Goal: Participate in discussion: Engage in conversation with other users on a specific topic

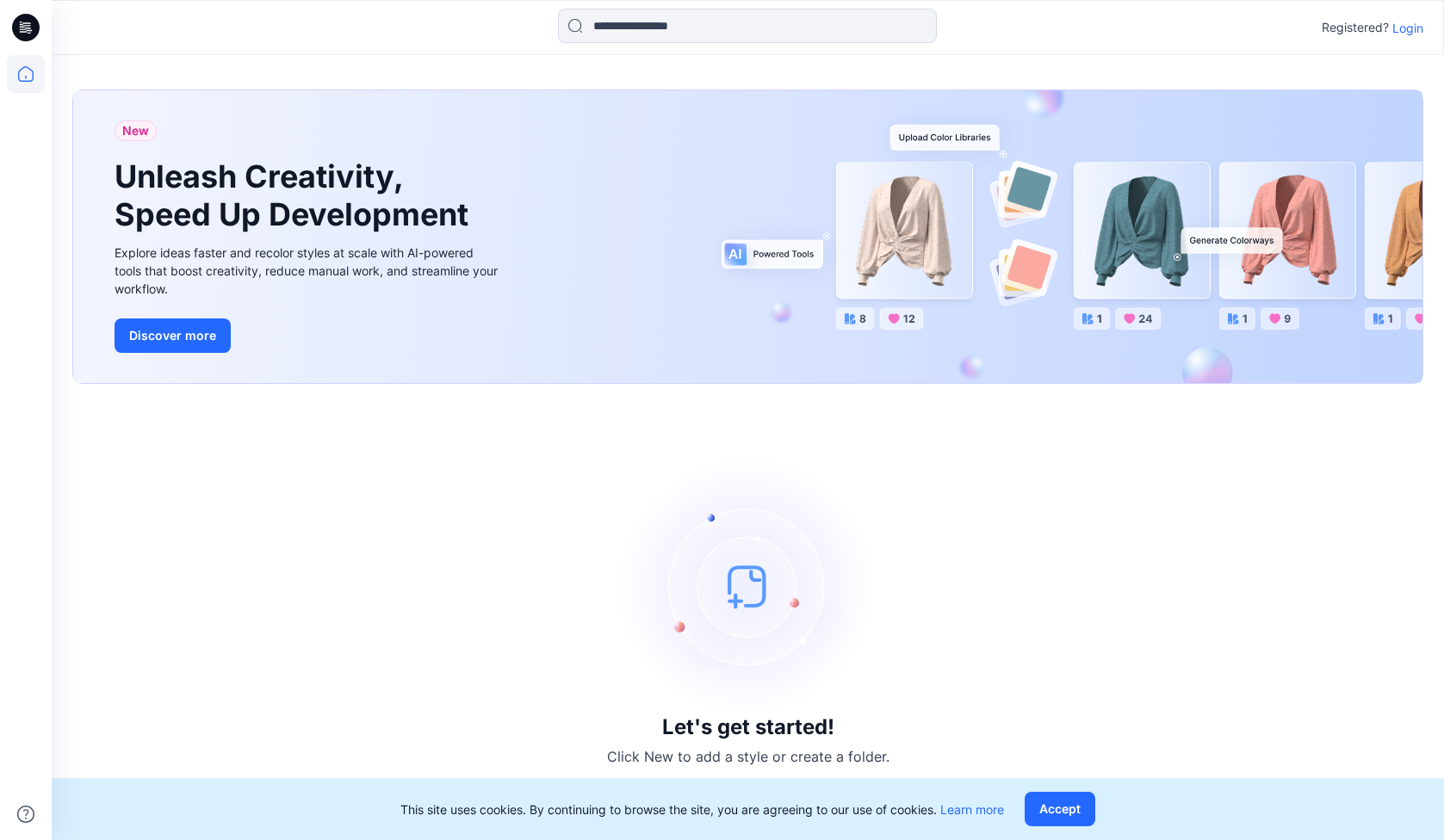
click at [1417, 32] on p "Login" at bounding box center [1408, 28] width 31 height 18
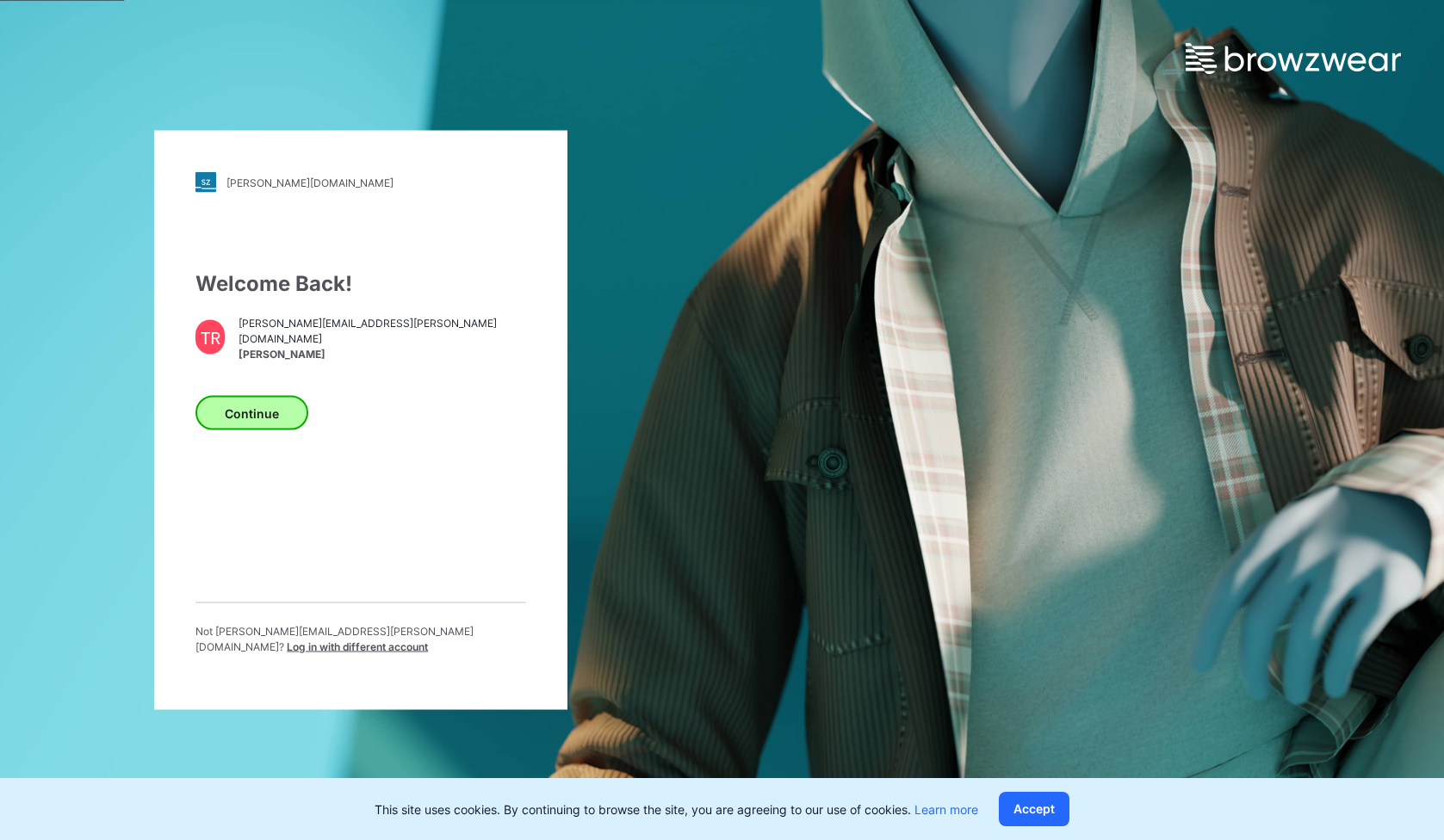
click at [255, 401] on button "Continue" at bounding box center [252, 413] width 113 height 35
click at [269, 415] on button "Continue" at bounding box center [252, 413] width 113 height 35
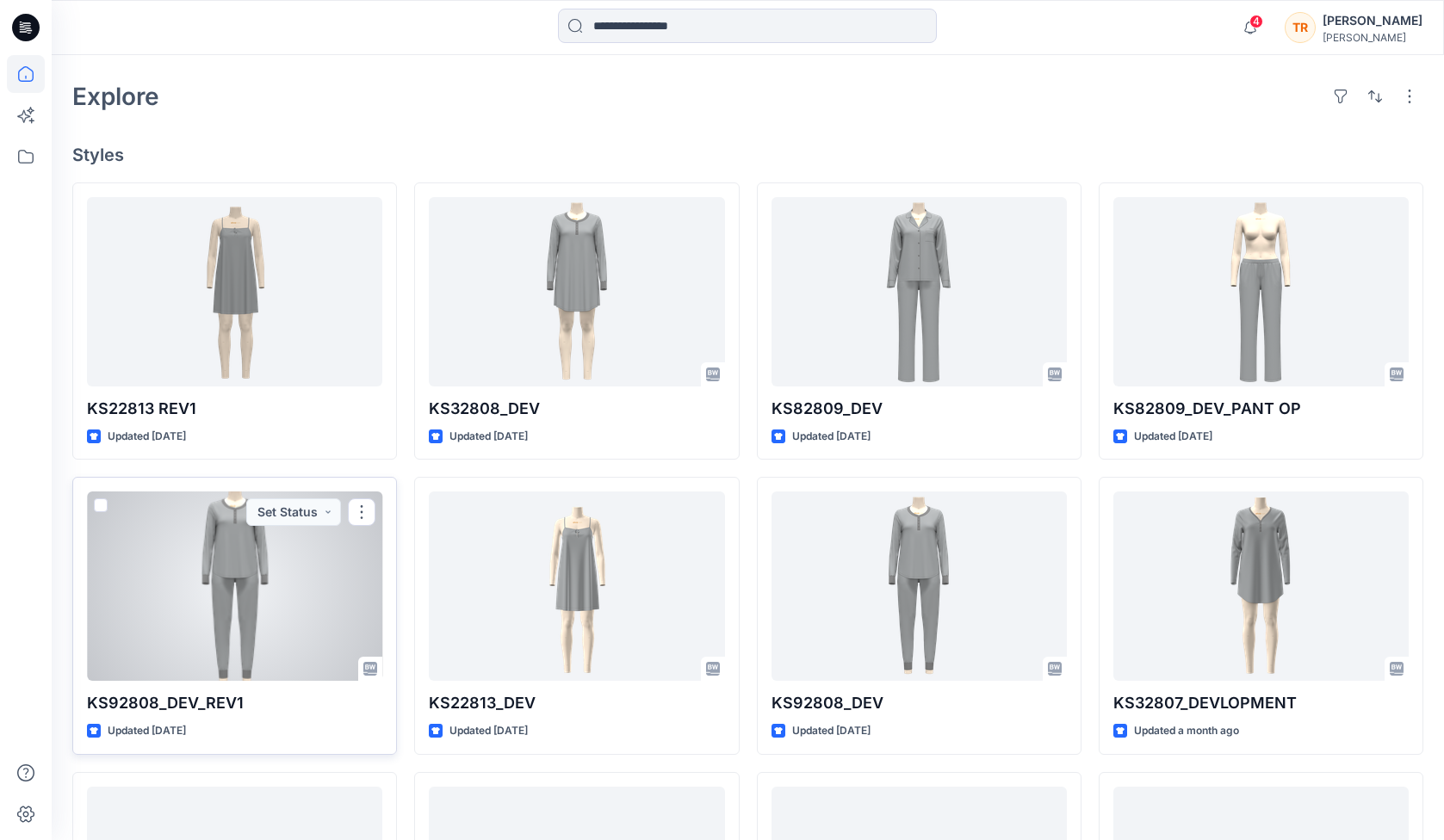
scroll to position [389, 0]
click at [248, 607] on div at bounding box center [235, 585] width 295 height 189
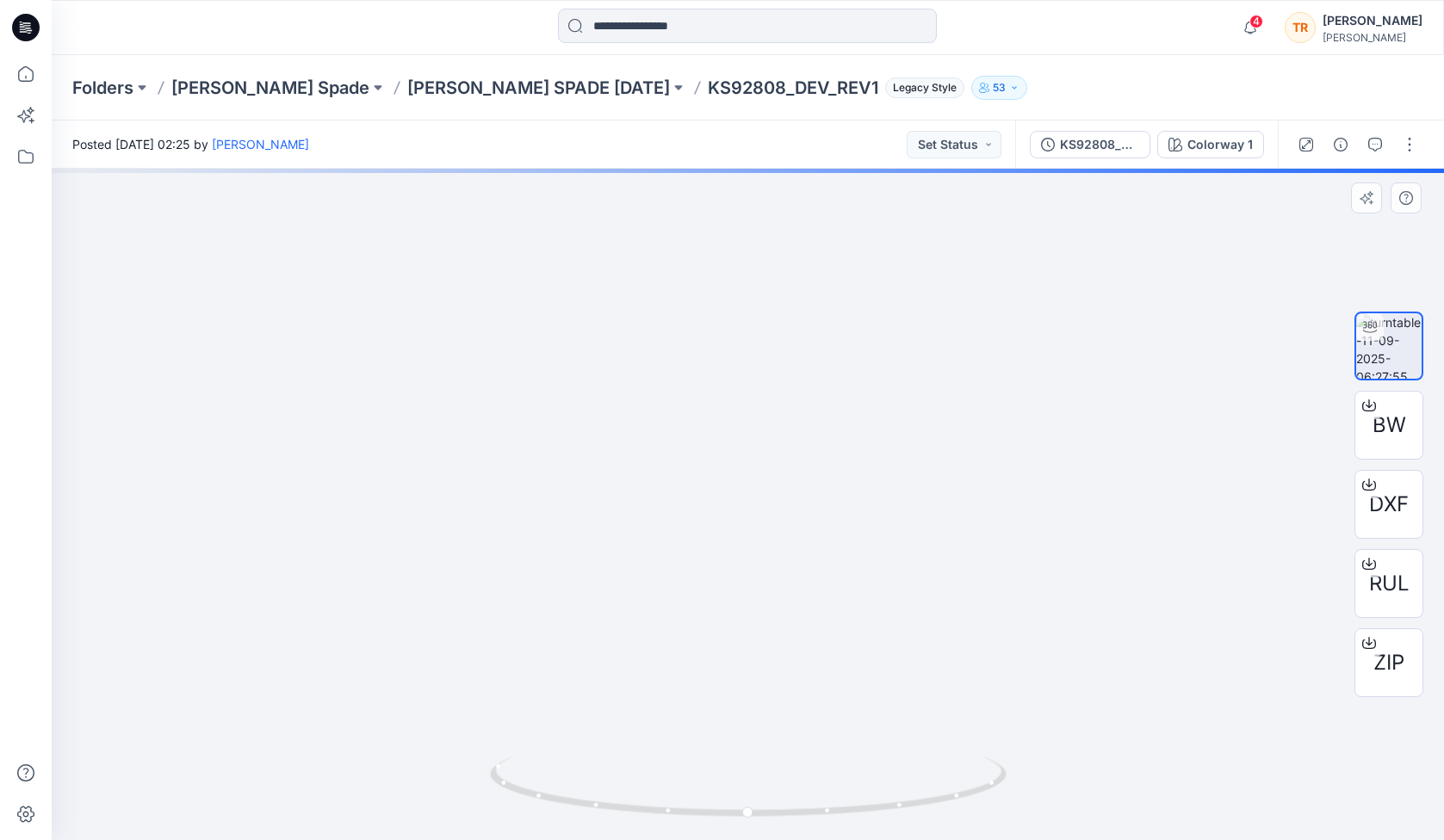
drag, startPoint x: 729, startPoint y: 230, endPoint x: 719, endPoint y: 839, distance: 609.1
click at [719, 839] on div at bounding box center [747, 504] width 1392 height 671
drag, startPoint x: 805, startPoint y: 481, endPoint x: 744, endPoint y: 838, distance: 362.2
click at [744, 838] on div at bounding box center [747, 504] width 1392 height 671
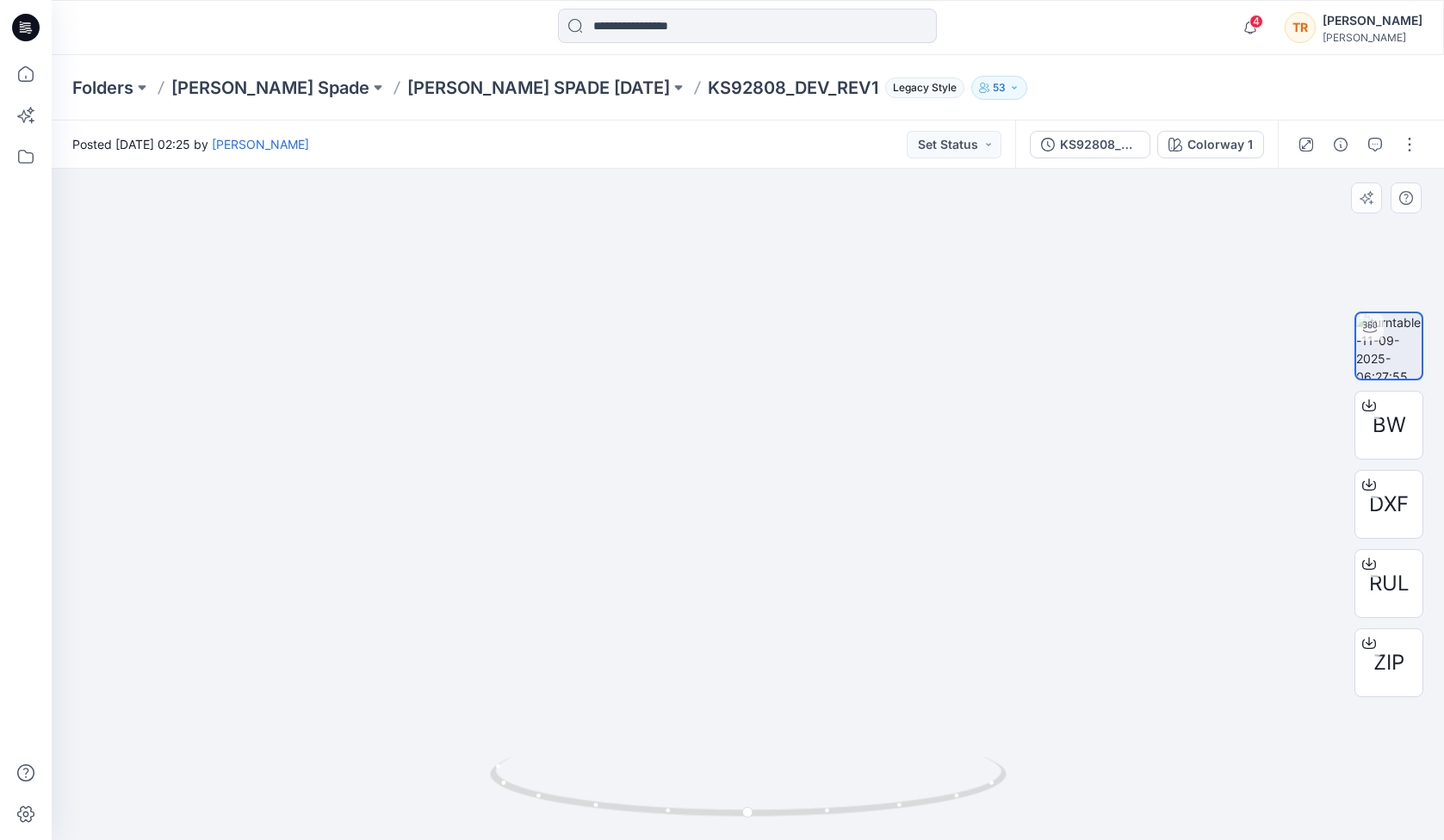
drag, startPoint x: 743, startPoint y: 523, endPoint x: 829, endPoint y: 585, distance: 106.0
click at [829, 585] on img at bounding box center [727, 462] width 3527 height 756
click at [1378, 142] on icon "button" at bounding box center [1375, 145] width 14 height 14
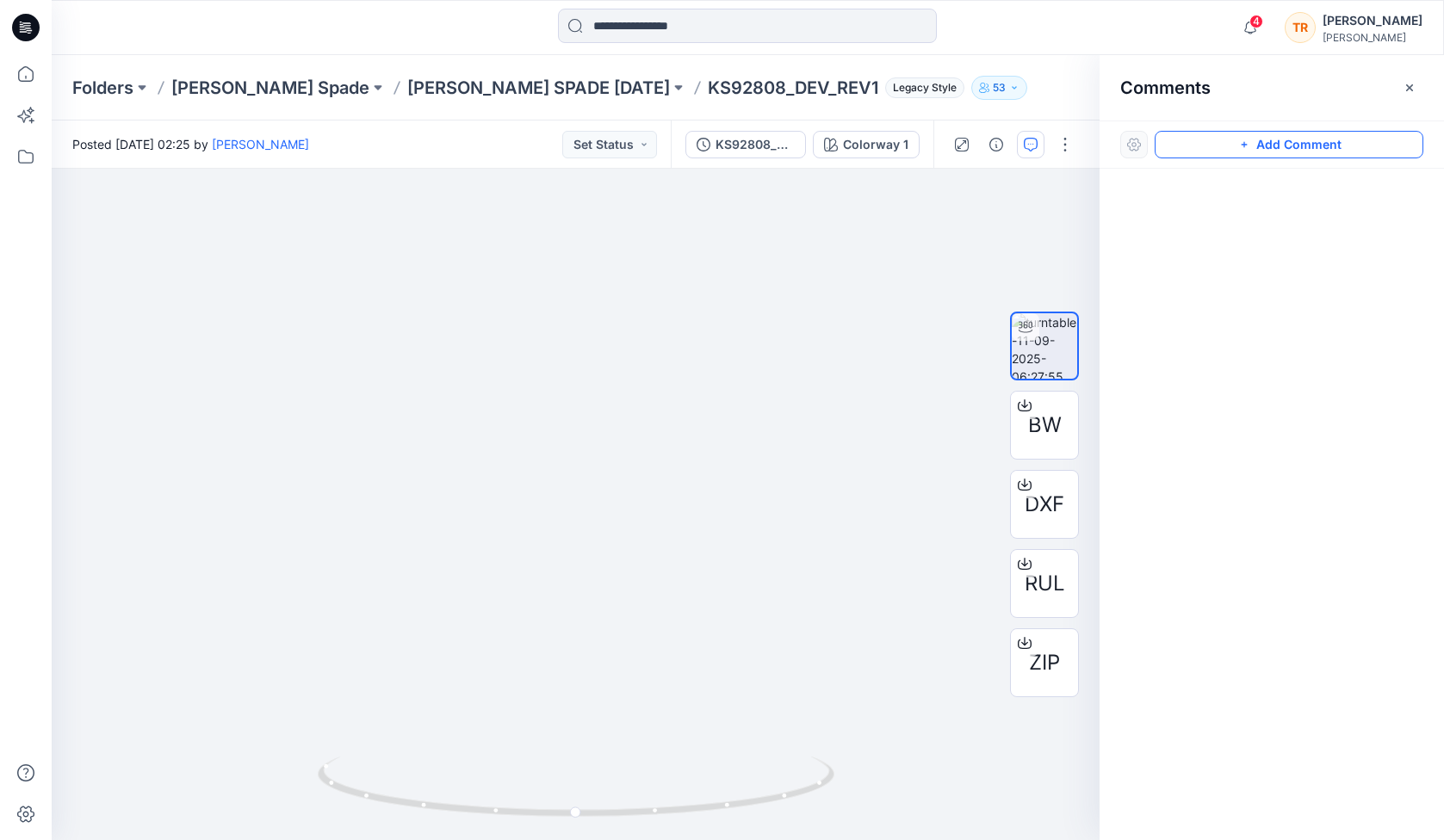
click at [1282, 138] on button "Add Comment" at bounding box center [1288, 145] width 268 height 28
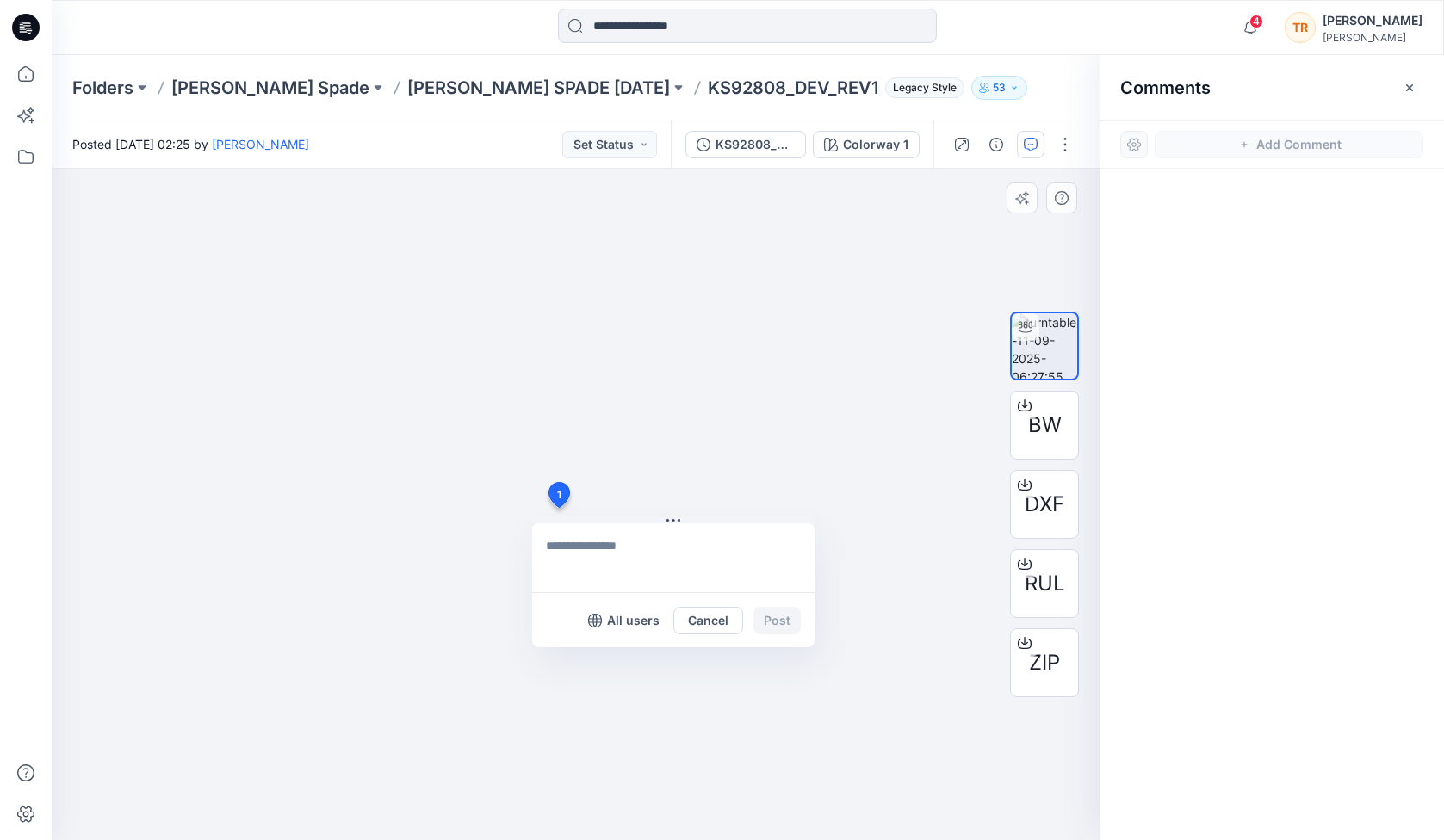
click at [558, 508] on div "1 All users Cancel Post" at bounding box center [575, 504] width 1048 height 671
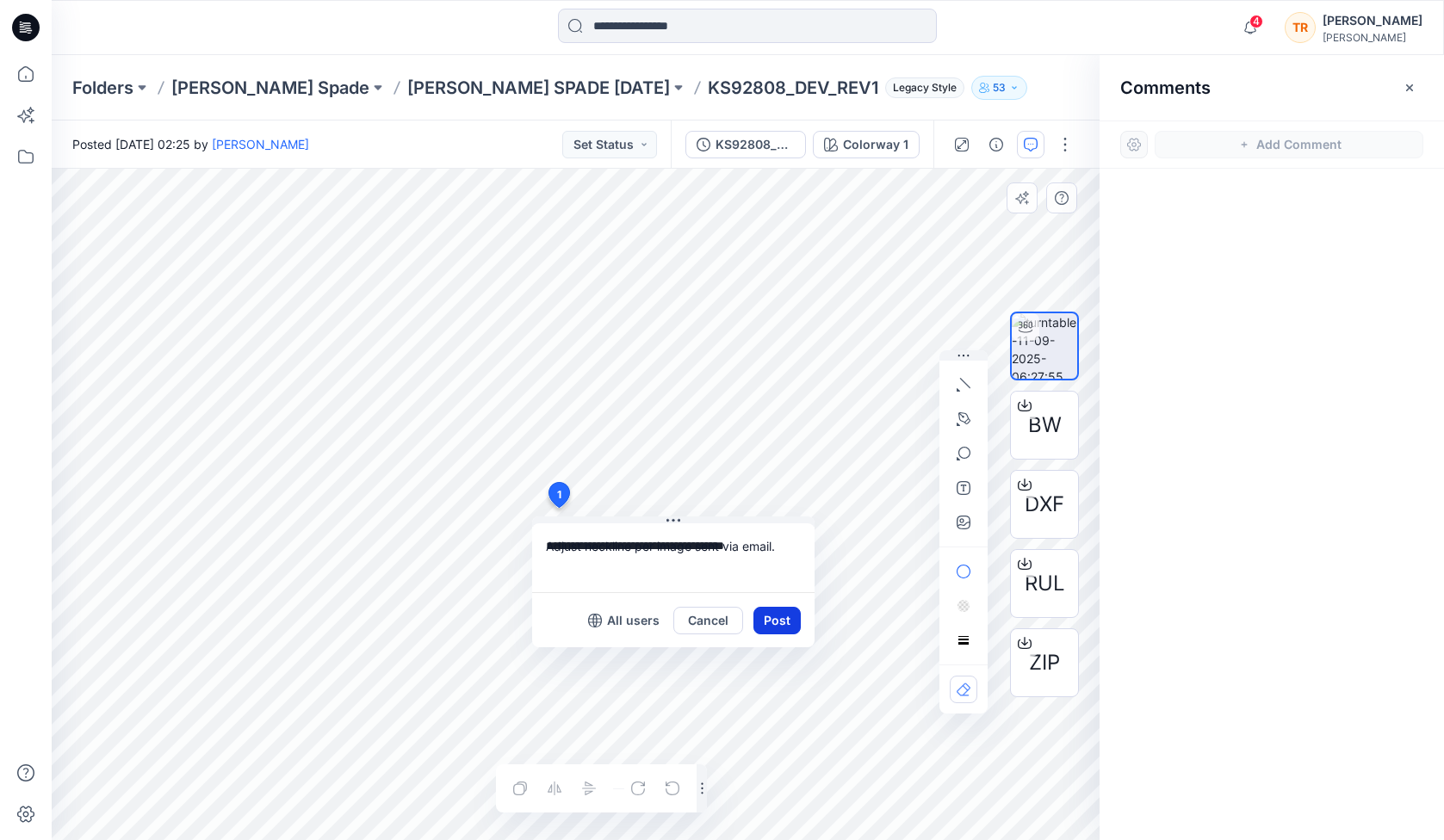
type textarea "**********"
click at [770, 622] on button "Post" at bounding box center [777, 621] width 48 height 28
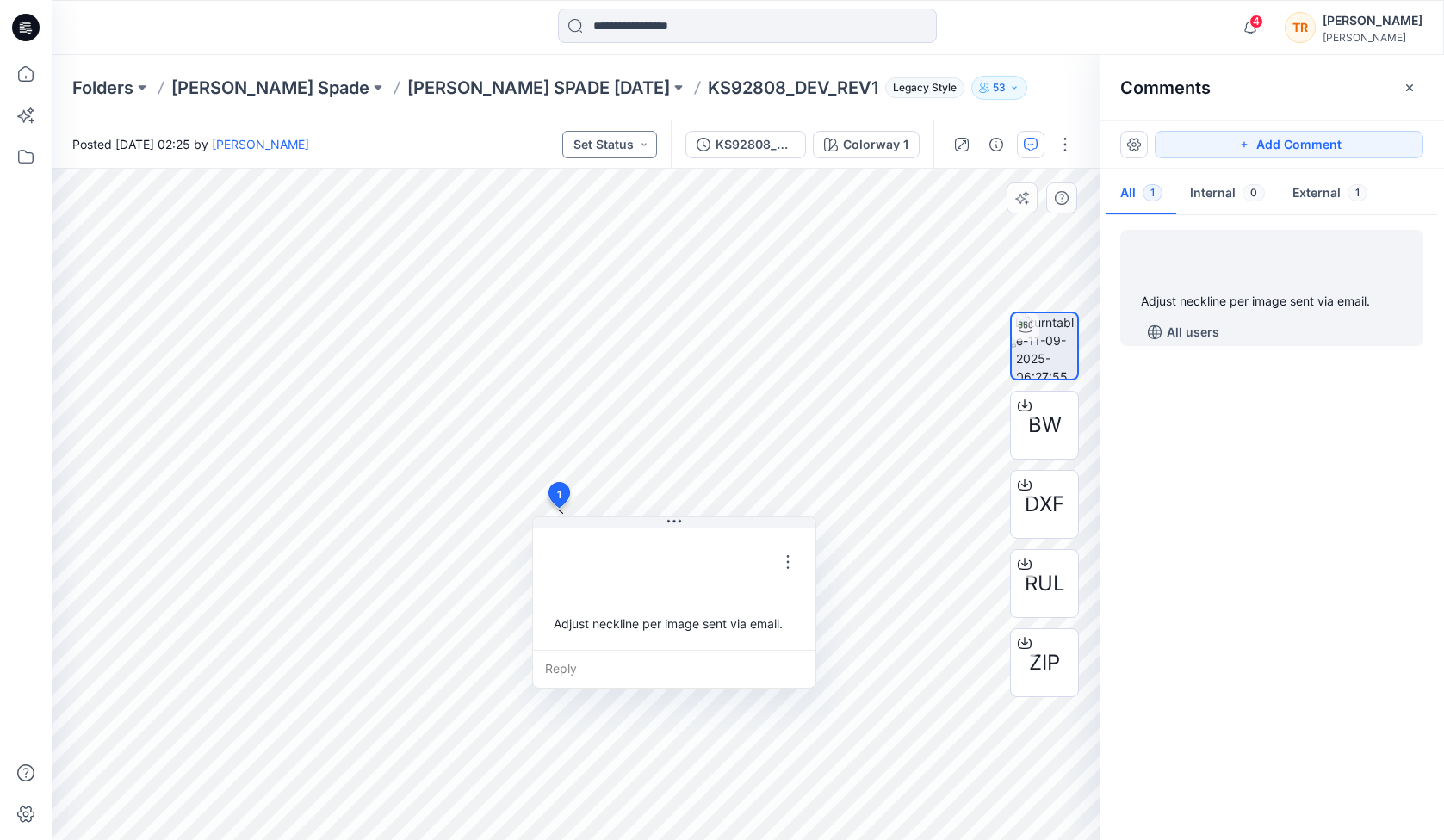
click at [619, 146] on button "Set Status" at bounding box center [609, 145] width 95 height 28
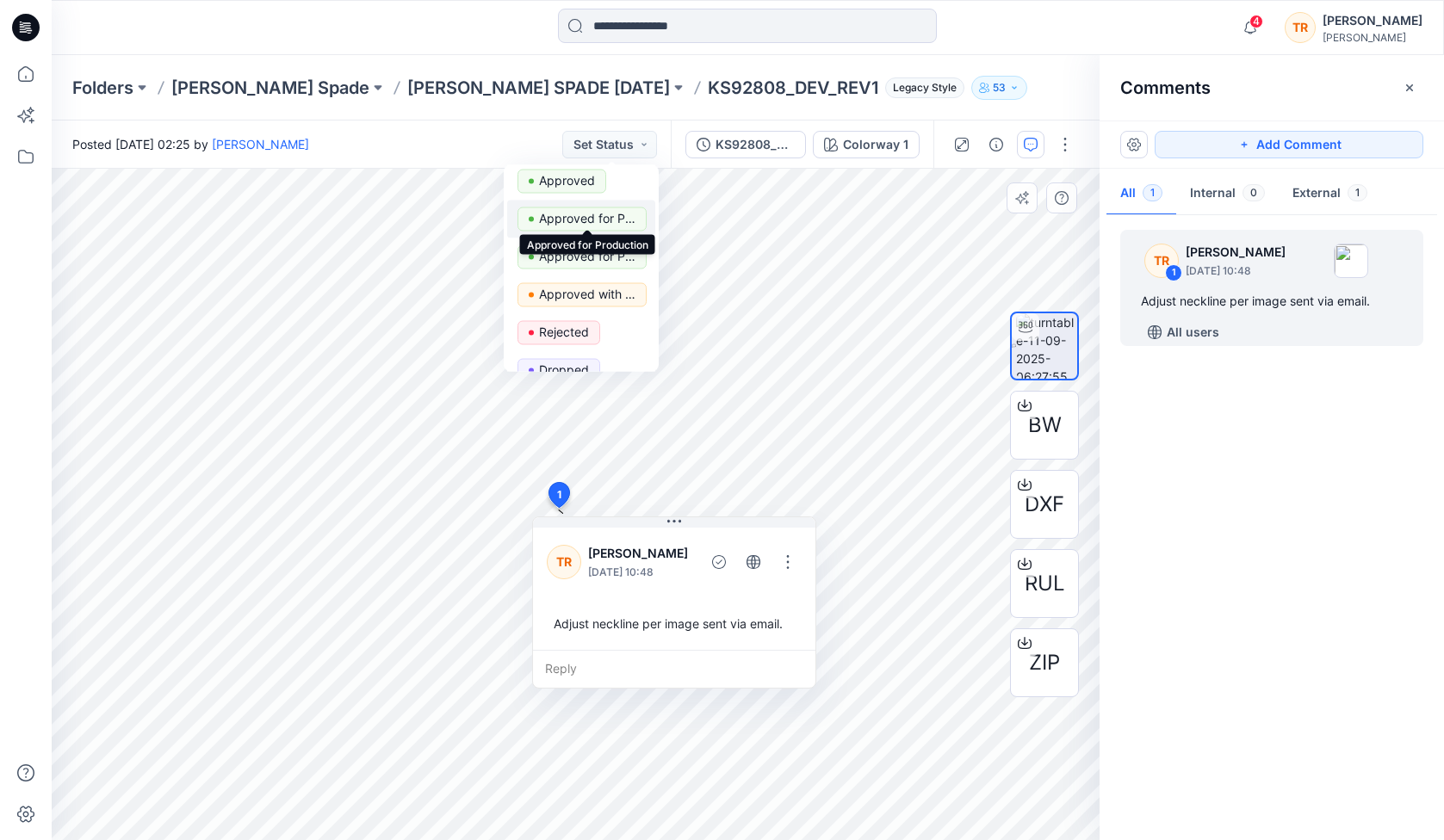
scroll to position [46, 0]
click at [566, 324] on p "Rejected" at bounding box center [563, 331] width 50 height 23
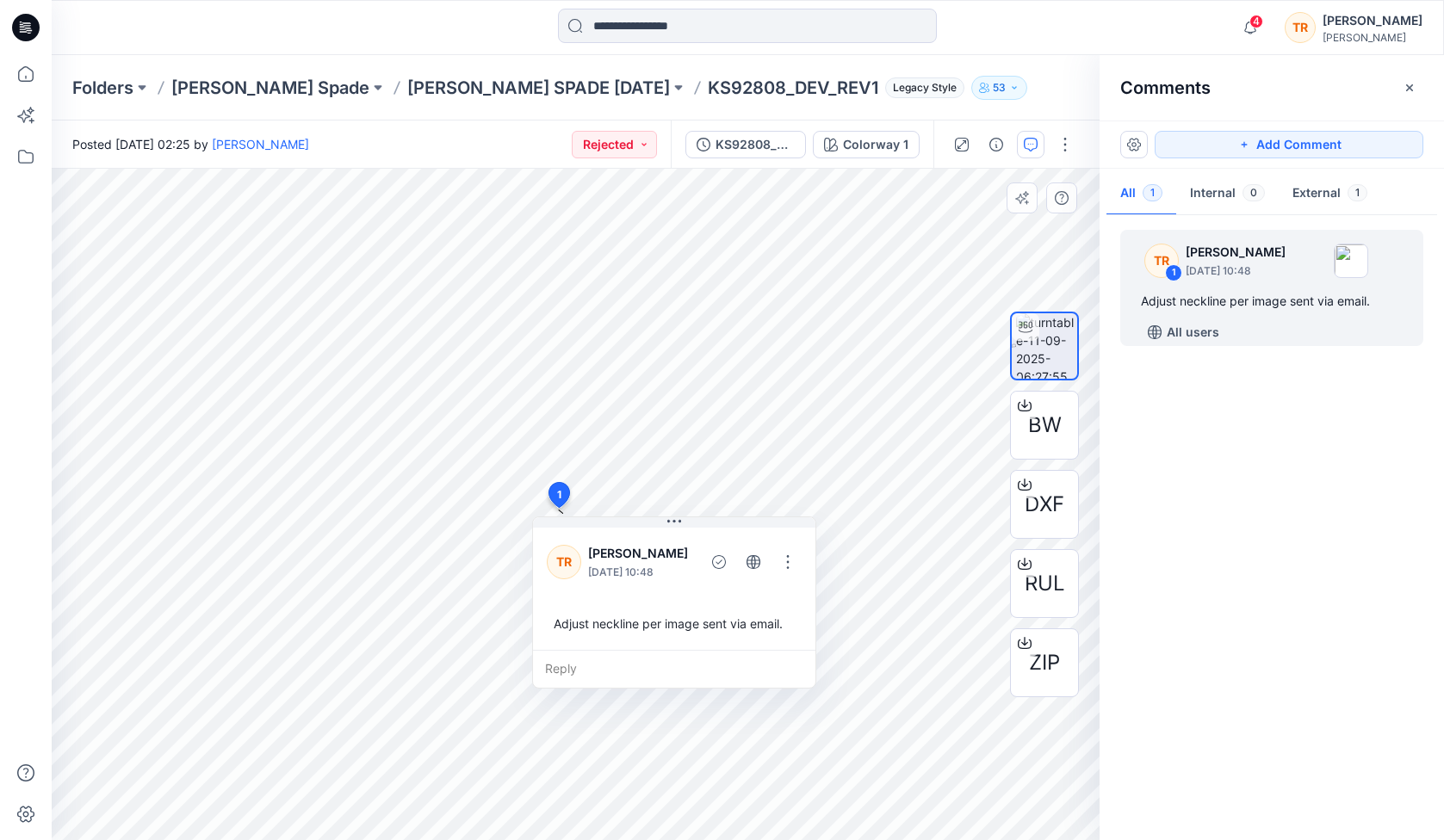
click at [529, 128] on div "Posted Thursday, September 11, 2025 02:25 by Haresh Lary Rejected" at bounding box center [361, 144] width 619 height 48
click at [22, 72] on icon at bounding box center [26, 74] width 38 height 38
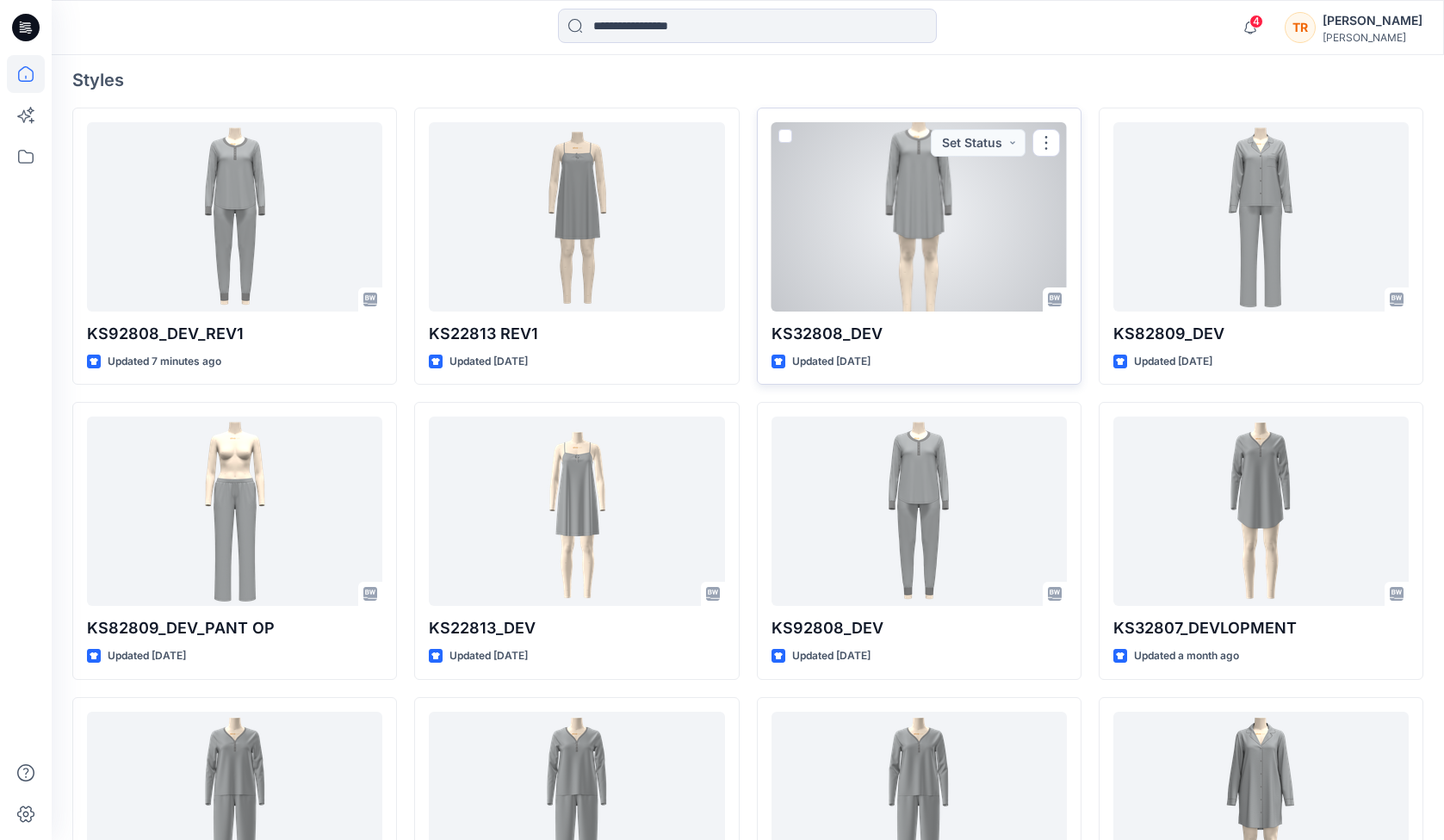
scroll to position [471, 0]
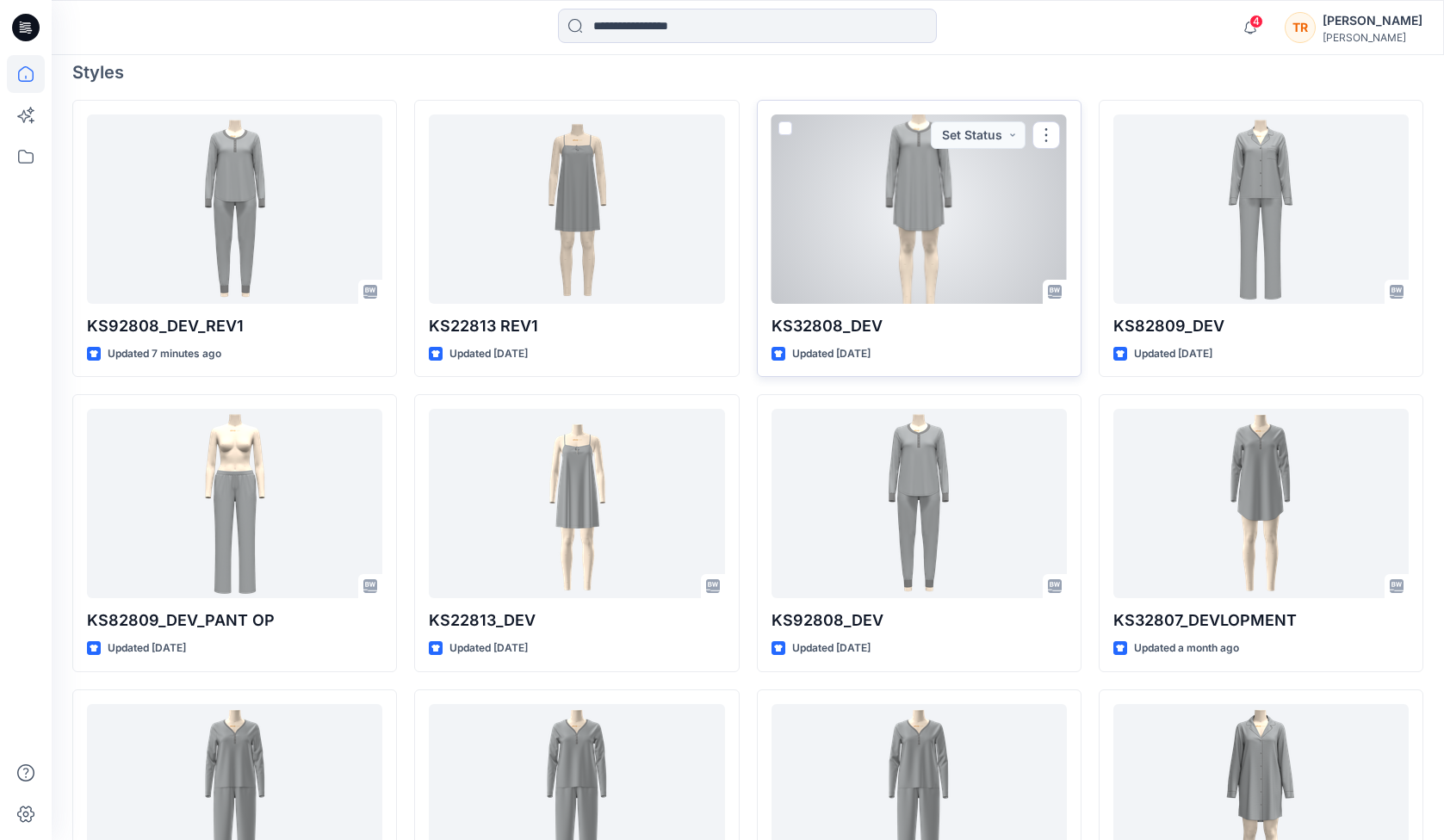
click at [884, 262] on div at bounding box center [919, 209] width 295 height 189
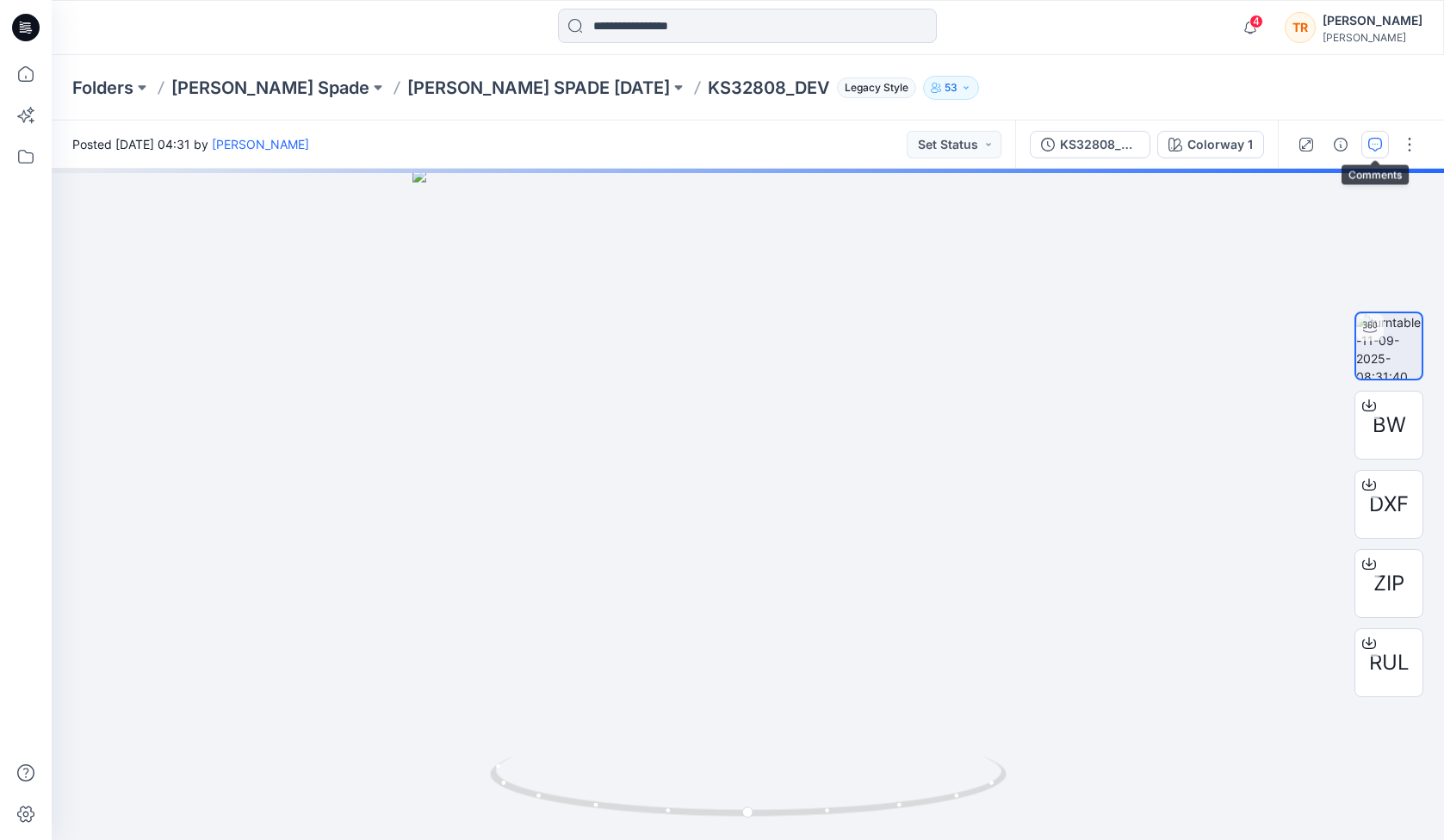
click at [1377, 140] on icon "button" at bounding box center [1375, 145] width 14 height 14
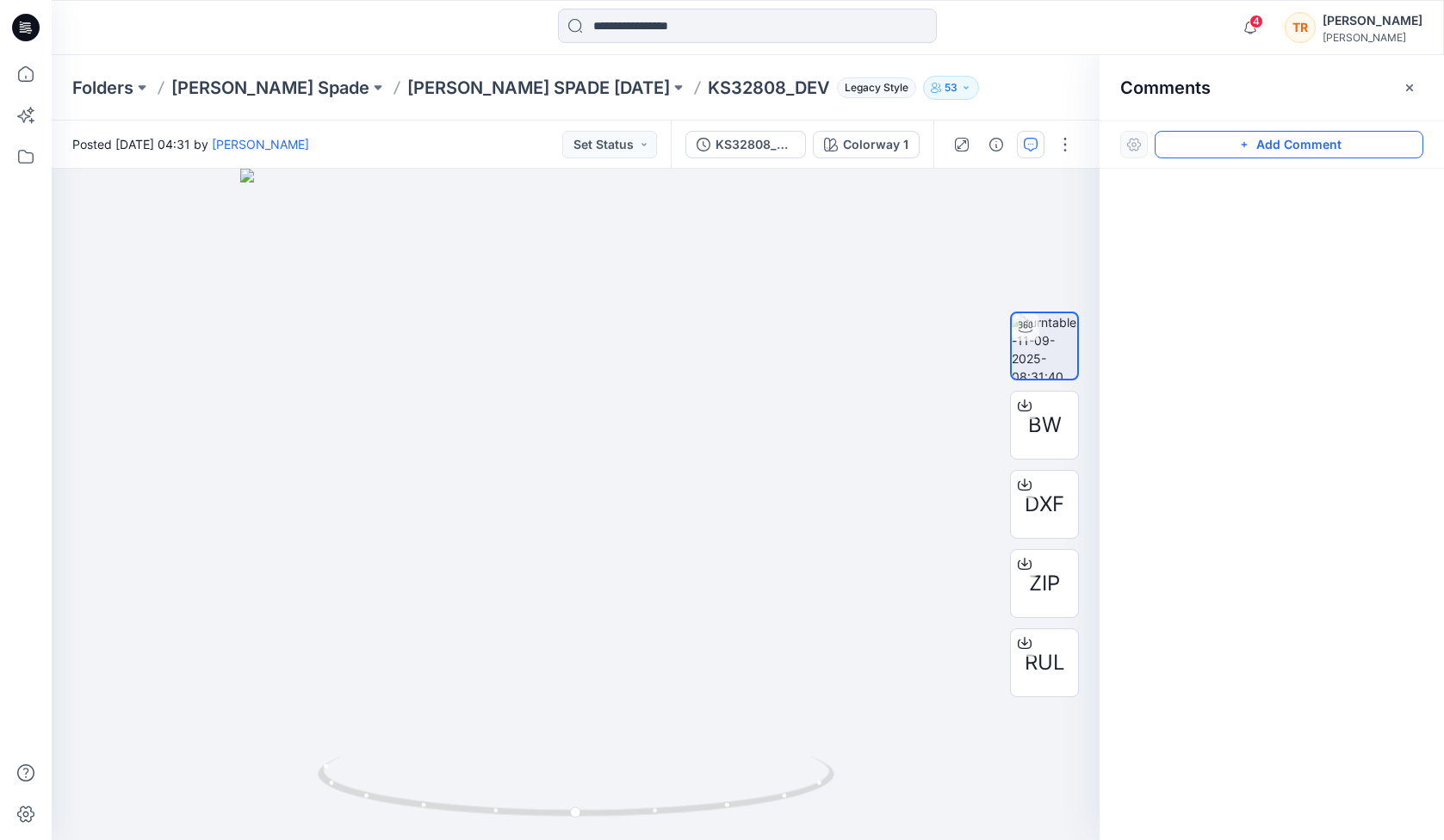
click at [1244, 138] on icon "button" at bounding box center [1244, 145] width 14 height 14
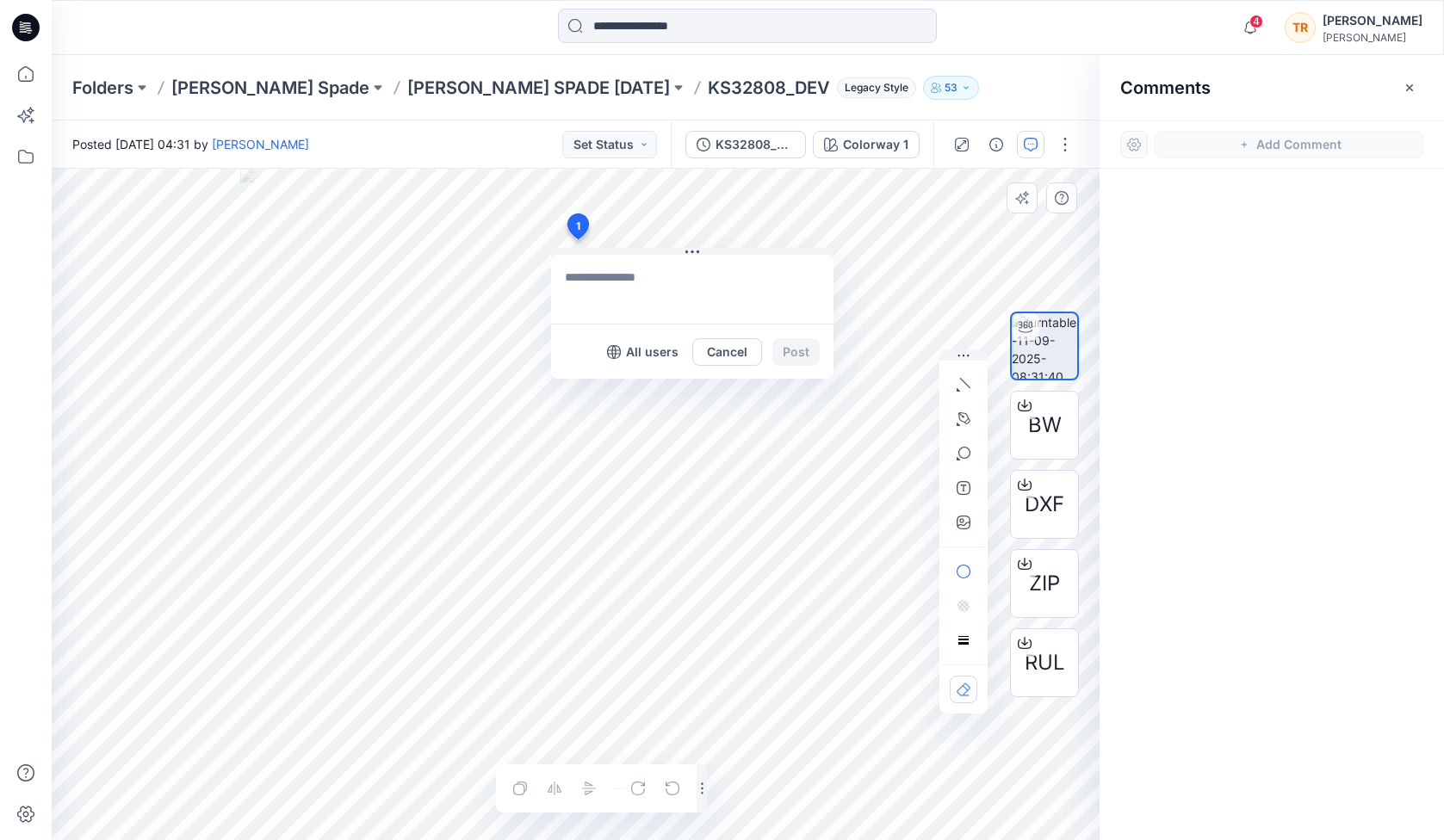
click at [577, 240] on div "1 All users Cancel Post Layer 1" at bounding box center [575, 504] width 1048 height 671
type textarea "*"
type textarea "**********"
click at [786, 356] on button "Post" at bounding box center [796, 352] width 48 height 28
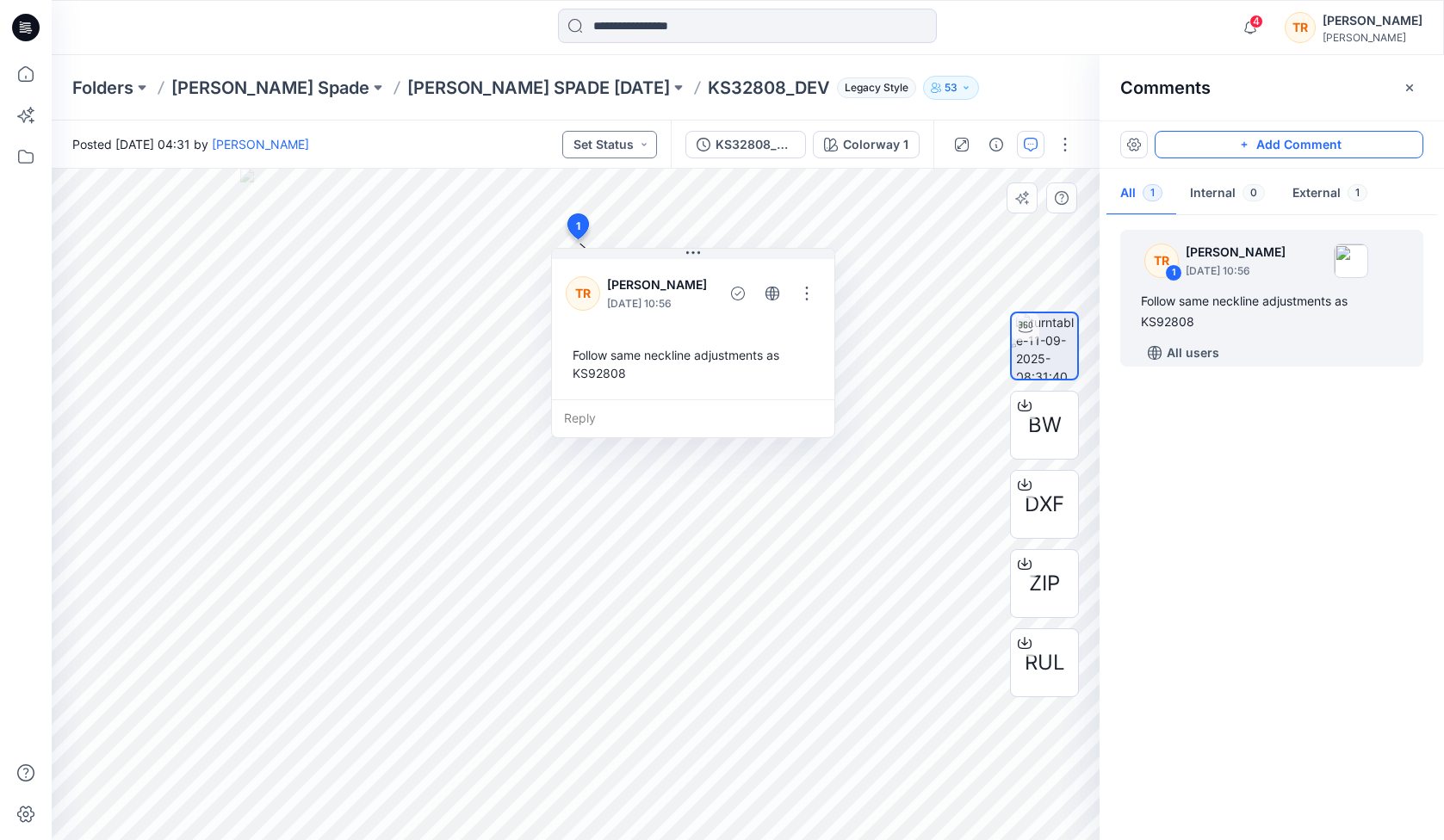
click at [629, 140] on button "Set Status" at bounding box center [609, 145] width 95 height 28
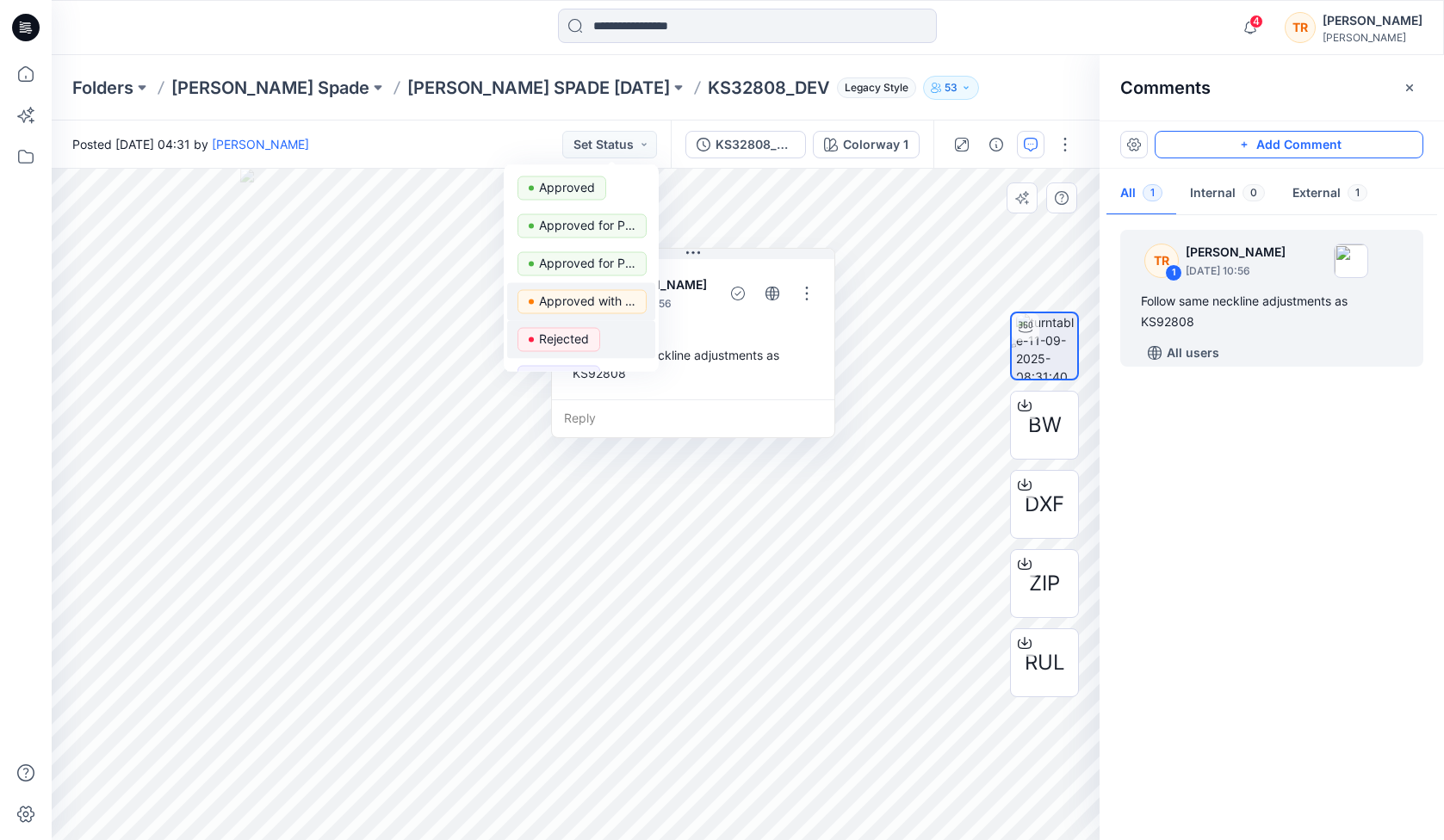
scroll to position [43, 0]
click at [560, 336] on p "Rejected" at bounding box center [563, 334] width 50 height 23
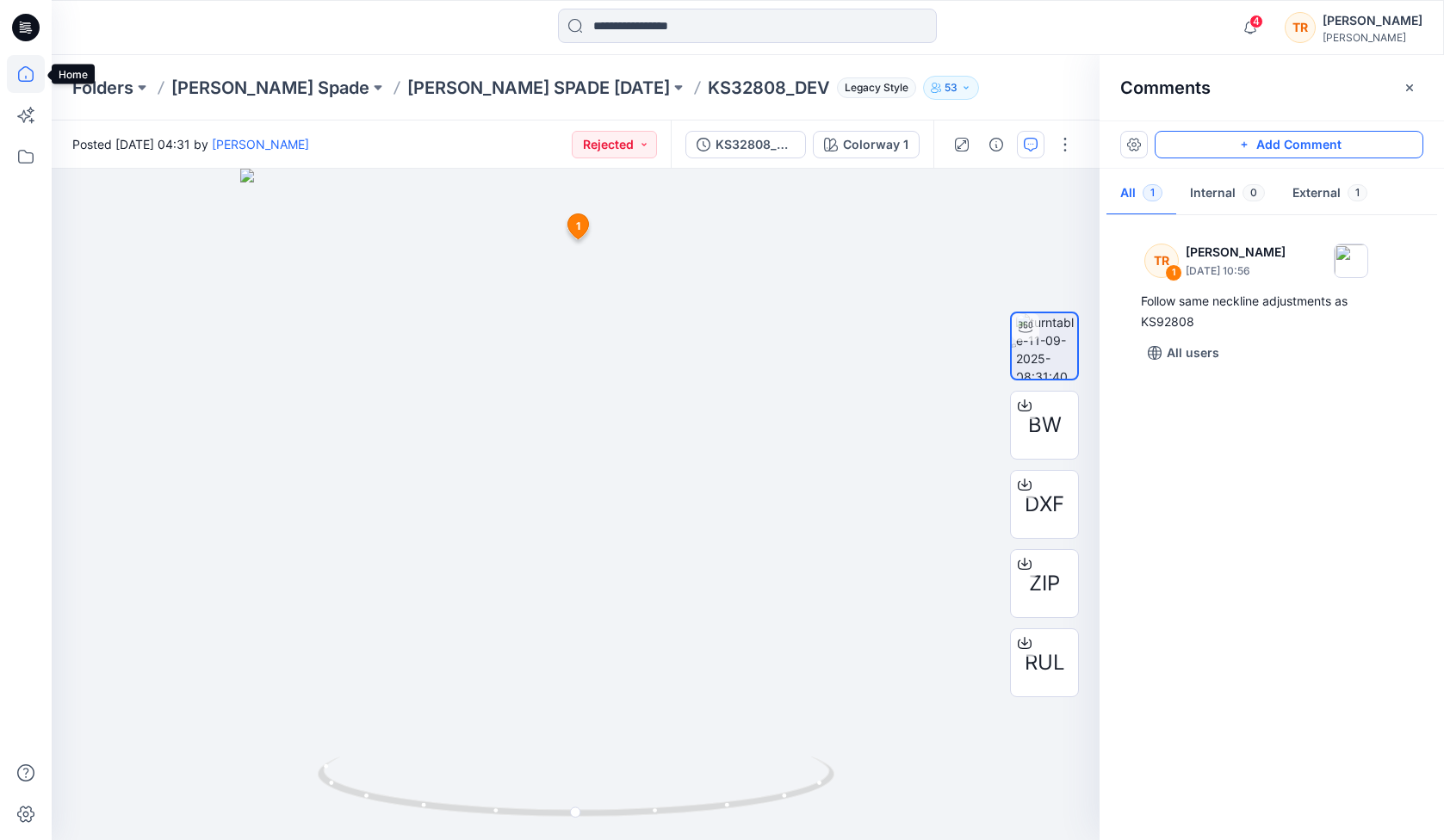
click at [26, 68] on icon at bounding box center [26, 74] width 38 height 38
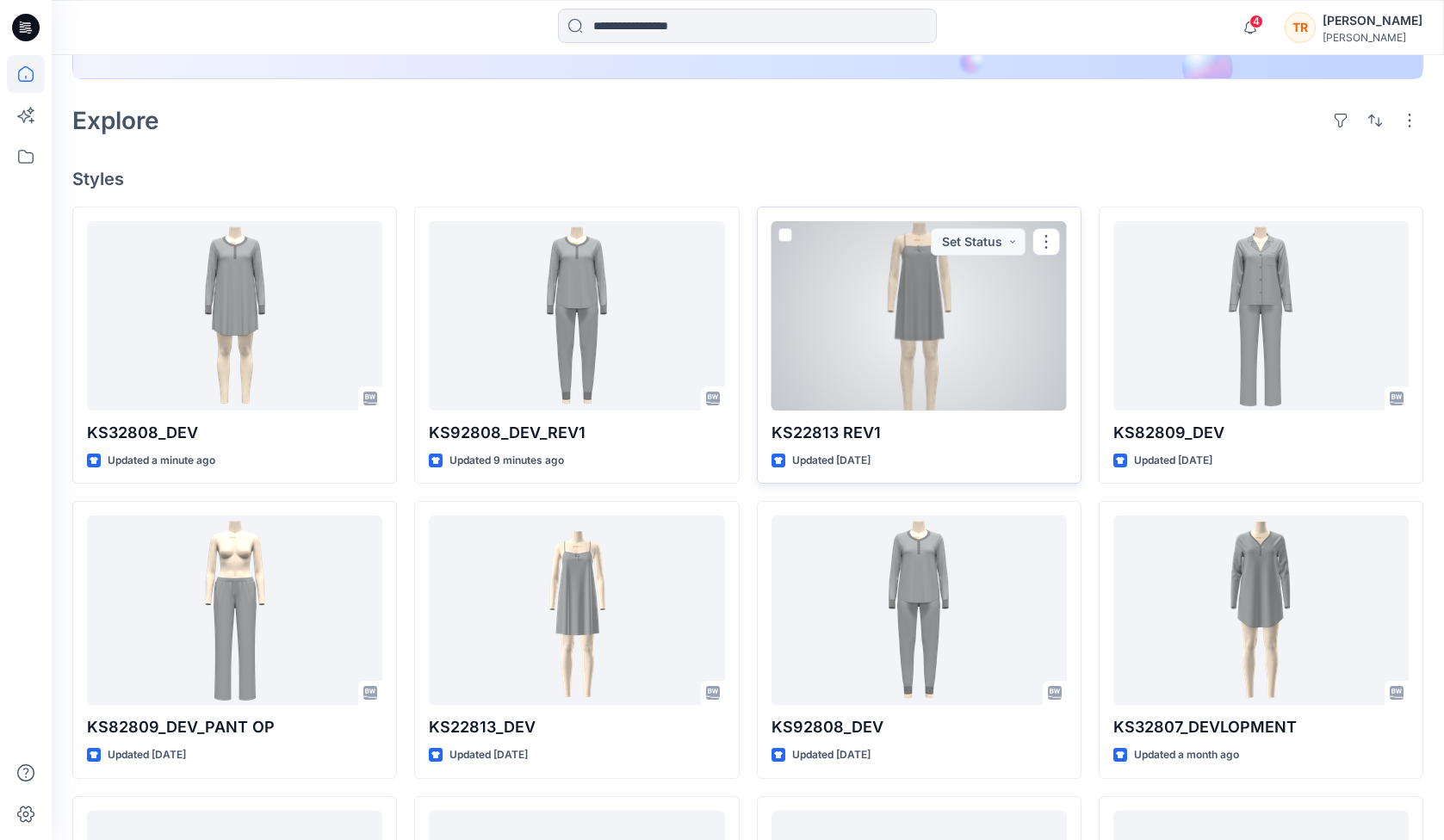
scroll to position [381, 0]
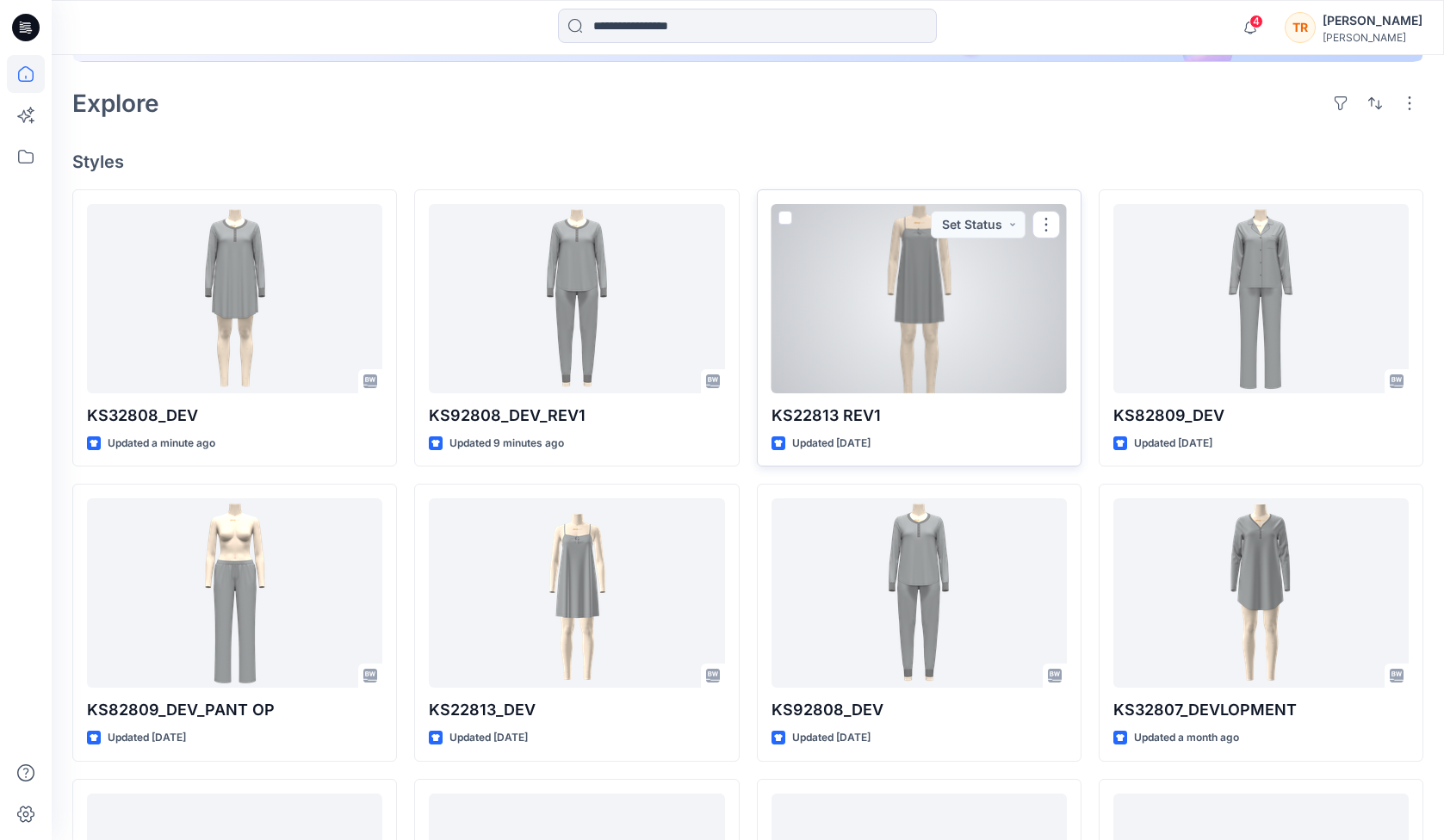
click at [869, 360] on div at bounding box center [919, 299] width 295 height 189
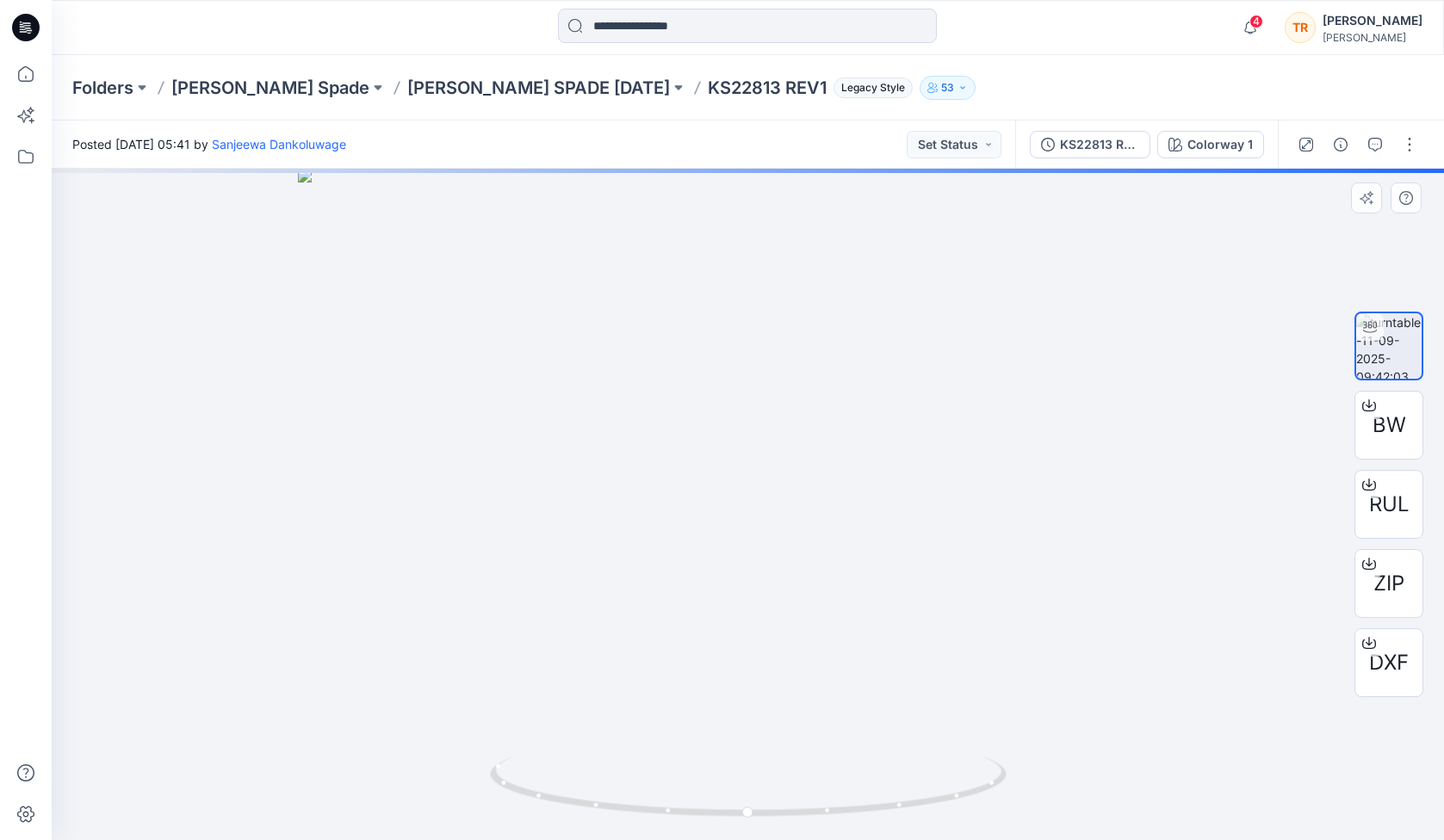
drag, startPoint x: 774, startPoint y: 309, endPoint x: 758, endPoint y: 716, distance: 407.3
click at [758, 716] on img at bounding box center [748, 504] width 900 height 671
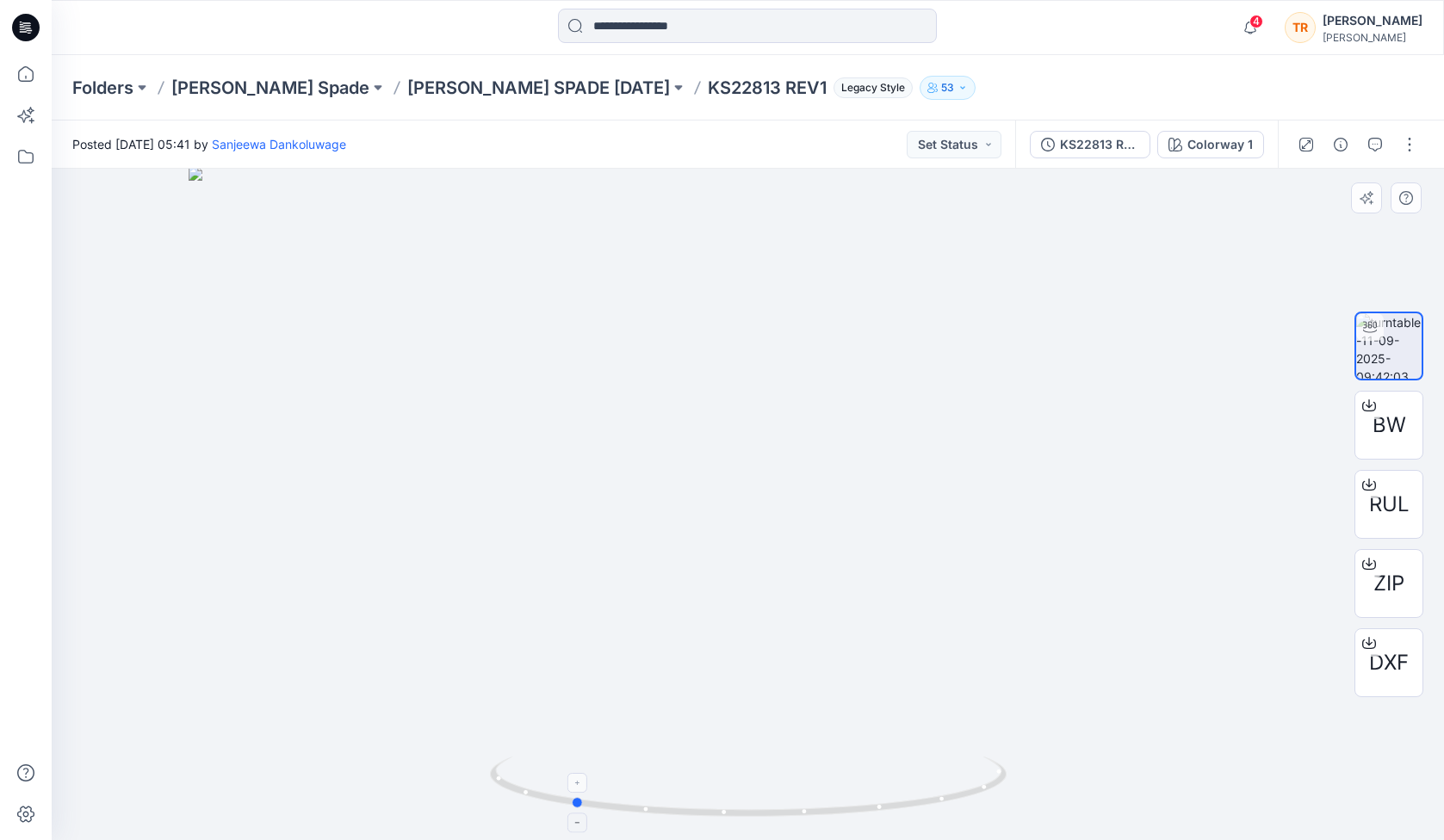
drag, startPoint x: 991, startPoint y: 776, endPoint x: 813, endPoint y: 812, distance: 181.6
click at [813, 812] on icon at bounding box center [751, 789] width 521 height 64
drag, startPoint x: 900, startPoint y: 648, endPoint x: 894, endPoint y: 546, distance: 102.2
click at [894, 546] on img at bounding box center [748, 452] width 1119 height 776
drag, startPoint x: 692, startPoint y: 819, endPoint x: 1103, endPoint y: 694, distance: 429.6
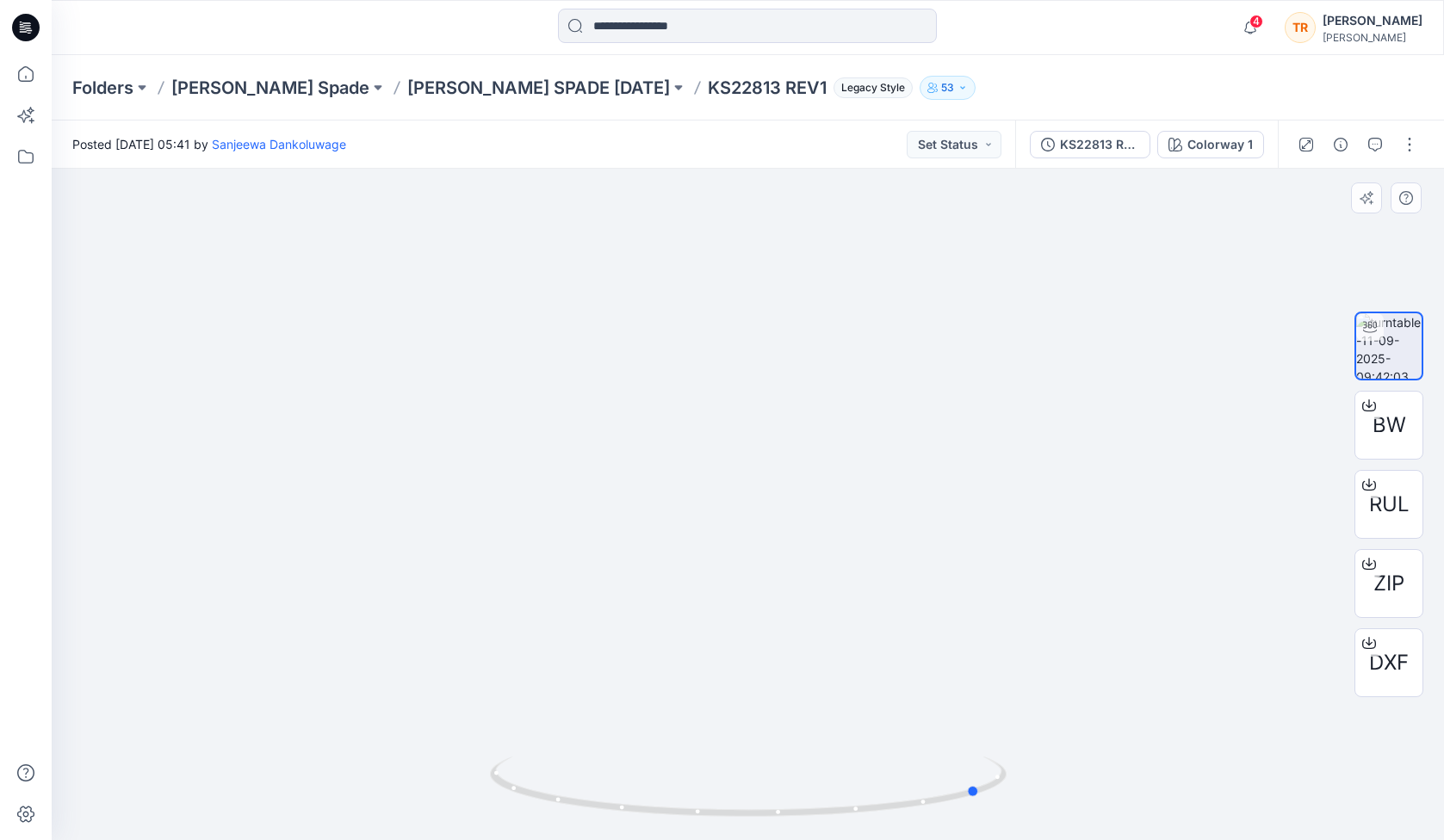
click at [1103, 694] on div at bounding box center [747, 504] width 1392 height 671
drag, startPoint x: 845, startPoint y: 799, endPoint x: 534, endPoint y: 839, distance: 313.6
click at [534, 839] on div at bounding box center [747, 504] width 1392 height 671
drag, startPoint x: 572, startPoint y: 798, endPoint x: 621, endPoint y: 814, distance: 51.5
click at [621, 814] on icon at bounding box center [751, 789] width 521 height 64
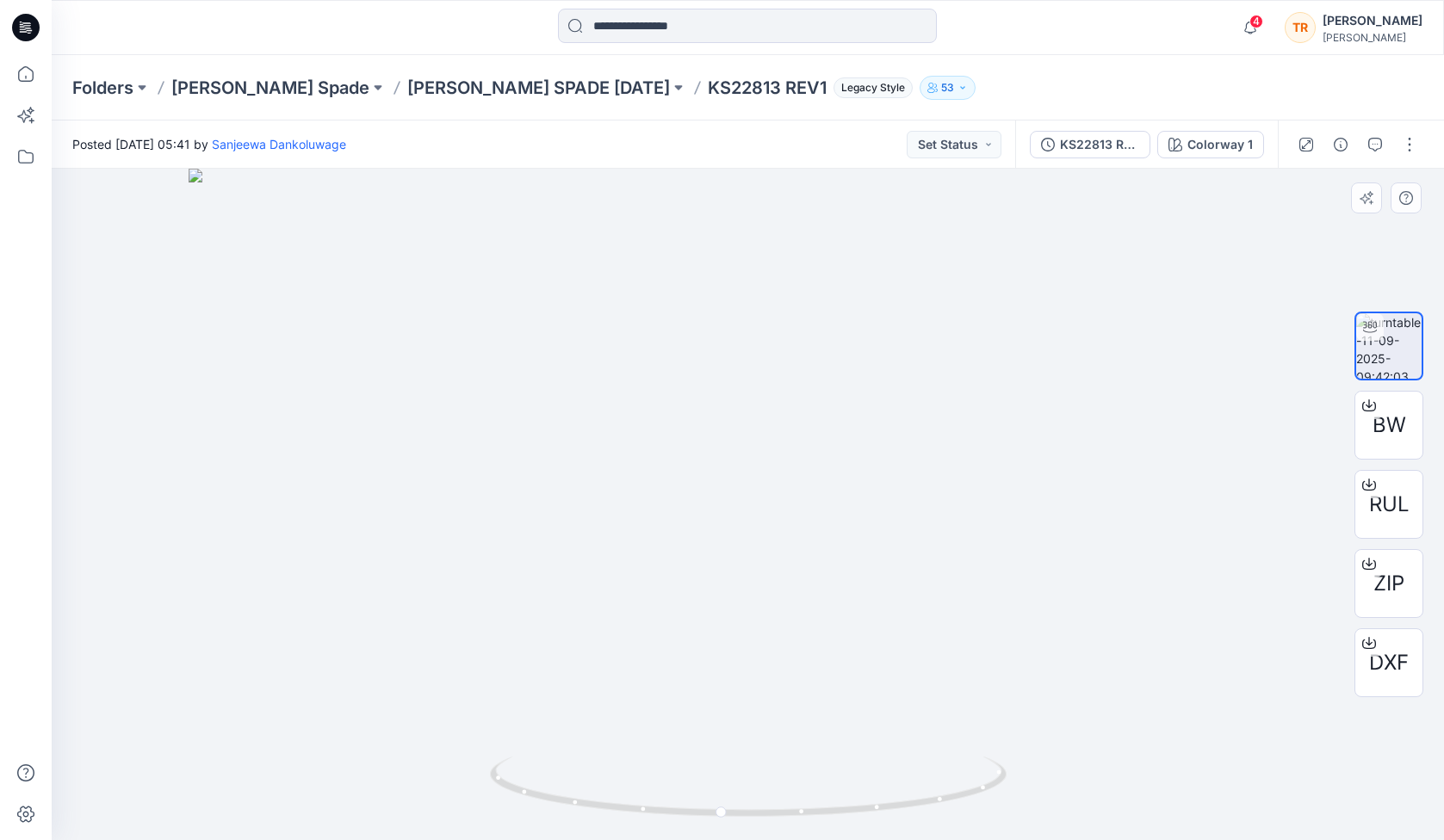
drag, startPoint x: 713, startPoint y: 400, endPoint x: 706, endPoint y: 583, distance: 183.1
click at [706, 583] on img at bounding box center [748, 504] width 1119 height 671
drag, startPoint x: 1049, startPoint y: 729, endPoint x: 886, endPoint y: 798, distance: 177.0
click at [886, 798] on div at bounding box center [747, 504] width 1392 height 671
drag, startPoint x: 916, startPoint y: 809, endPoint x: 847, endPoint y: 823, distance: 70.4
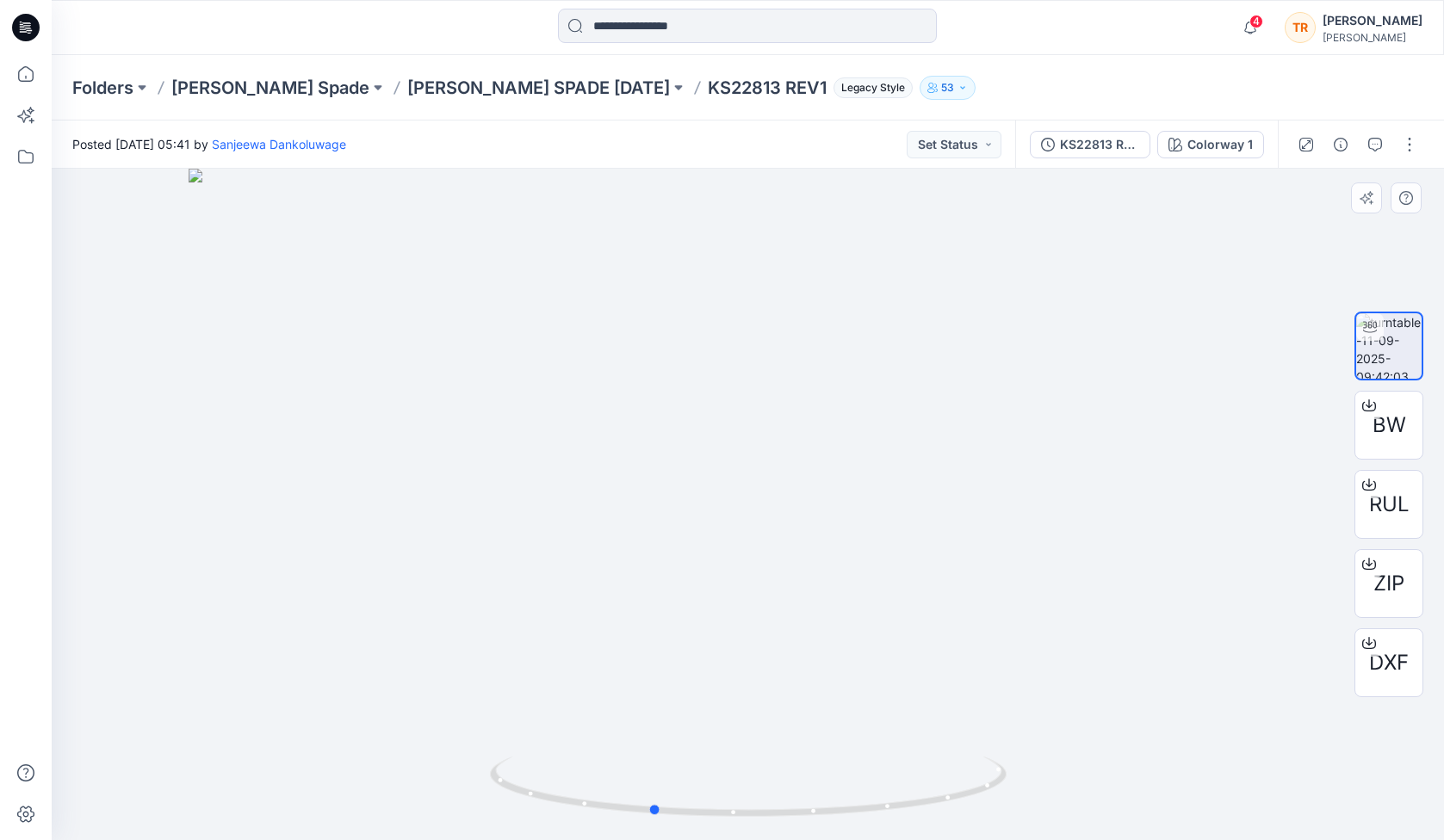
click at [847, 823] on div at bounding box center [748, 797] width 517 height 86
click at [1370, 145] on icon "button" at bounding box center [1375, 145] width 14 height 14
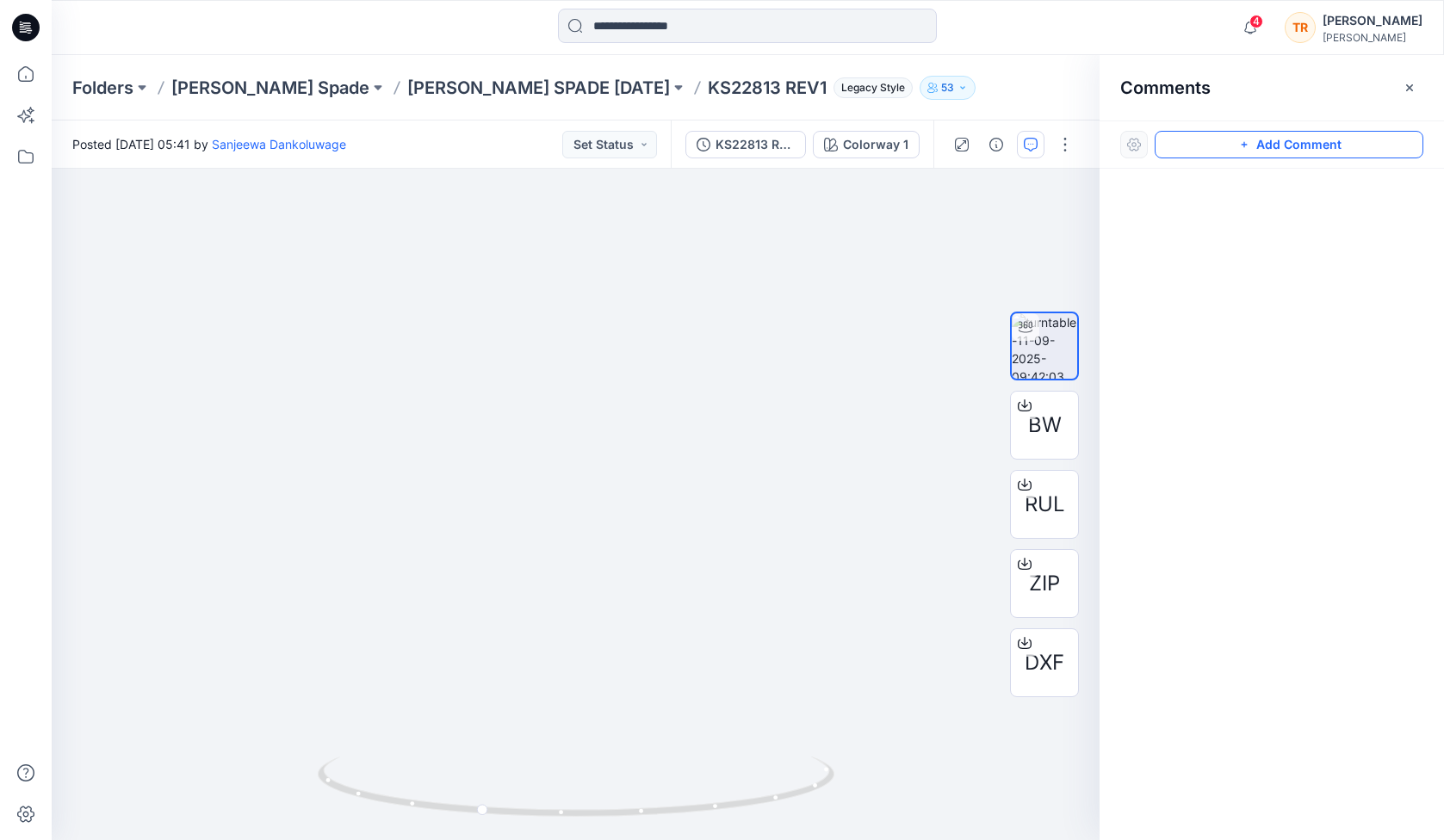
click at [1214, 150] on button "Add Comment" at bounding box center [1288, 145] width 268 height 28
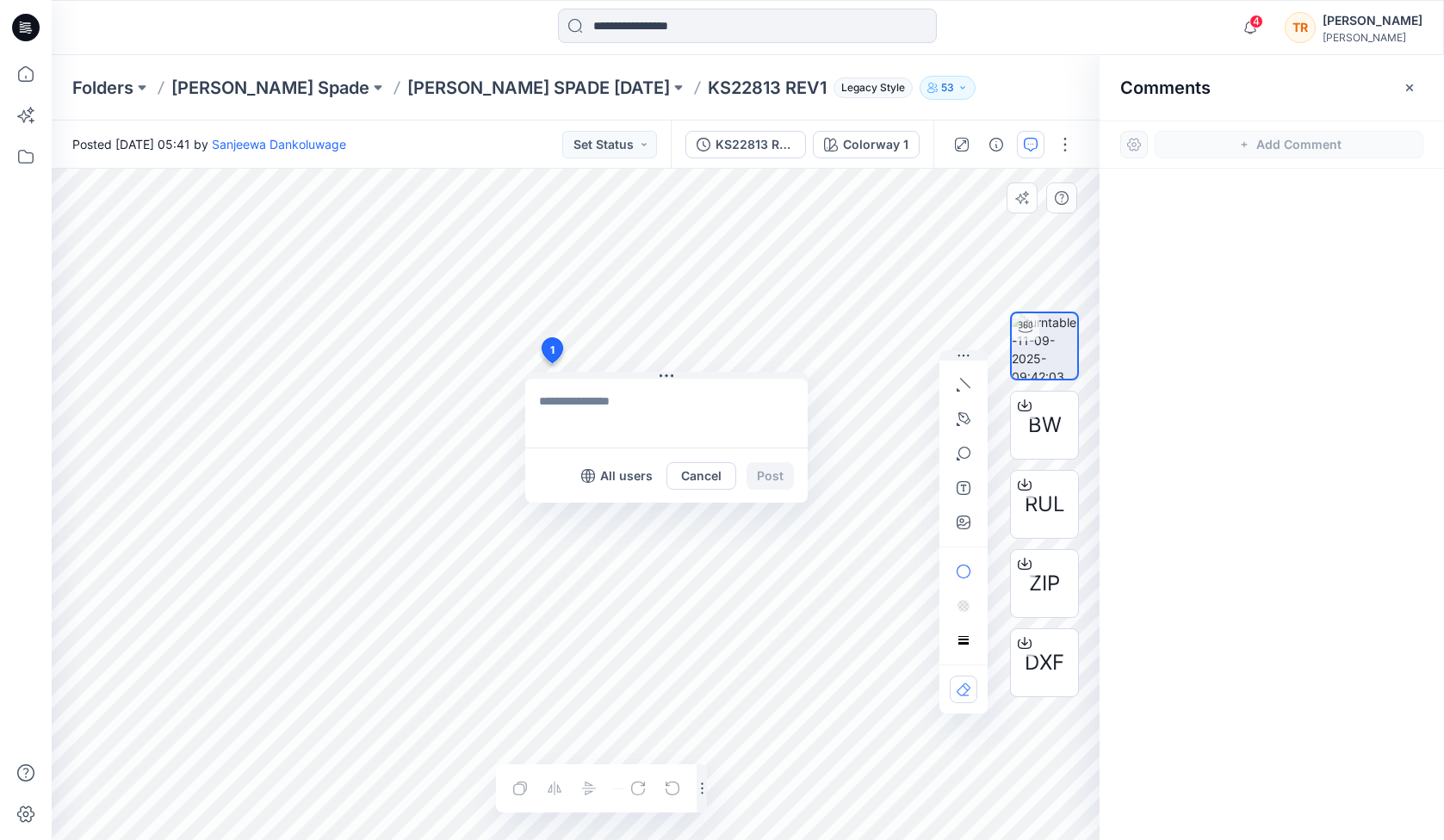
click at [551, 363] on div "1 All users Cancel Post Layer 1" at bounding box center [575, 504] width 1048 height 671
type textarea "**********"
click at [778, 480] on button "Post" at bounding box center [770, 476] width 48 height 28
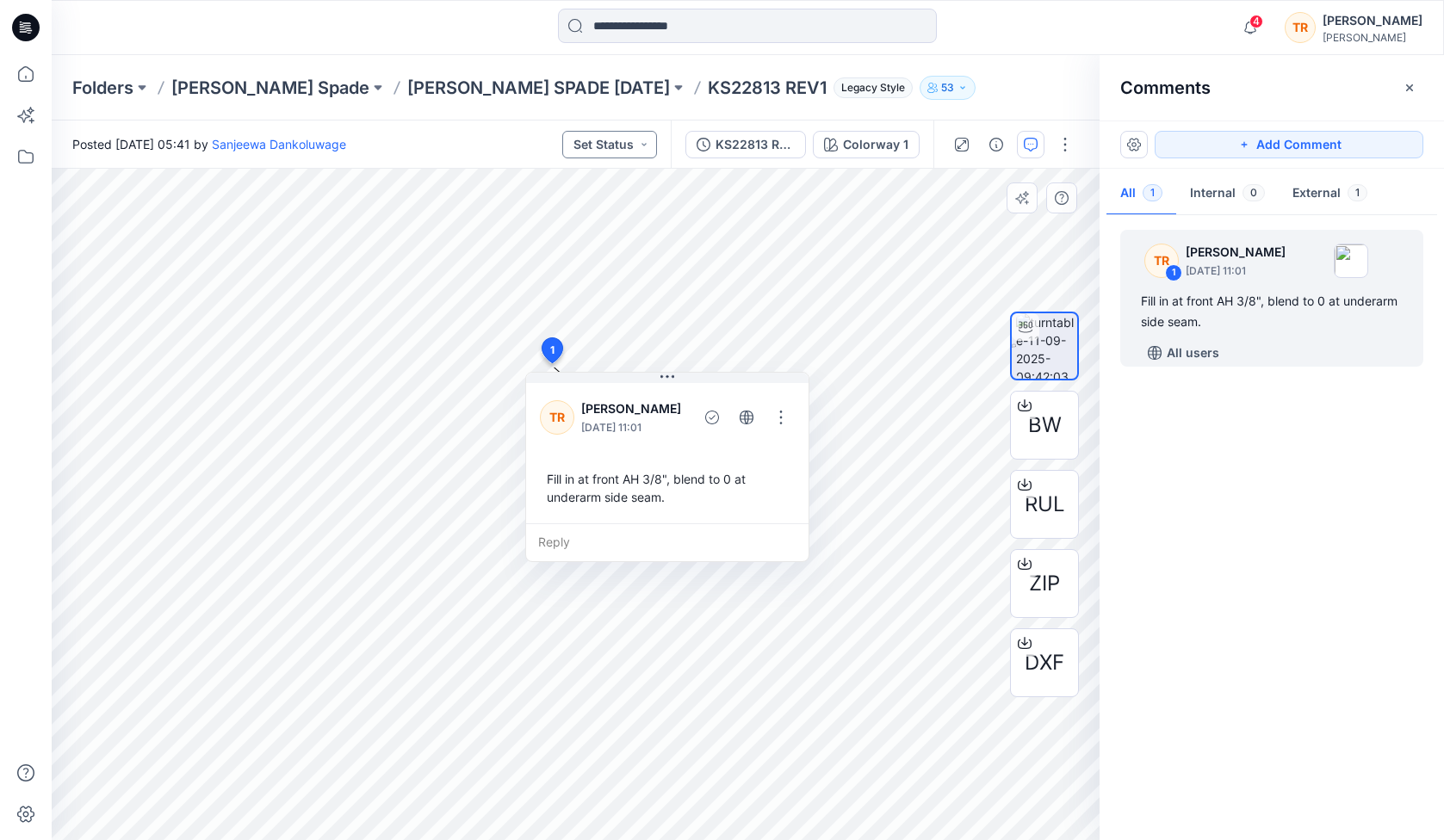
click at [636, 149] on button "Set Status" at bounding box center [609, 145] width 95 height 28
click at [575, 334] on p "Rejected" at bounding box center [563, 338] width 50 height 23
click at [39, 73] on icon at bounding box center [26, 74] width 38 height 38
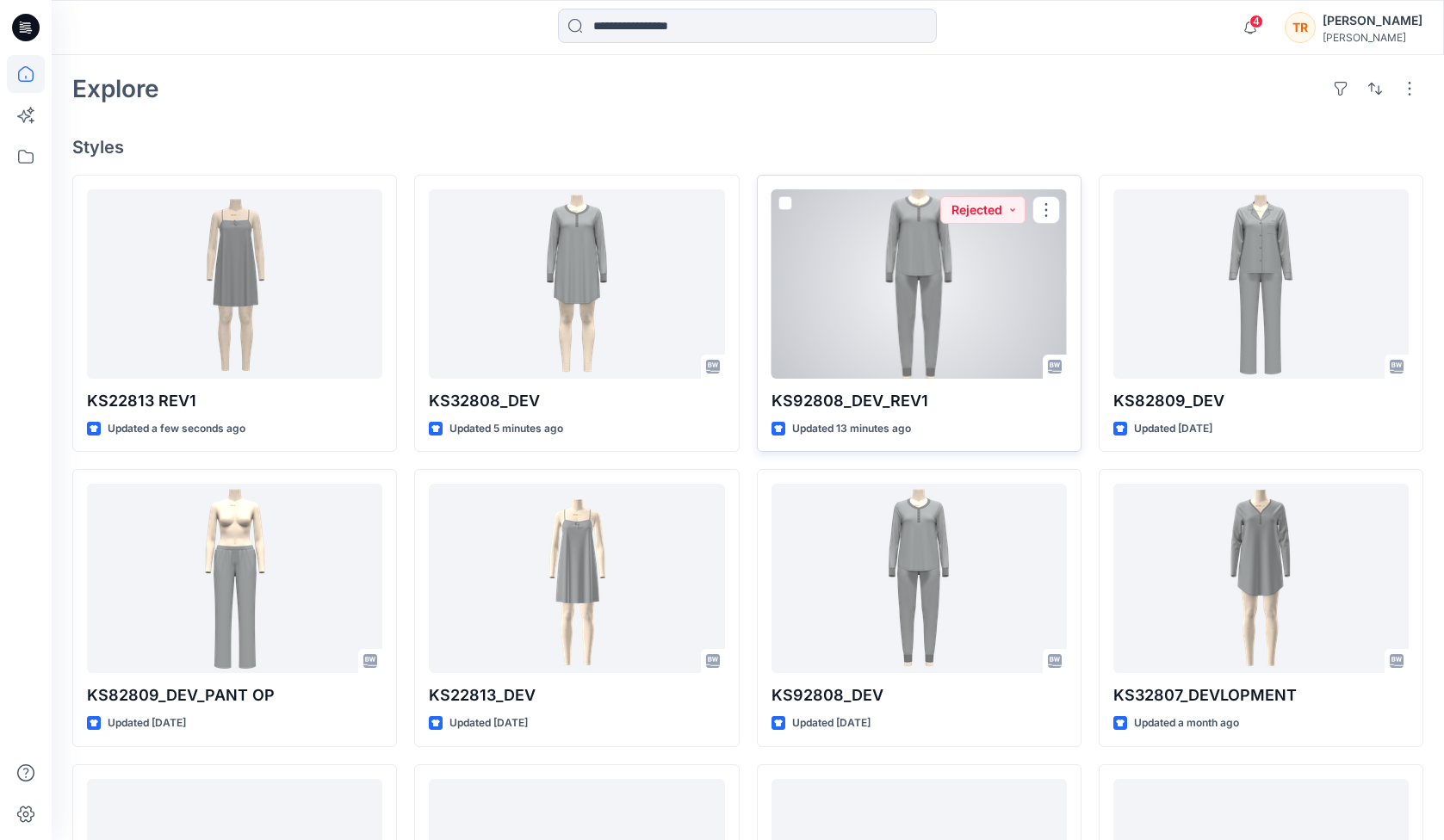
scroll to position [426, 0]
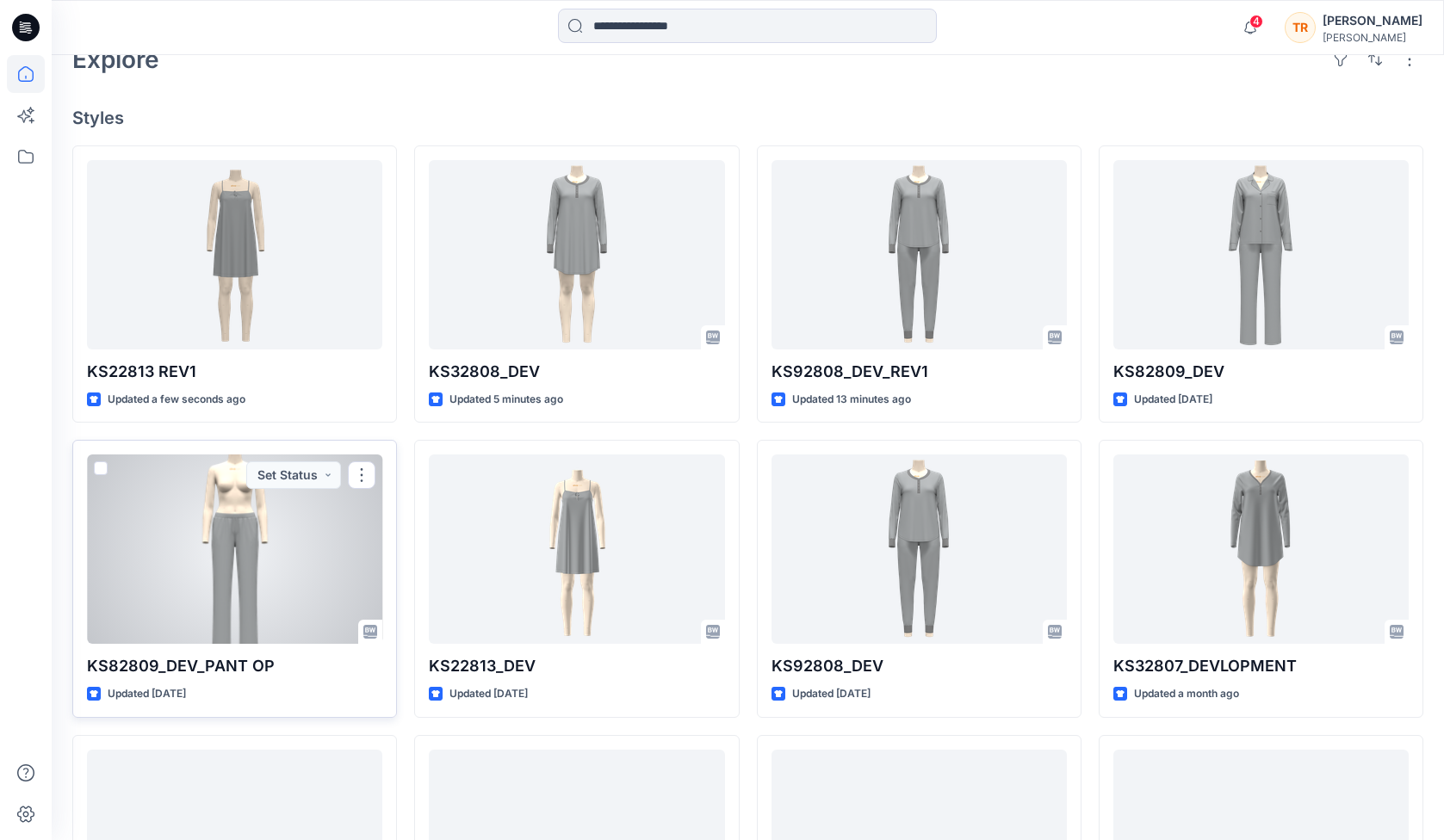
click at [250, 559] on div at bounding box center [235, 549] width 295 height 189
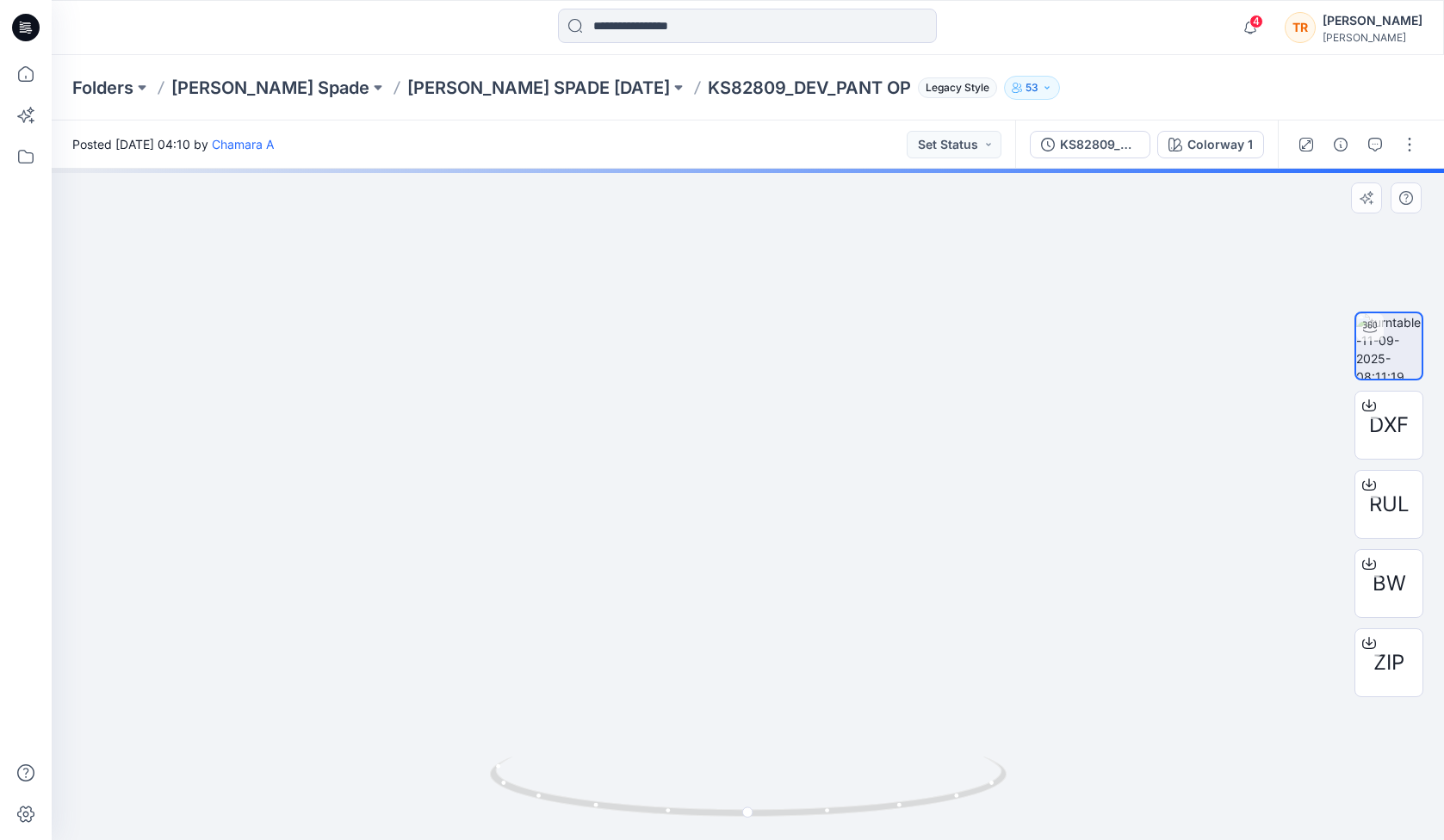
drag, startPoint x: 814, startPoint y: 394, endPoint x: 795, endPoint y: 455, distance: 63.9
click at [796, 455] on img at bounding box center [748, 432] width 1083 height 816
drag, startPoint x: 980, startPoint y: 784, endPoint x: 716, endPoint y: 830, distance: 268.0
click at [716, 830] on div at bounding box center [748, 797] width 517 height 86
drag, startPoint x: 924, startPoint y: 801, endPoint x: 977, endPoint y: 784, distance: 55.7
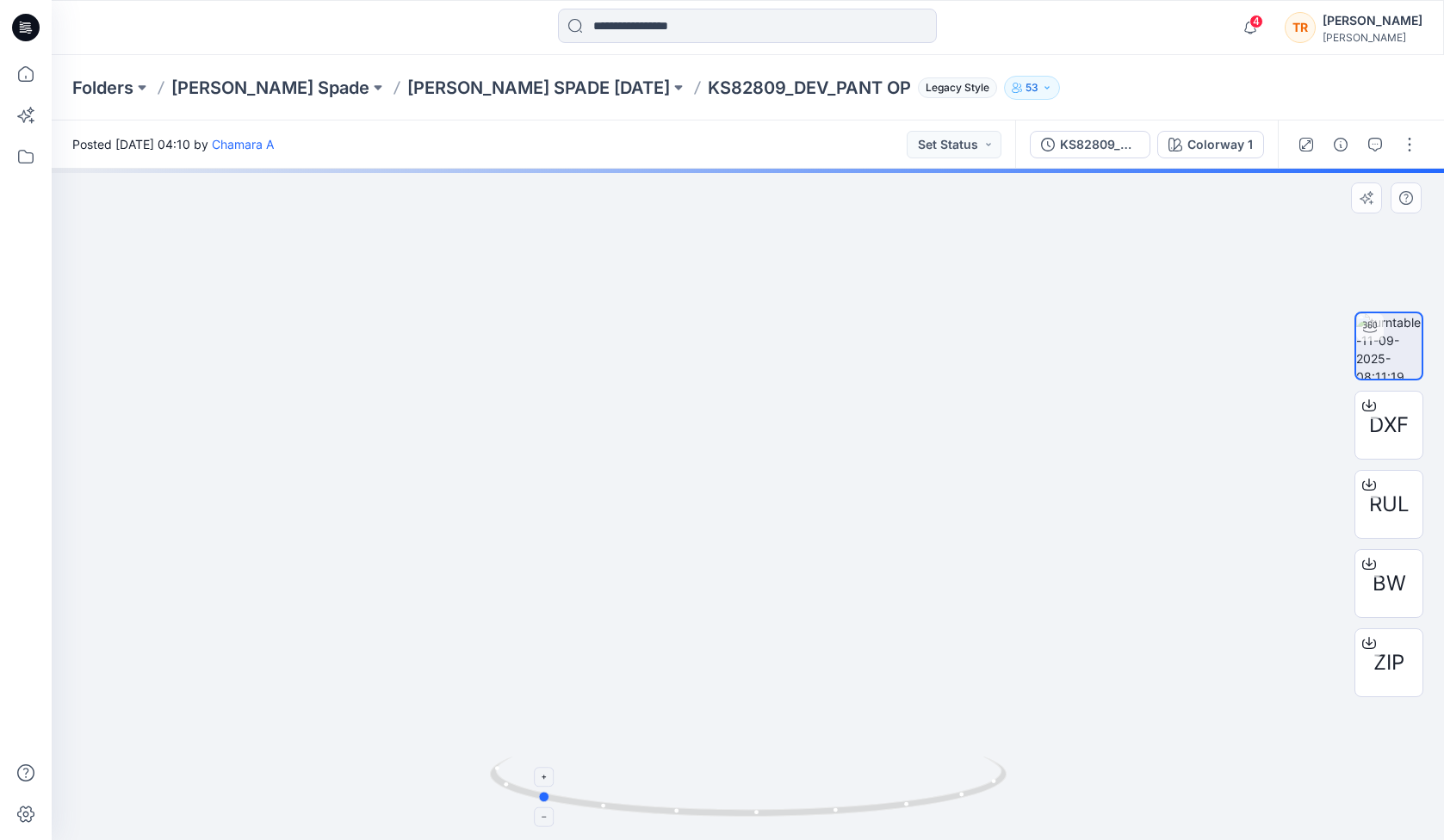
click at [977, 784] on icon at bounding box center [751, 789] width 521 height 64
drag, startPoint x: 966, startPoint y: 796, endPoint x: 828, endPoint y: 837, distance: 144.0
click at [828, 837] on div at bounding box center [748, 797] width 517 height 86
drag, startPoint x: 802, startPoint y: 651, endPoint x: 803, endPoint y: 568, distance: 83.0
click at [803, 568] on div at bounding box center [747, 504] width 1392 height 671
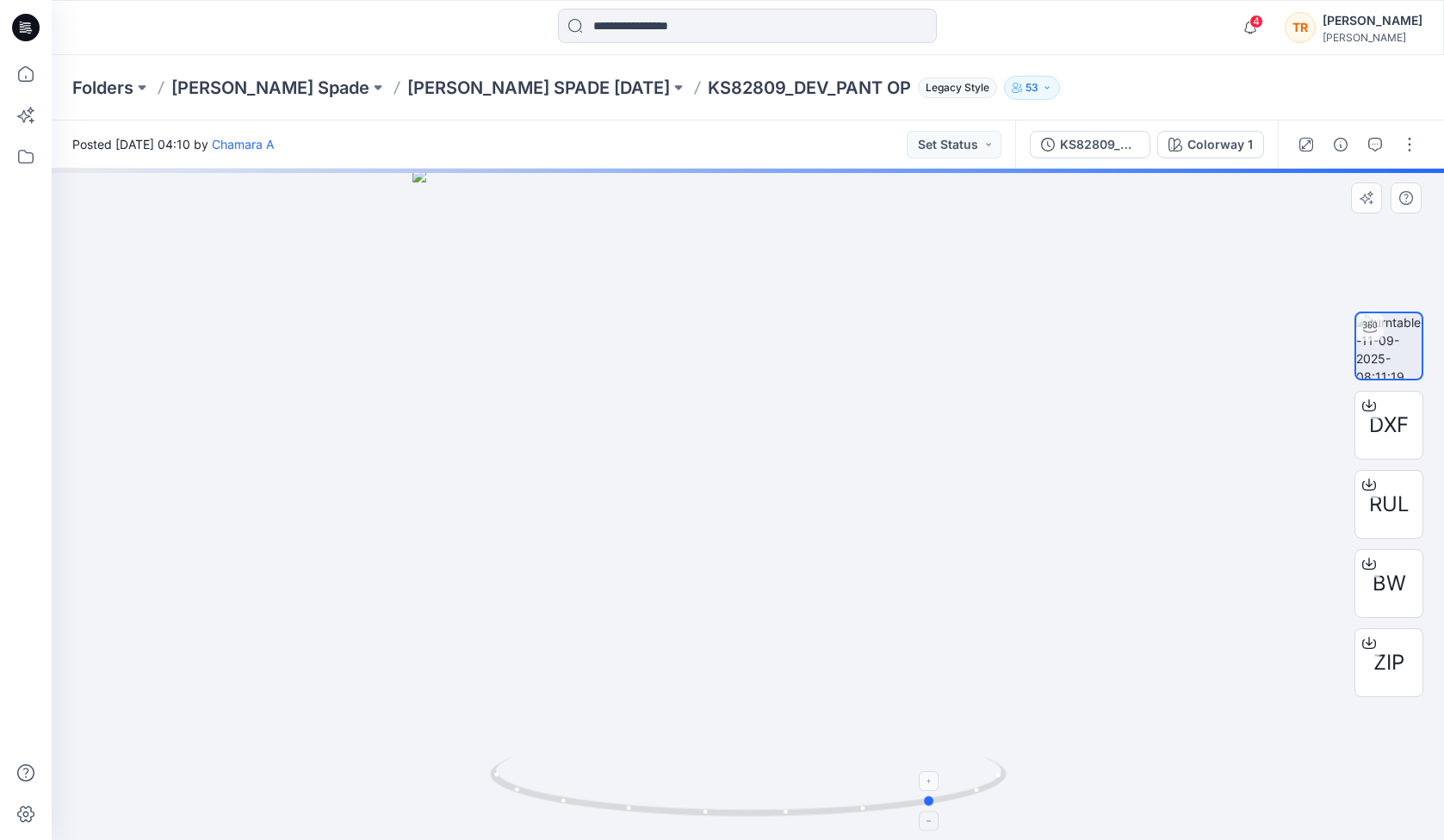
drag, startPoint x: 652, startPoint y: 804, endPoint x: 672, endPoint y: 792, distance: 23.3
click at [672, 792] on icon at bounding box center [751, 789] width 521 height 64
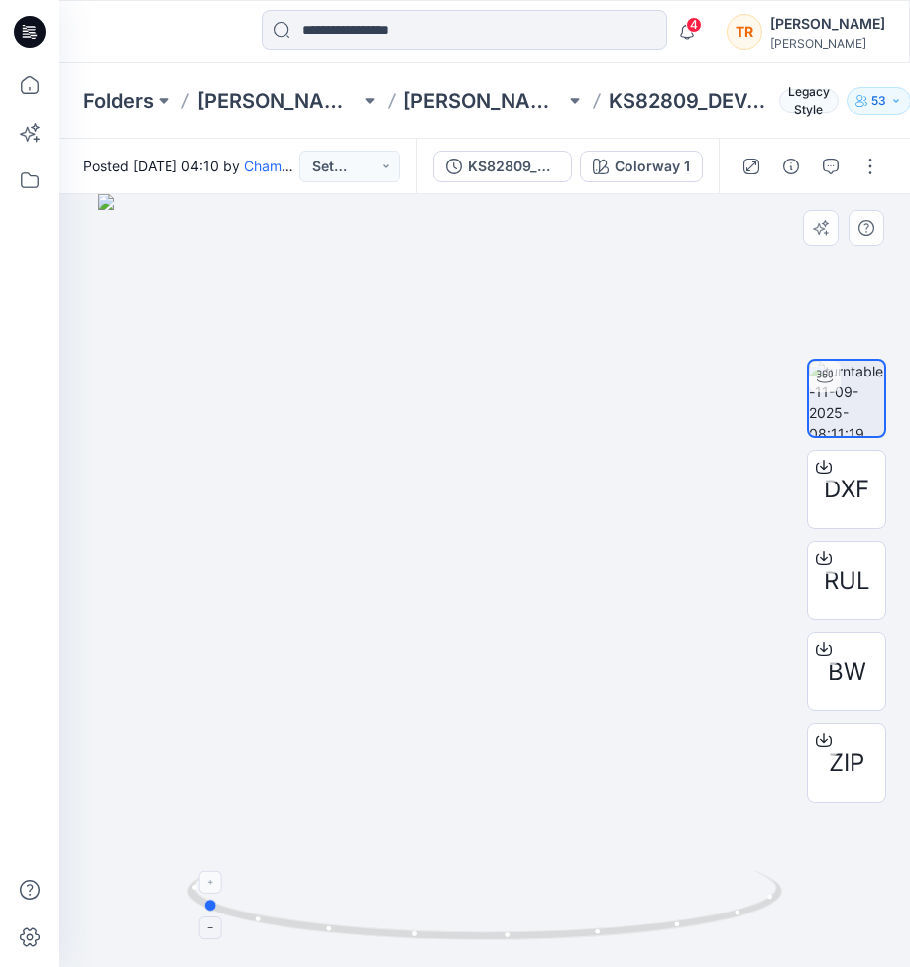
drag, startPoint x: 545, startPoint y: 931, endPoint x: 640, endPoint y: 925, distance: 95.3
click at [640, 925] on icon at bounding box center [487, 908] width 600 height 74
click at [174, 39] on div at bounding box center [160, 32] width 202 height 44
click at [25, 86] on icon at bounding box center [30, 85] width 44 height 44
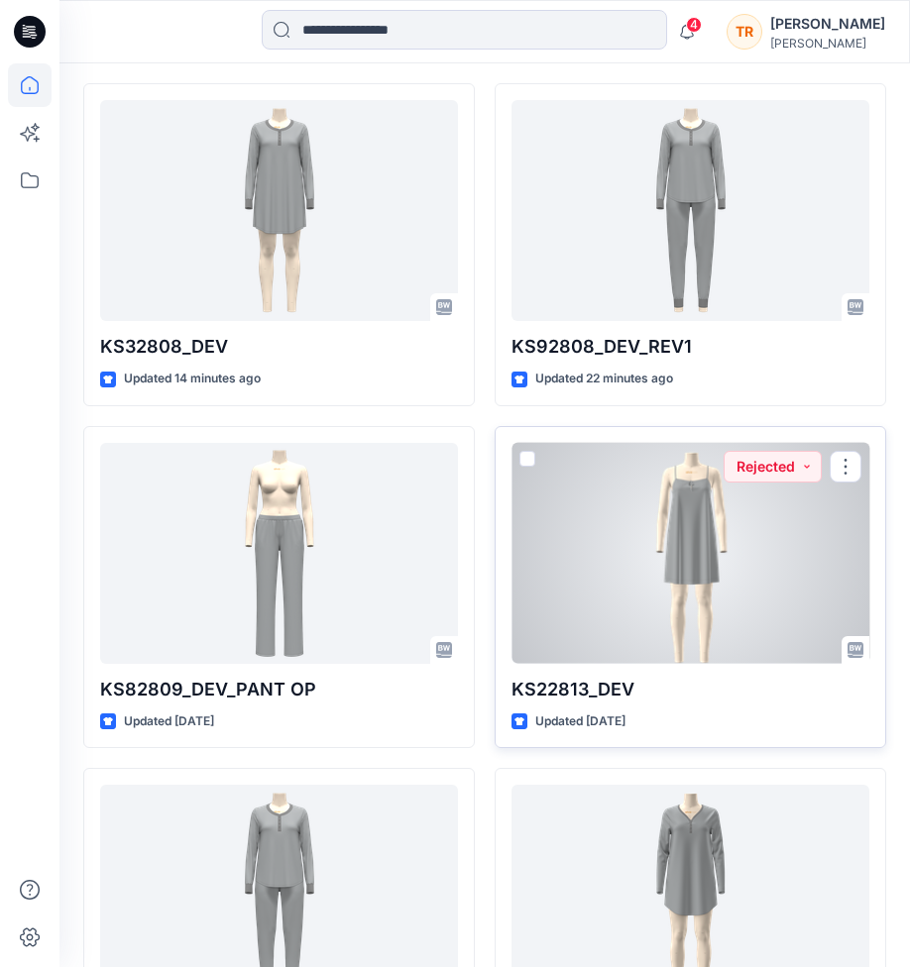
scroll to position [936, 0]
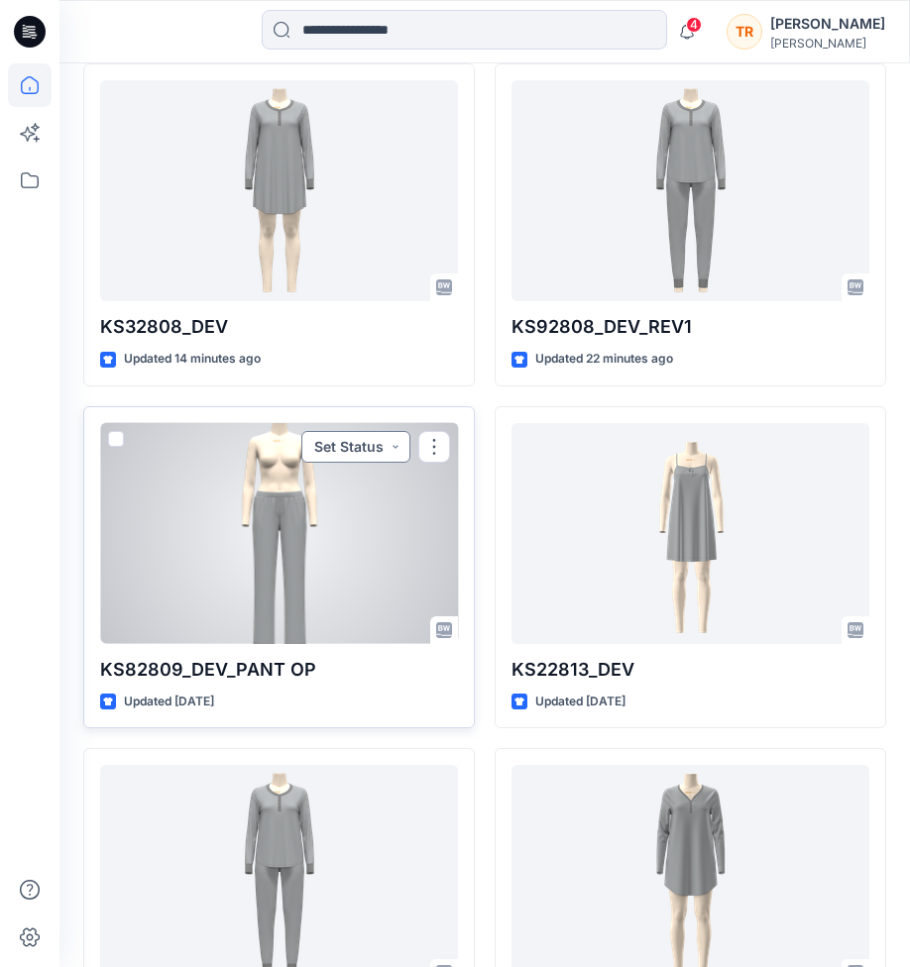
click at [387, 445] on button "Set Status" at bounding box center [355, 447] width 109 height 32
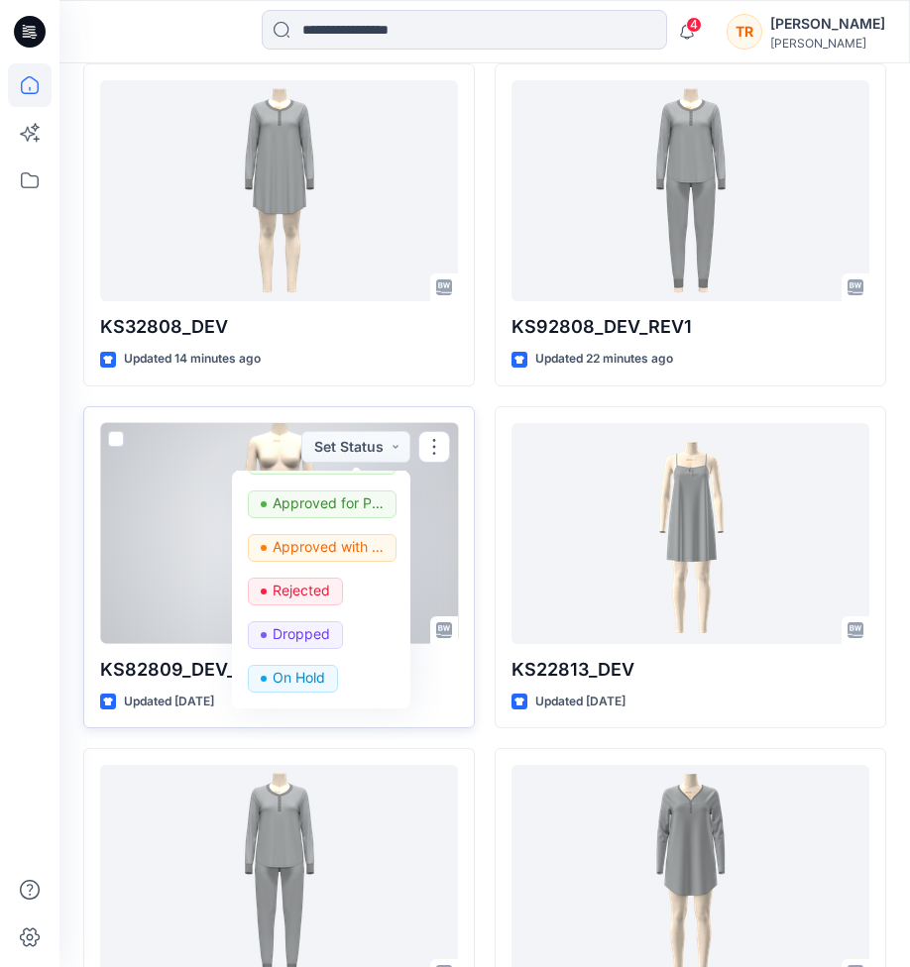
scroll to position [136, 0]
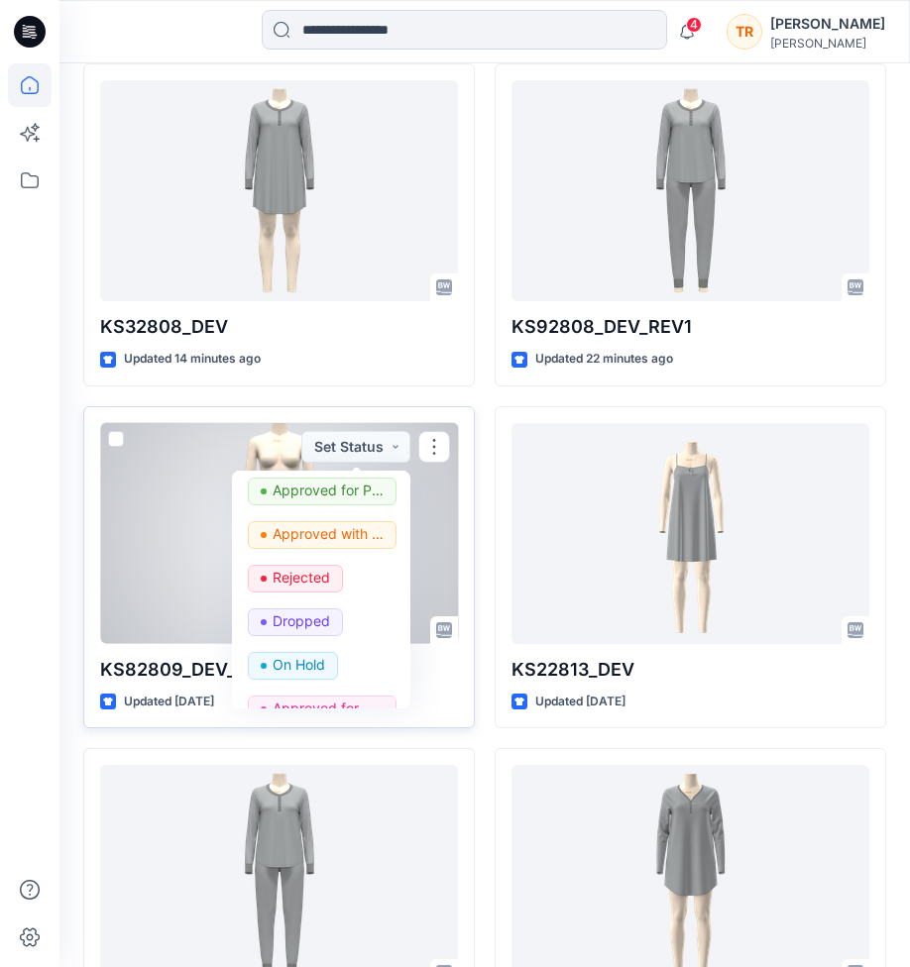
click at [165, 595] on div at bounding box center [279, 533] width 358 height 221
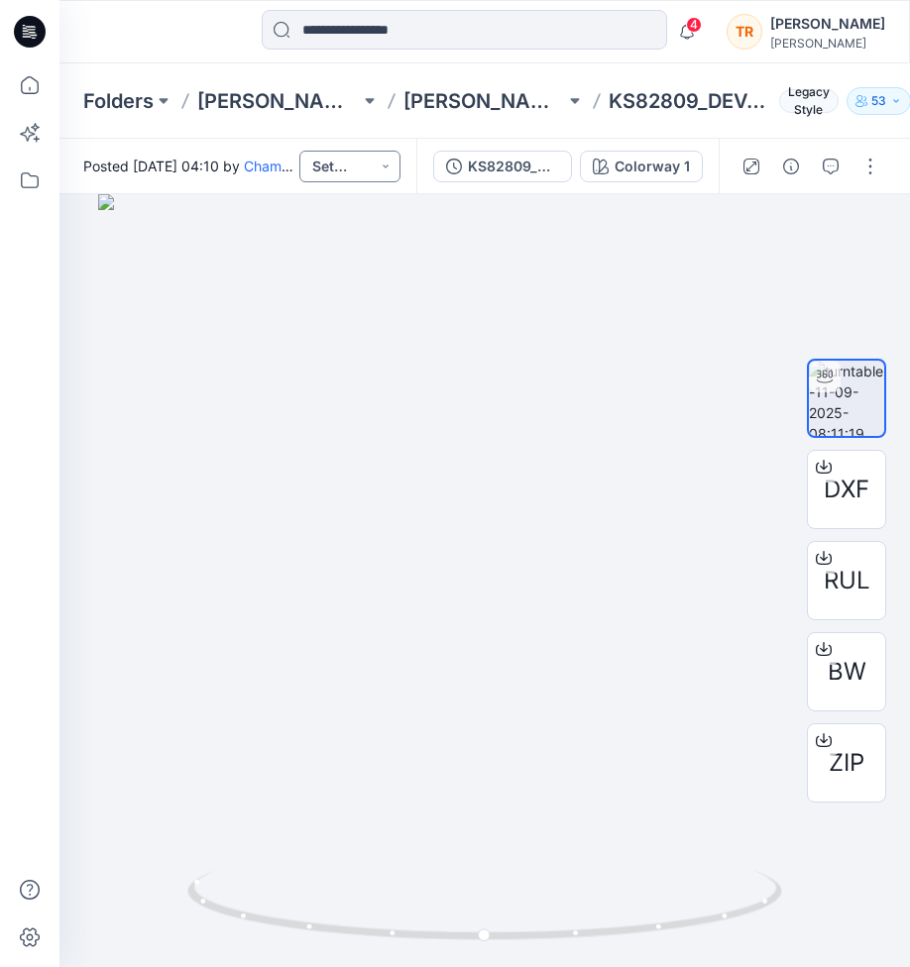
click at [376, 169] on button "Set Status" at bounding box center [349, 167] width 101 height 32
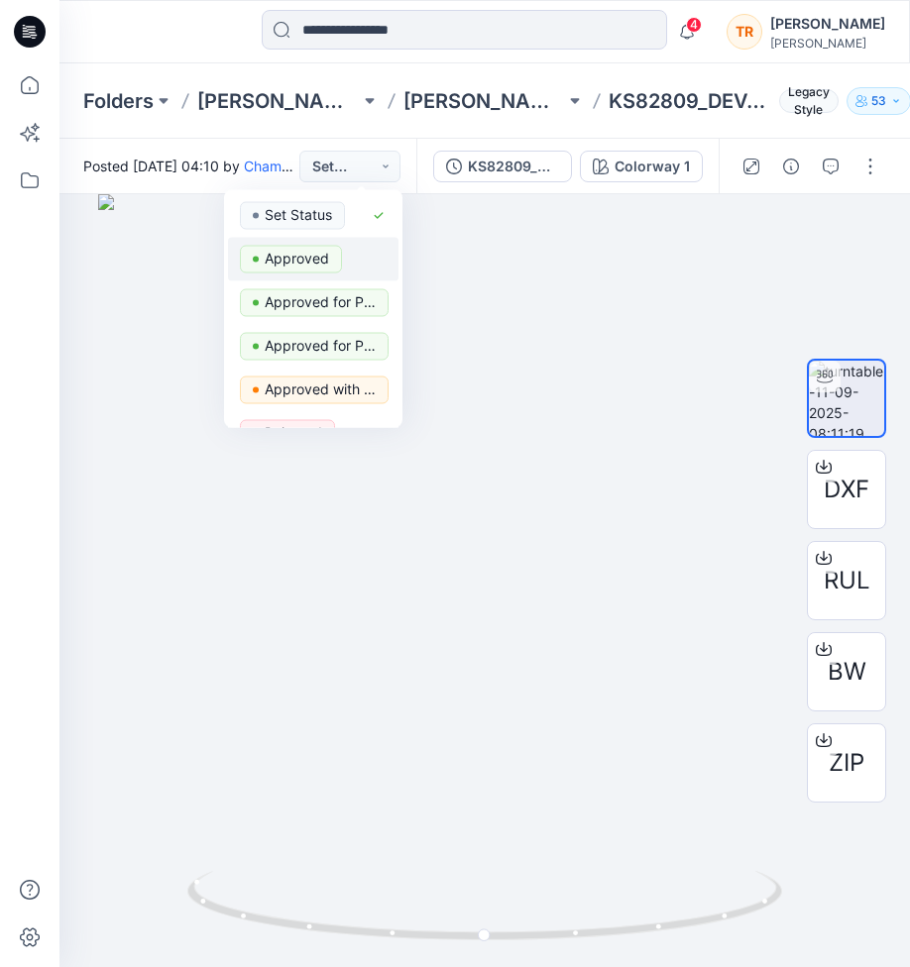
scroll to position [106, 0]
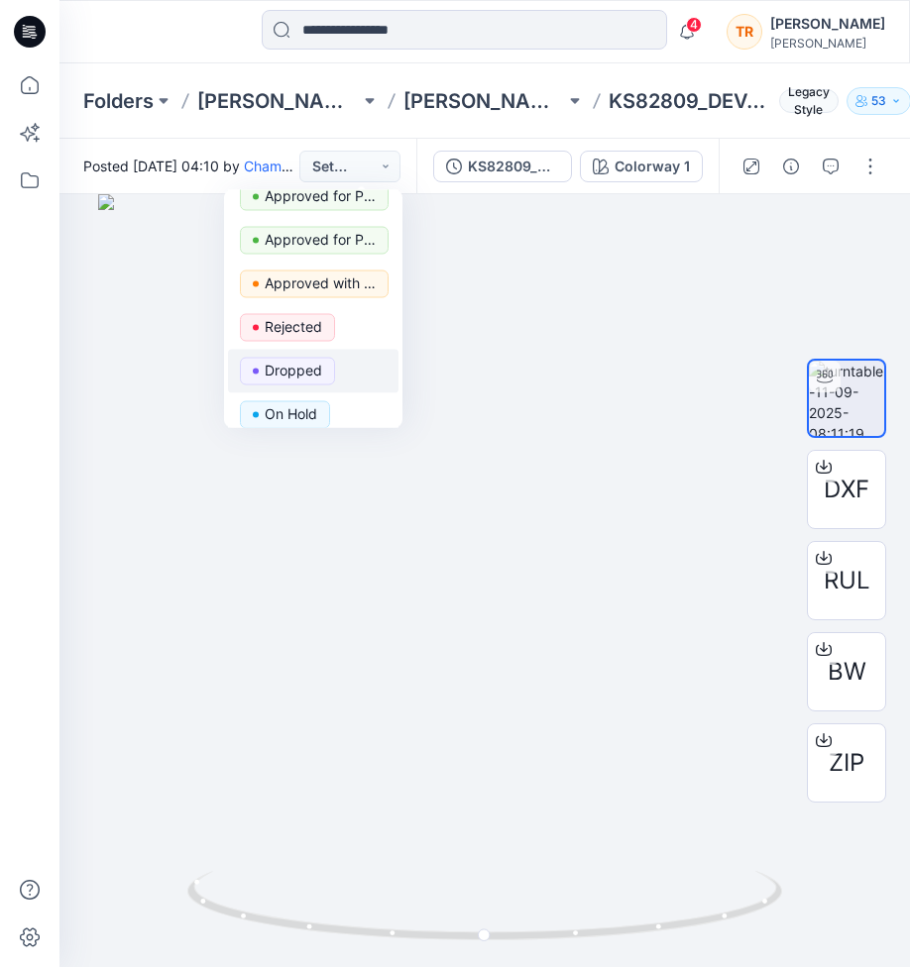
click at [289, 378] on p "Dropped" at bounding box center [293, 371] width 57 height 26
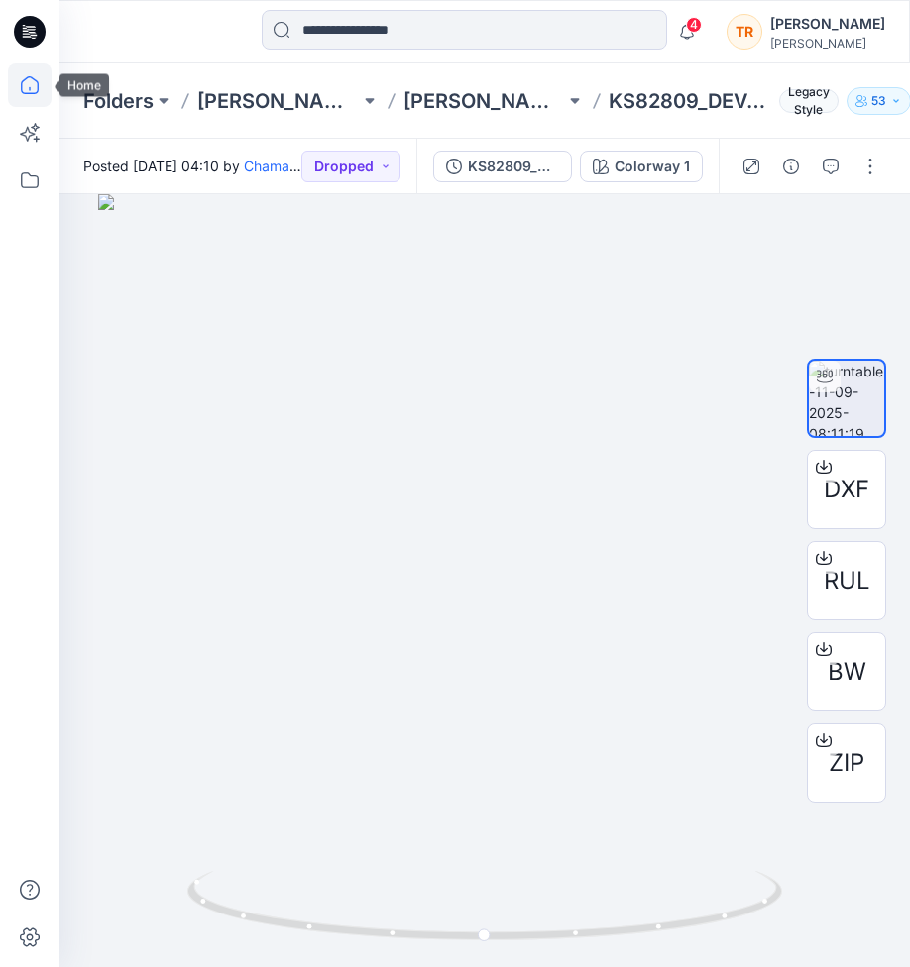
click at [25, 84] on icon at bounding box center [30, 85] width 44 height 44
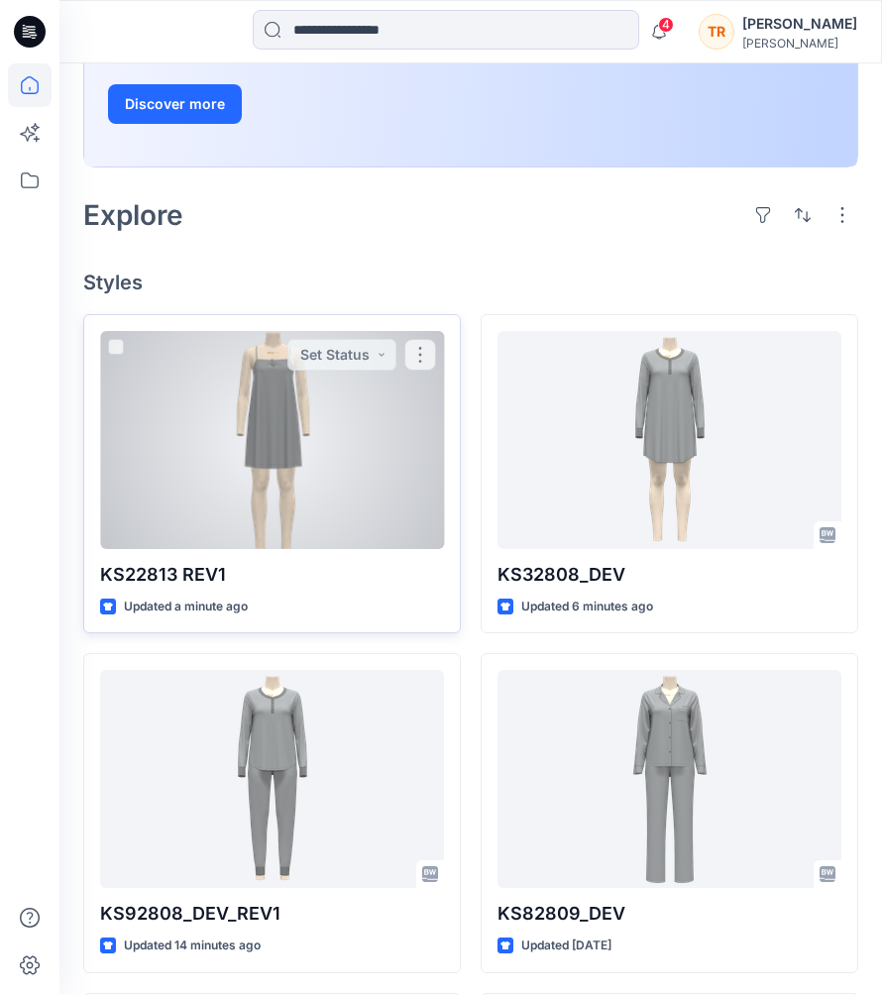
scroll to position [352, 0]
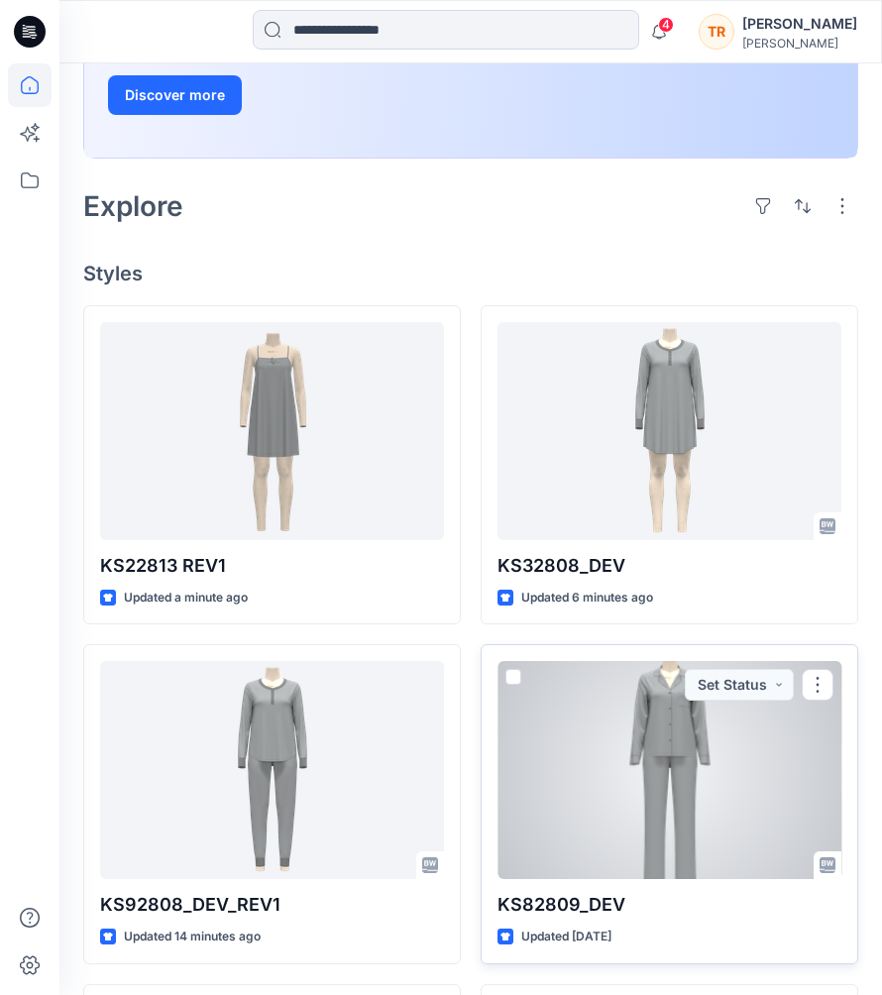
click at [652, 767] on div at bounding box center [669, 770] width 344 height 218
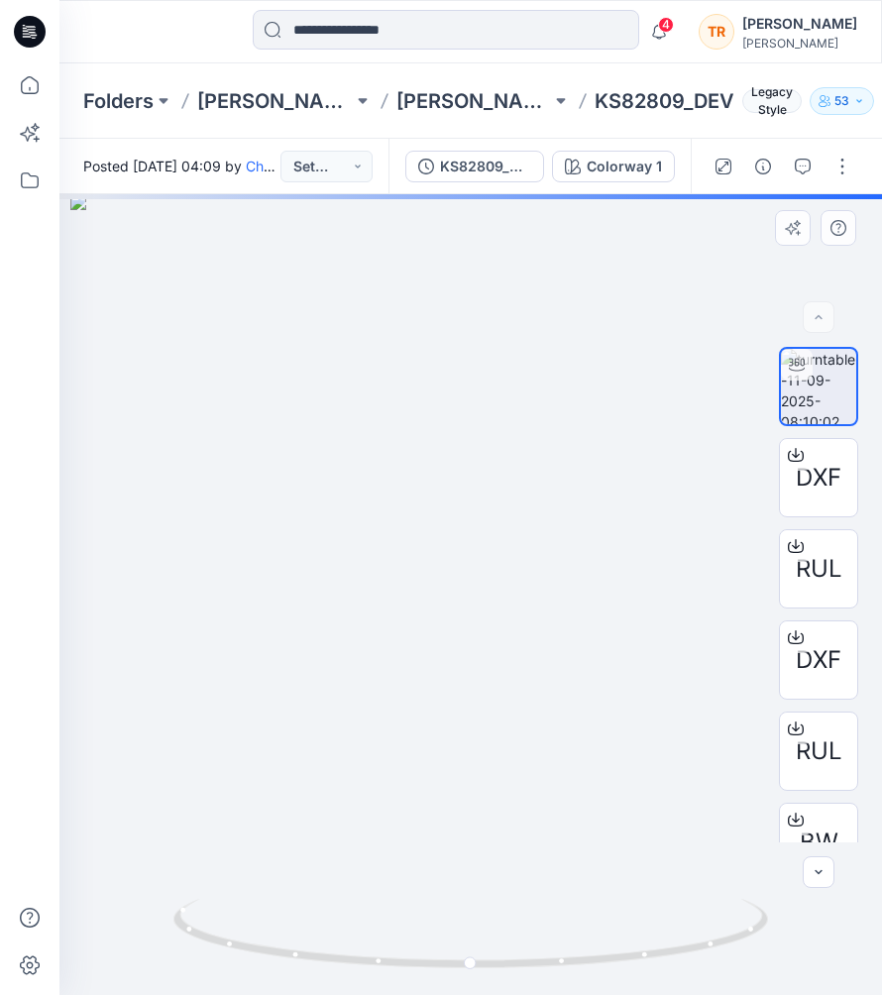
click at [458, 589] on div at bounding box center [470, 594] width 823 height 801
click at [495, 681] on div at bounding box center [470, 594] width 823 height 801
drag, startPoint x: 614, startPoint y: 947, endPoint x: 544, endPoint y: 935, distance: 71.5
click at [544, 935] on icon at bounding box center [473, 936] width 600 height 74
drag, startPoint x: 722, startPoint y: 937, endPoint x: 801, endPoint y: 894, distance: 89.1
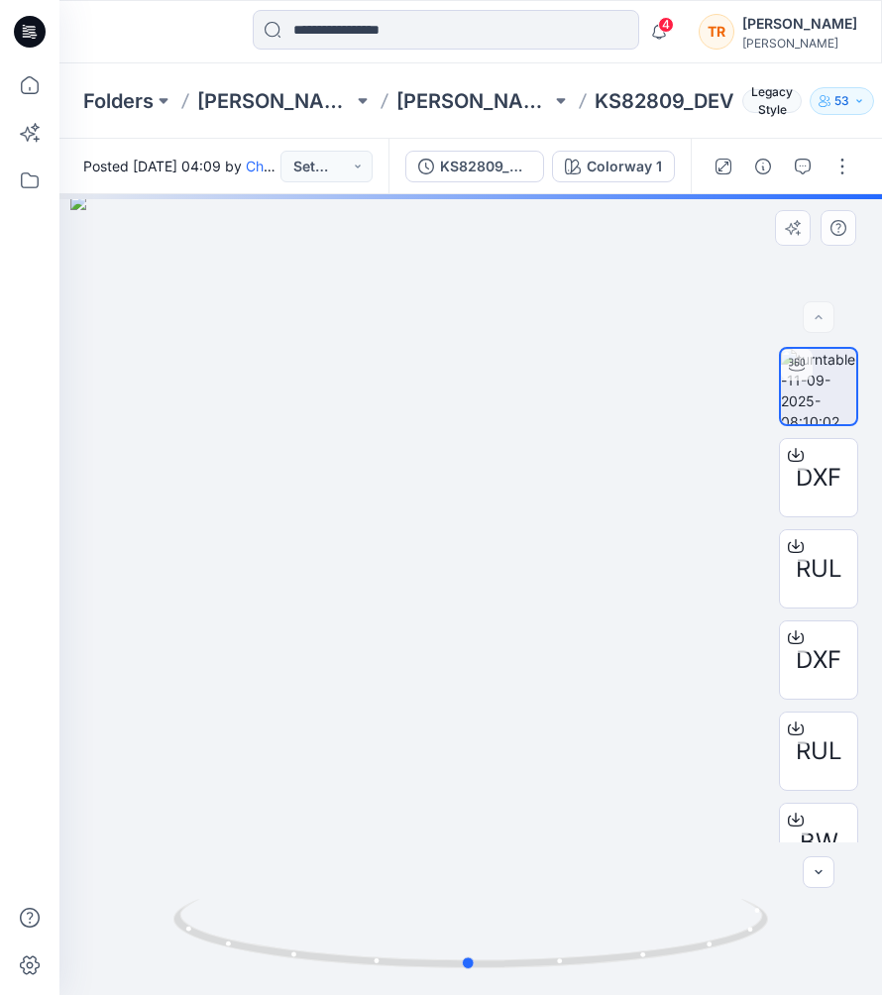
click at [801, 894] on div at bounding box center [470, 594] width 823 height 801
drag, startPoint x: 520, startPoint y: 966, endPoint x: 879, endPoint y: 847, distance: 377.9
click at [879, 847] on div at bounding box center [470, 594] width 823 height 801
drag, startPoint x: 322, startPoint y: 952, endPoint x: 647, endPoint y: 932, distance: 325.7
click at [647, 932] on icon at bounding box center [473, 936] width 600 height 74
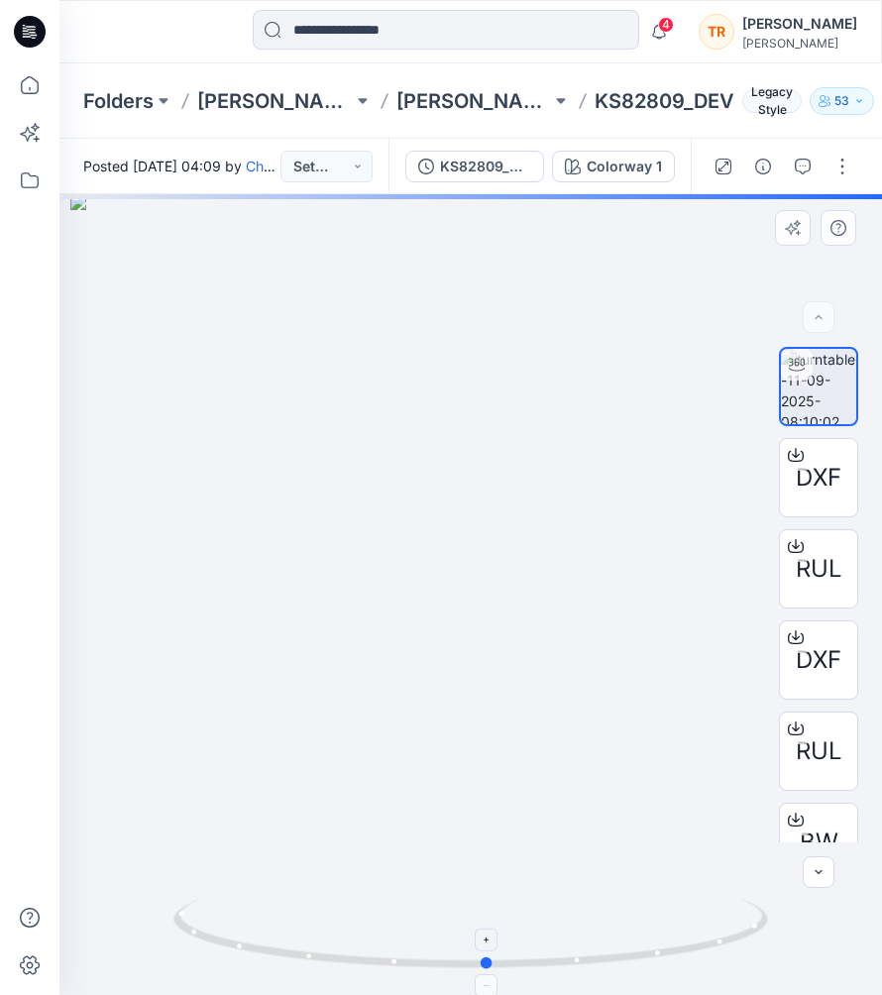
drag, startPoint x: 569, startPoint y: 961, endPoint x: 491, endPoint y: 957, distance: 78.4
click at [491, 957] on circle at bounding box center [488, 963] width 12 height 12
drag, startPoint x: 533, startPoint y: 563, endPoint x: 514, endPoint y: 567, distance: 19.2
click at [514, 567] on div at bounding box center [470, 594] width 823 height 801
drag, startPoint x: 674, startPoint y: 951, endPoint x: 852, endPoint y: 863, distance: 199.0
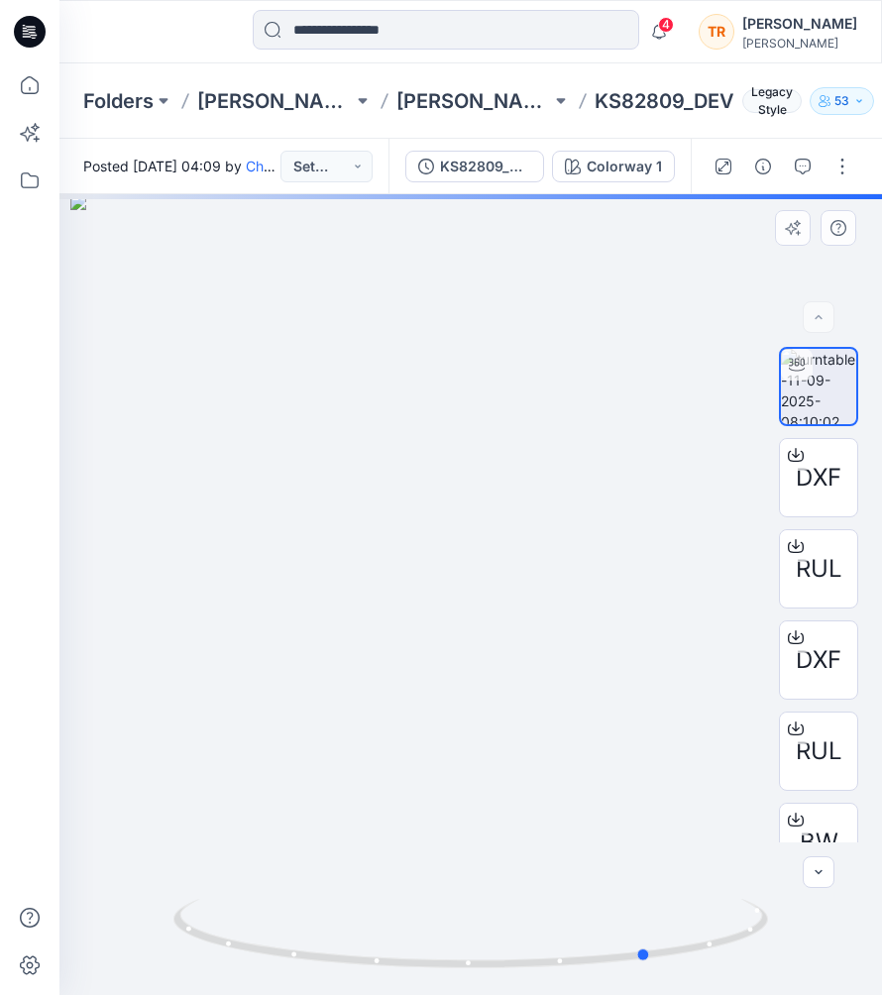
click at [852, 863] on div at bounding box center [470, 594] width 823 height 801
drag, startPoint x: 342, startPoint y: 957, endPoint x: 485, endPoint y: 958, distance: 142.7
click at [485, 958] on icon at bounding box center [473, 936] width 600 height 74
drag, startPoint x: 681, startPoint y: 945, endPoint x: 585, endPoint y: 956, distance: 96.7
click at [585, 956] on icon at bounding box center [473, 936] width 600 height 74
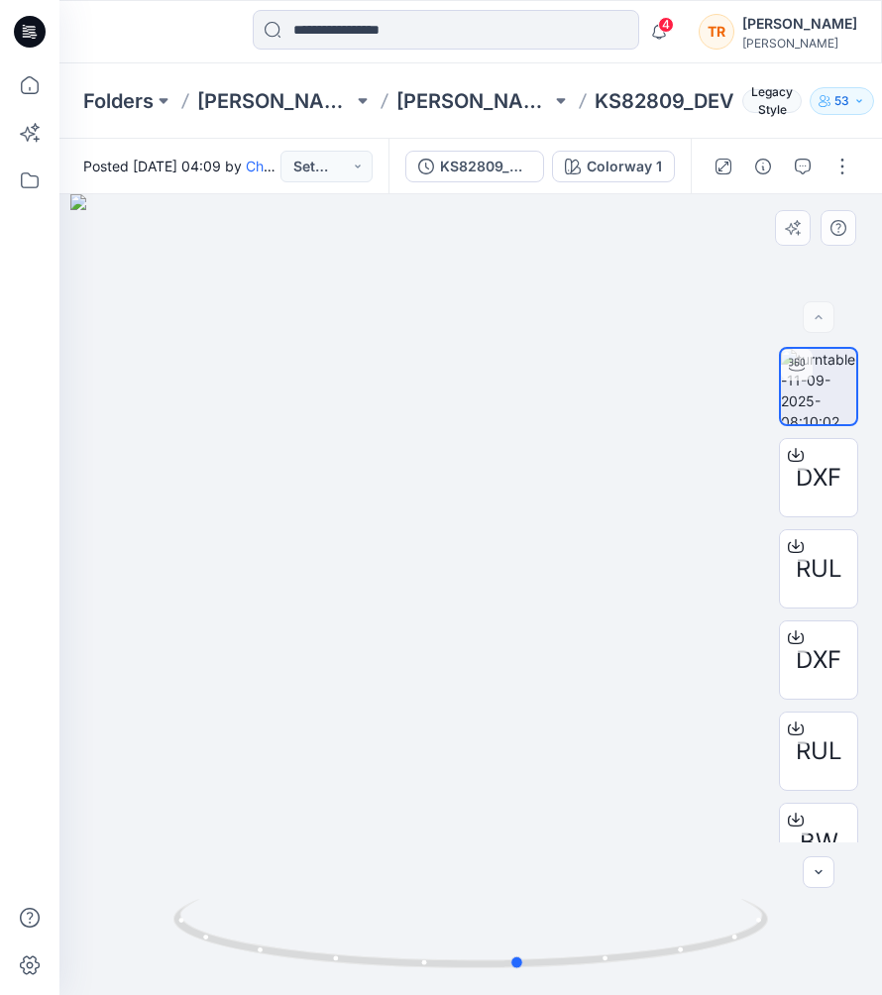
drag, startPoint x: 644, startPoint y: 953, endPoint x: 469, endPoint y: 977, distance: 177.0
click at [469, 966] on div at bounding box center [470, 594] width 823 height 801
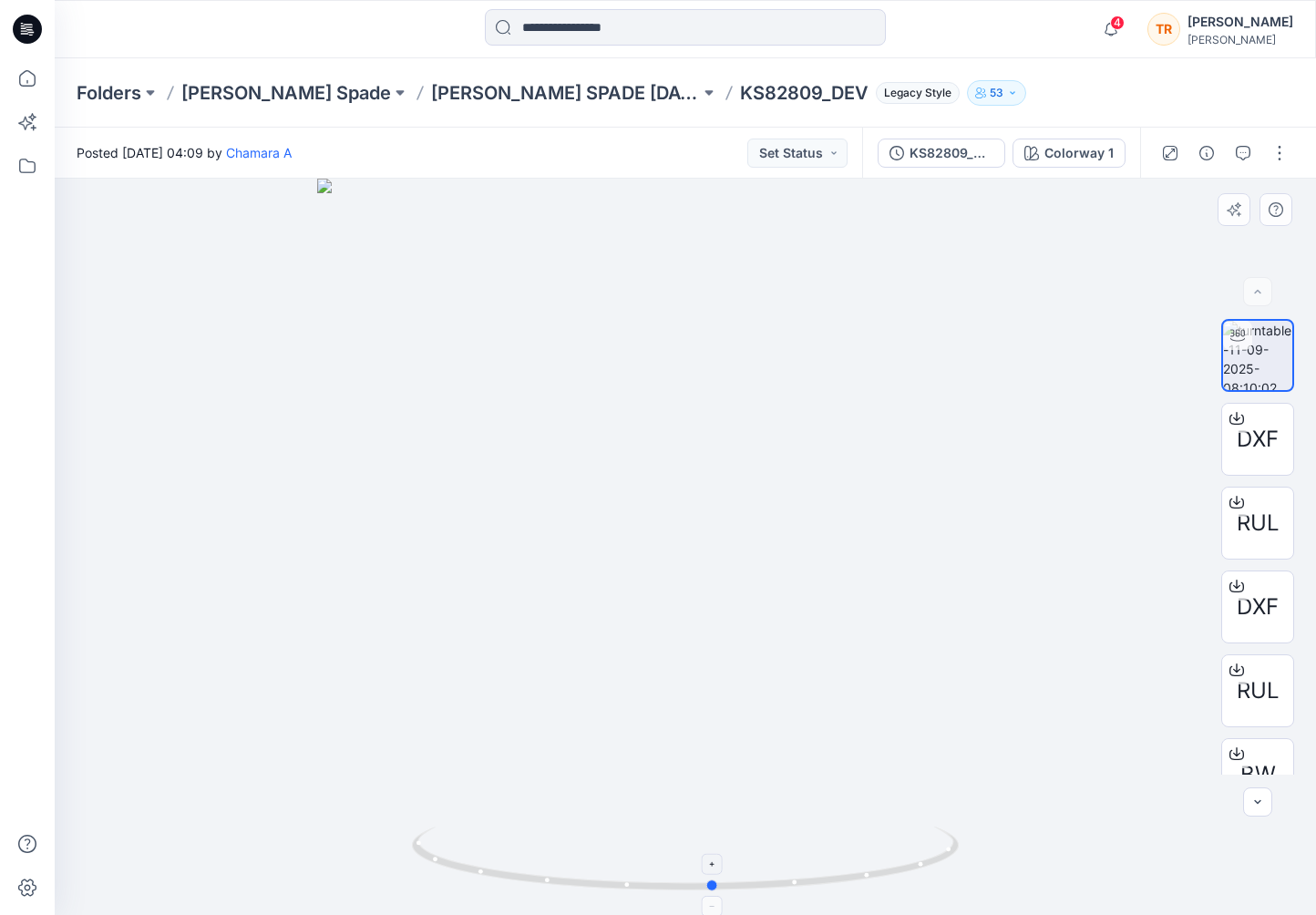
drag, startPoint x: 455, startPoint y: 872, endPoint x: 437, endPoint y: 875, distance: 18.2
click at [437, 875] on icon at bounding box center [688, 861] width 552 height 68
drag, startPoint x: 804, startPoint y: 371, endPoint x: 805, endPoint y: 661, distance: 290.0
click at [805, 661] on img at bounding box center [685, 546] width 1184 height 737
click at [1241, 146] on icon "button" at bounding box center [1243, 154] width 15 height 15
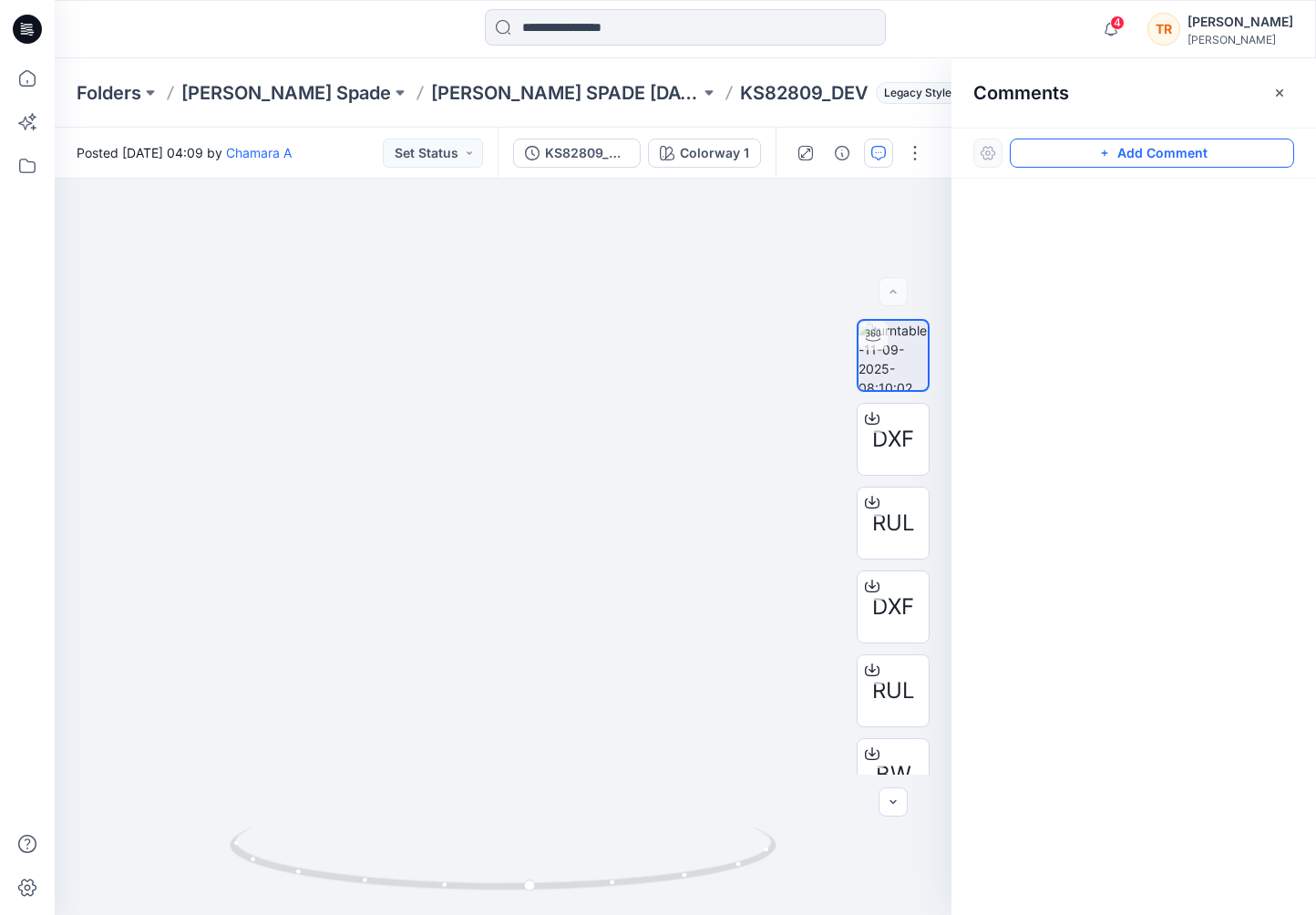
click at [1139, 152] on button "Add Comment" at bounding box center [1151, 154] width 284 height 29
click at [560, 387] on div "1" at bounding box center [502, 546] width 897 height 737
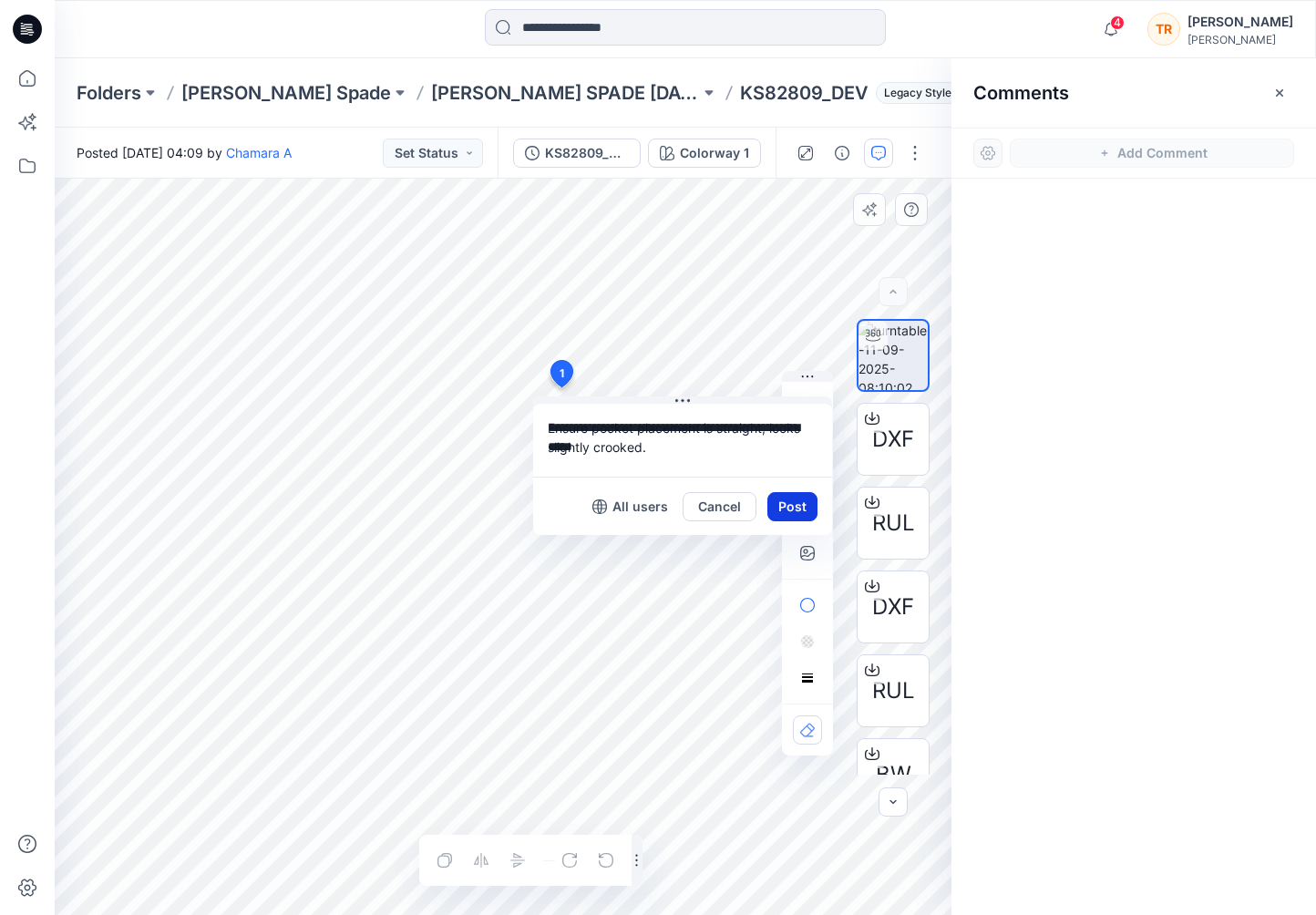
type textarea "**********"
click at [774, 504] on button "Post" at bounding box center [792, 507] width 51 height 29
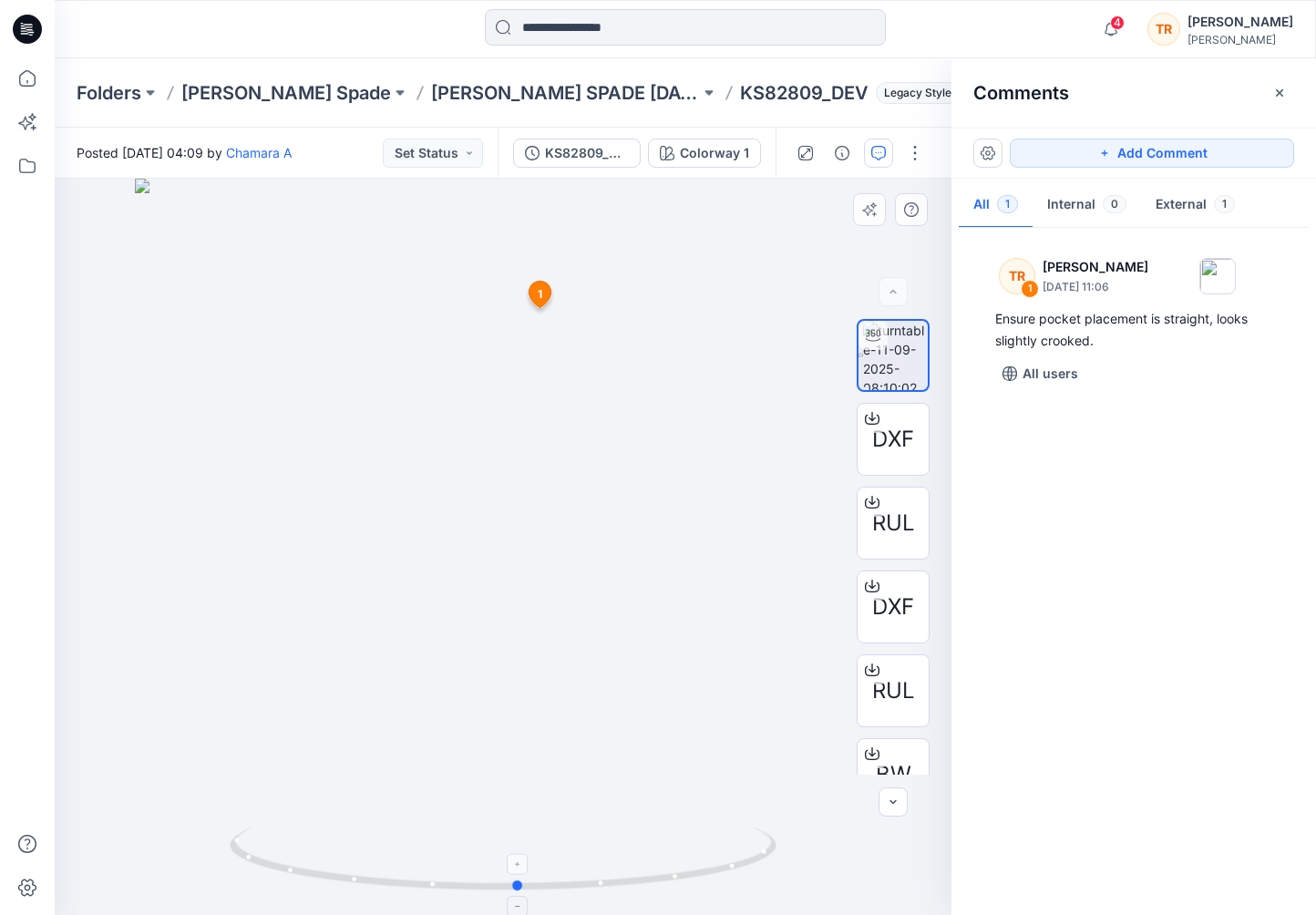
drag, startPoint x: 282, startPoint y: 856, endPoint x: 298, endPoint y: 850, distance: 17.1
click at [298, 850] on icon at bounding box center [506, 861] width 552 height 68
drag, startPoint x: 483, startPoint y: 319, endPoint x: 469, endPoint y: 647, distance: 328.3
click at [469, 647] on img at bounding box center [490, 546] width 1149 height 737
click at [1174, 151] on button "Add Comment" at bounding box center [1151, 154] width 284 height 29
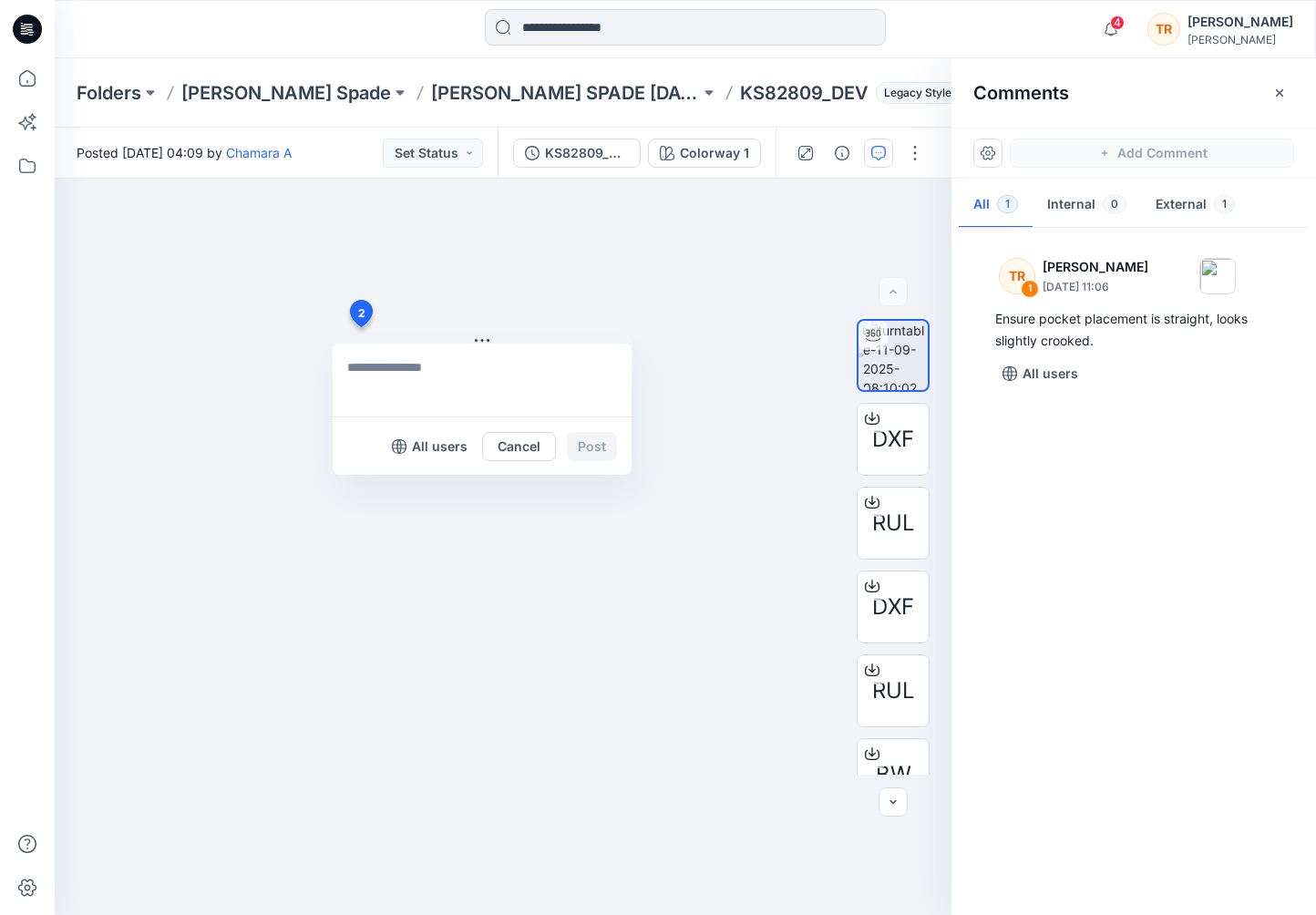
click at [360, 327] on div "2 All users Cancel Post 1 TR Taylor Roberson September 14, 2025 11:06 Ensure po…" at bounding box center [502, 546] width 897 height 737
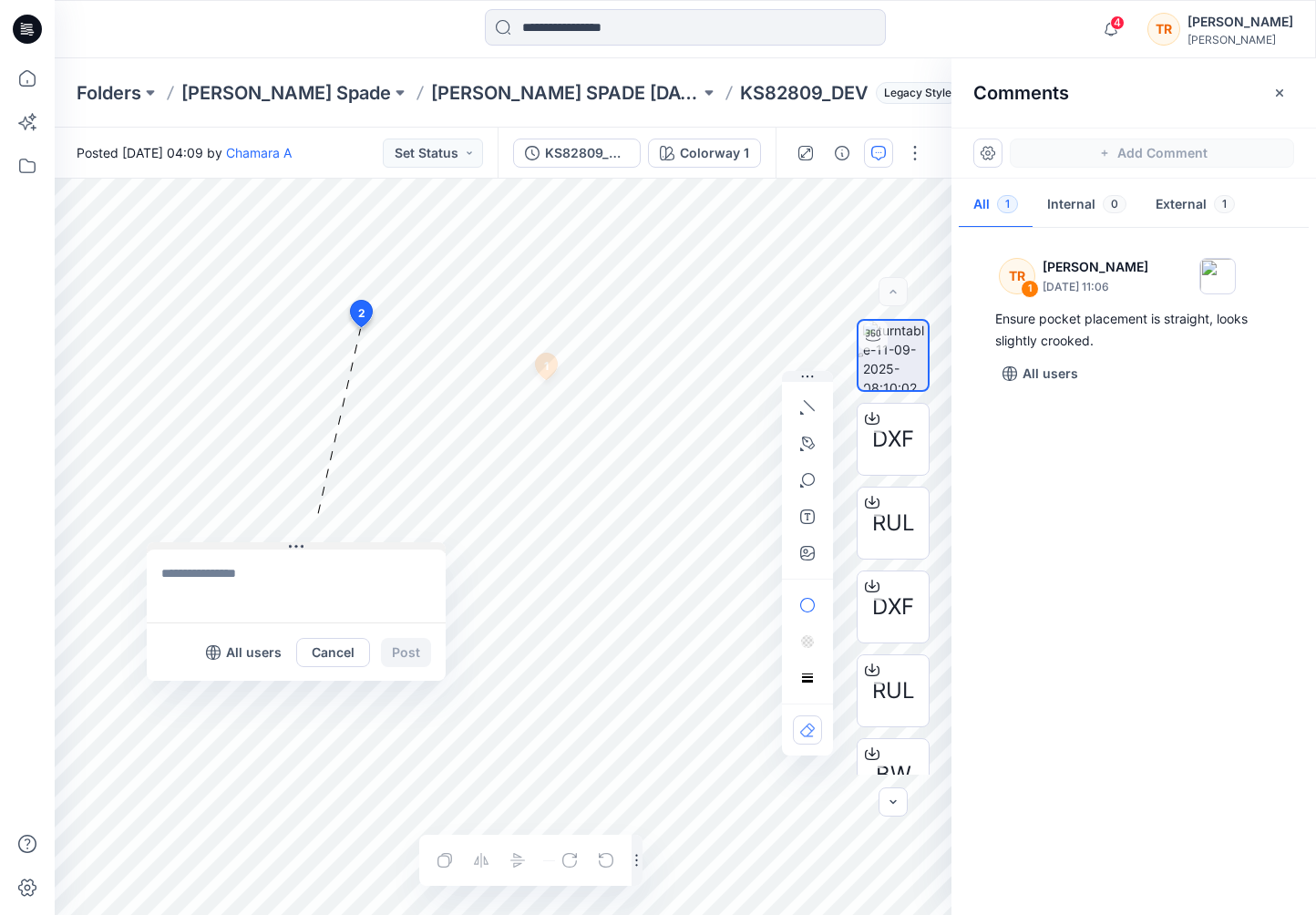
drag, startPoint x: 513, startPoint y: 339, endPoint x: 327, endPoint y: 544, distance: 276.8
click at [246, 589] on textarea at bounding box center [296, 585] width 299 height 73
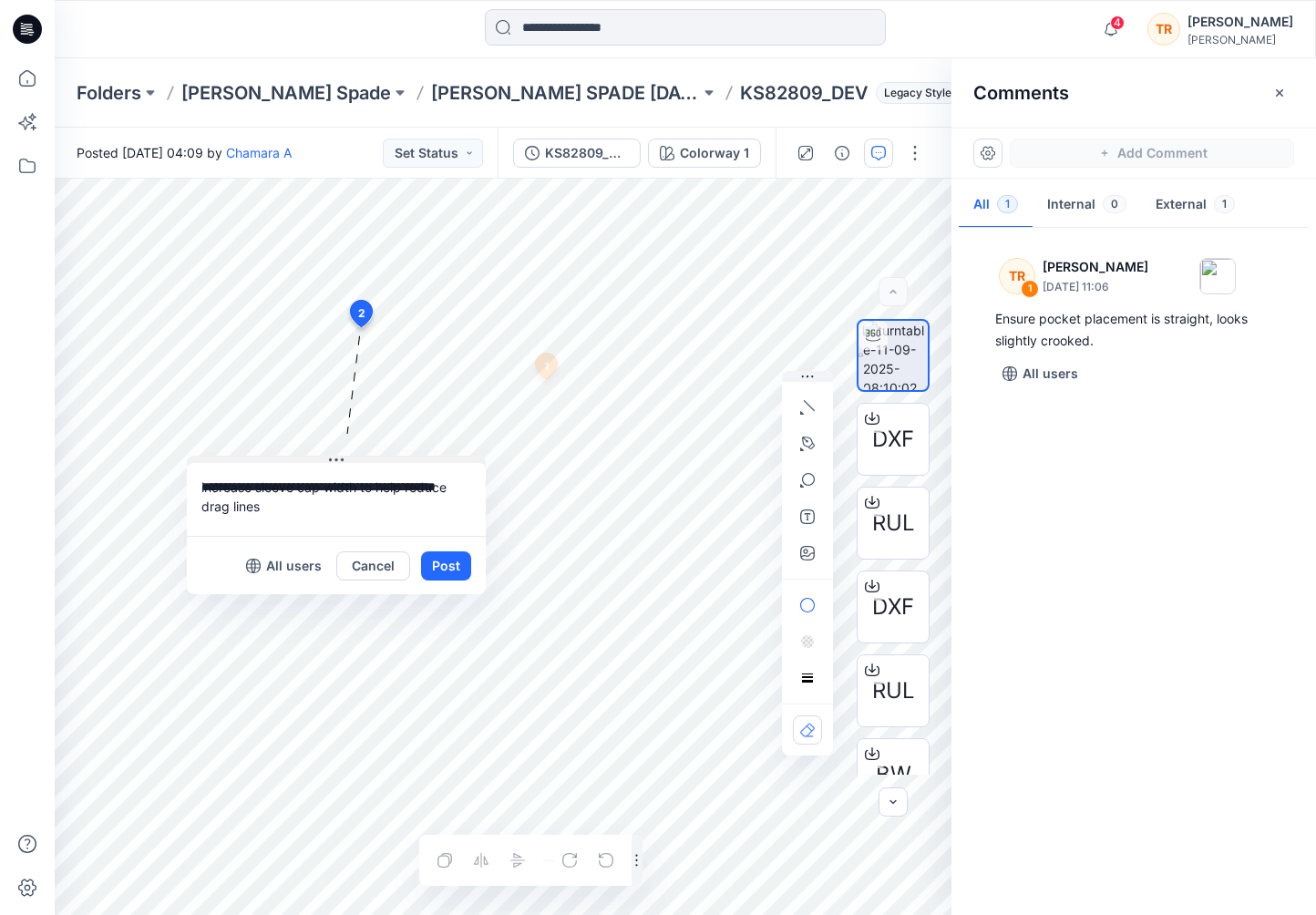
drag, startPoint x: 296, startPoint y: 543, endPoint x: 337, endPoint y: 456, distance: 96.2
click at [456, 600] on div "**********" at bounding box center [502, 546] width 897 height 737
click at [198, 487] on textarea "**********" at bounding box center [336, 498] width 299 height 73
type textarea "**********"
click at [437, 561] on button "Post" at bounding box center [446, 566] width 51 height 29
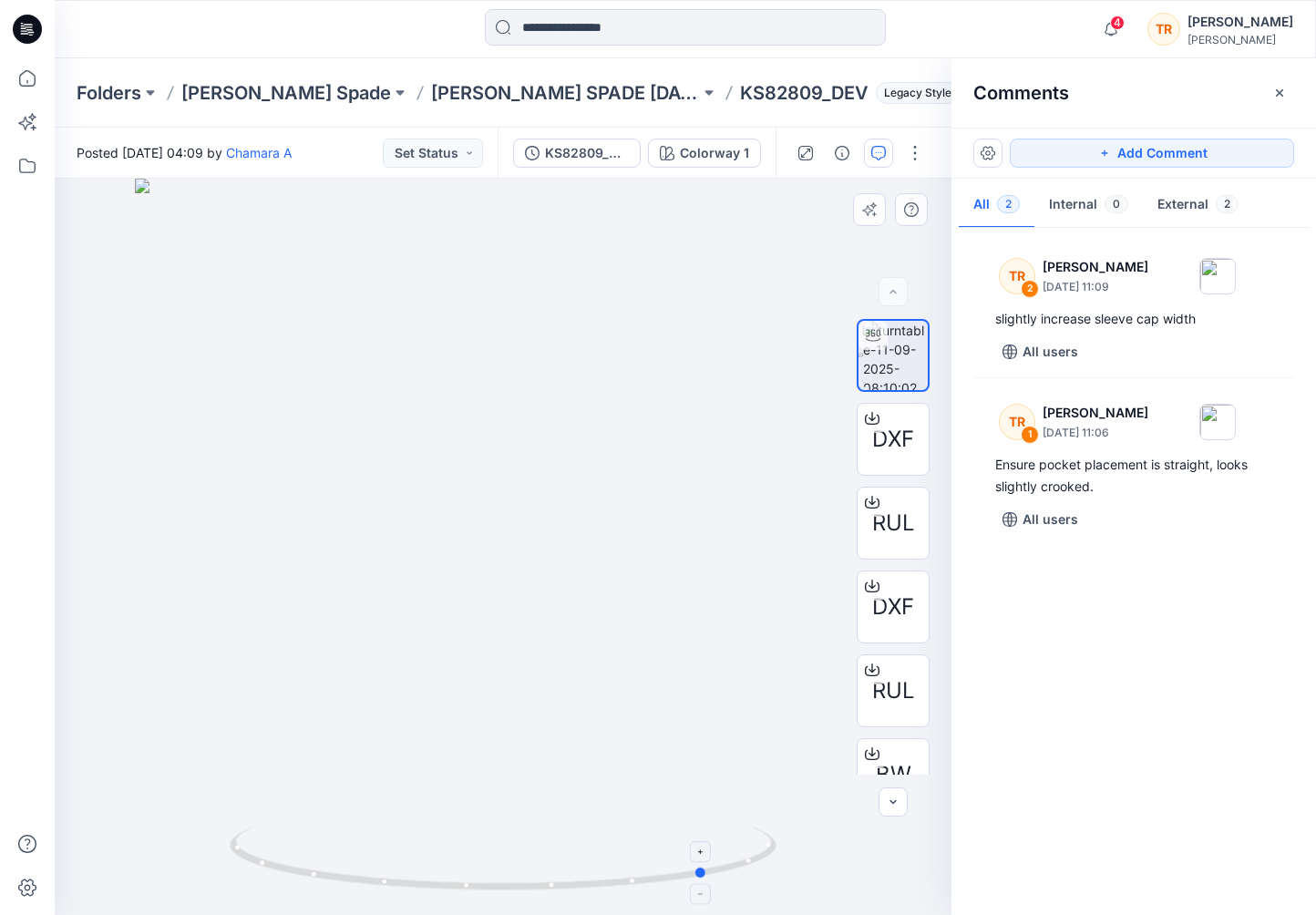
drag, startPoint x: 316, startPoint y: 877, endPoint x: 521, endPoint y: 841, distance: 208.1
click at [521, 841] on icon at bounding box center [506, 861] width 552 height 68
click at [1081, 155] on button "Add Comment" at bounding box center [1151, 154] width 284 height 29
click at [490, 827] on div "3" at bounding box center [502, 546] width 897 height 737
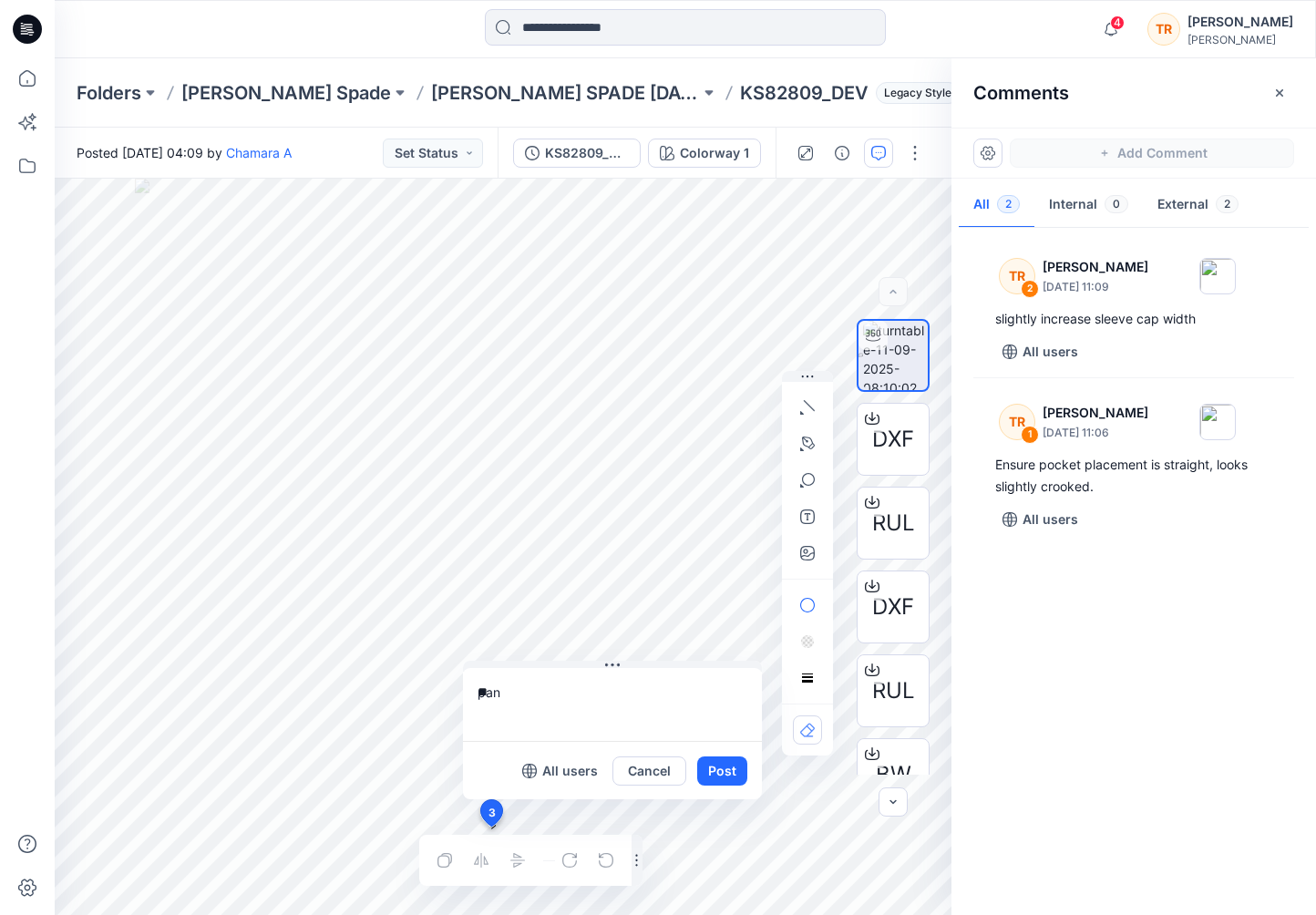
type textarea "*"
type textarea "**********"
click at [715, 772] on button "Post" at bounding box center [722, 772] width 51 height 29
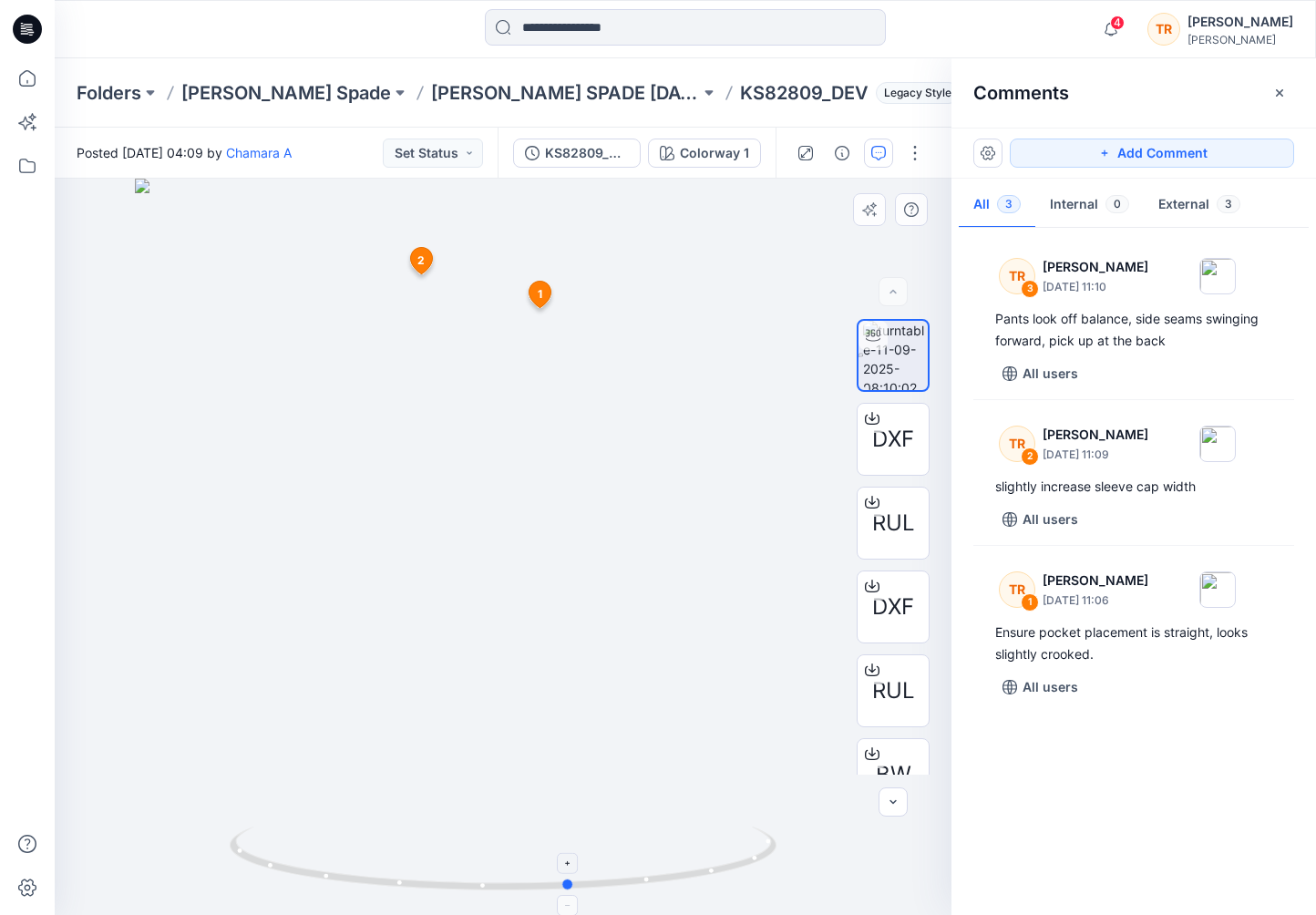
drag, startPoint x: 327, startPoint y: 865, endPoint x: 395, endPoint y: 872, distance: 68.4
click at [395, 872] on icon at bounding box center [506, 861] width 552 height 68
click at [467, 148] on button "Set Status" at bounding box center [432, 154] width 100 height 29
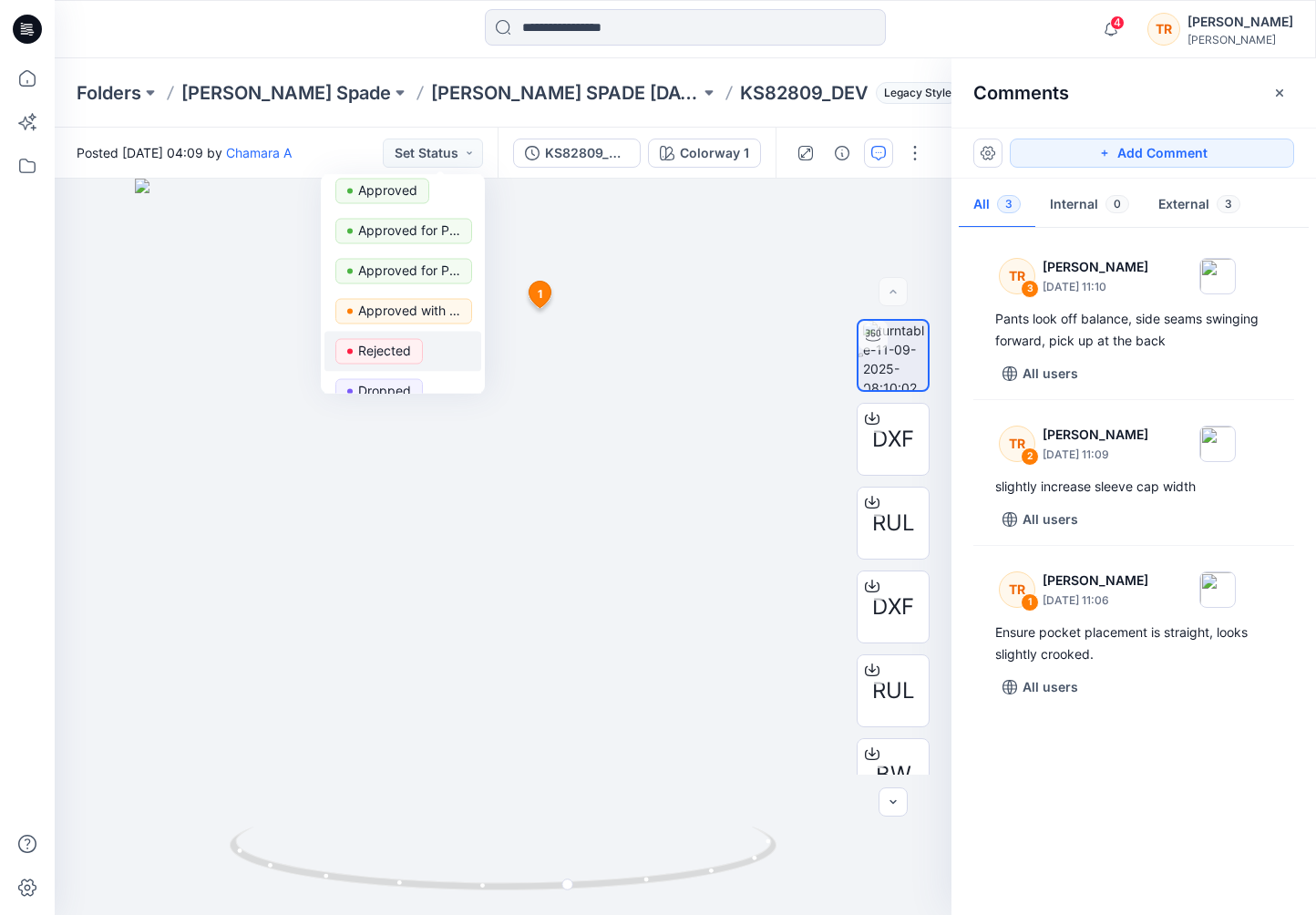
scroll to position [54, 0]
click at [394, 346] on p "Rejected" at bounding box center [383, 344] width 52 height 24
